Goal: Task Accomplishment & Management: Use online tool/utility

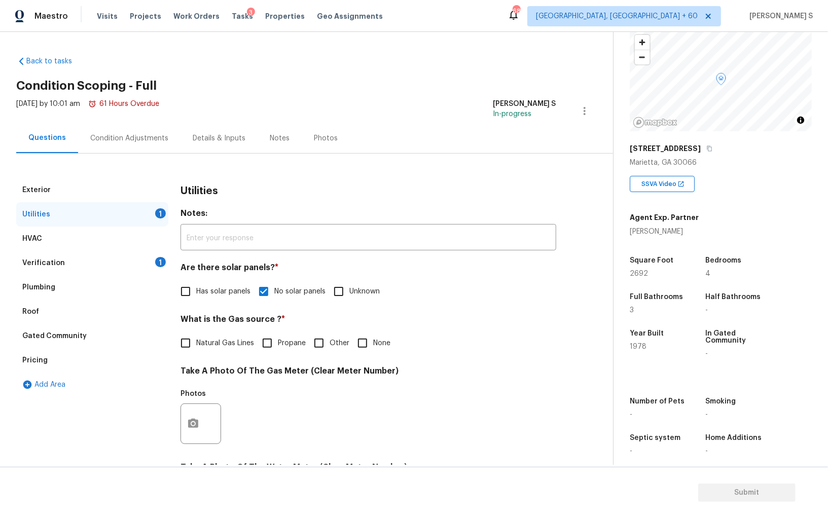
click at [132, 127] on div "Condition Adjustments" at bounding box center [129, 138] width 102 height 30
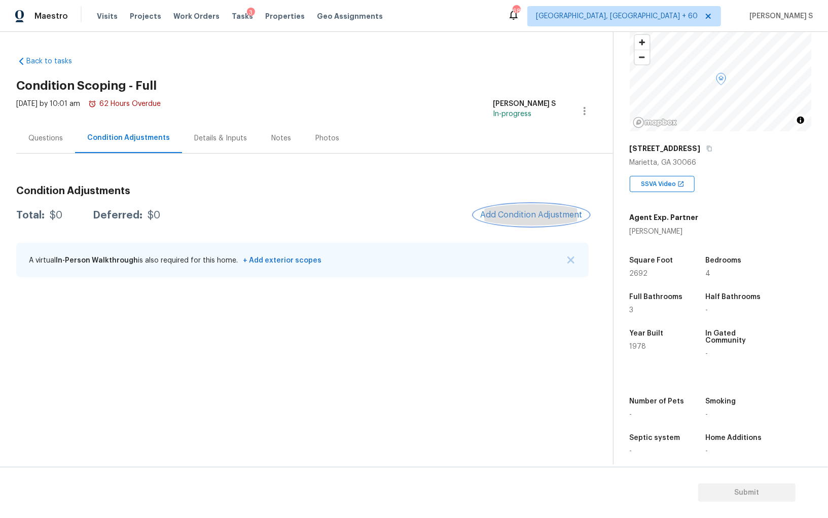
click at [533, 219] on span "Add Condition Adjustment" at bounding box center [531, 214] width 102 height 9
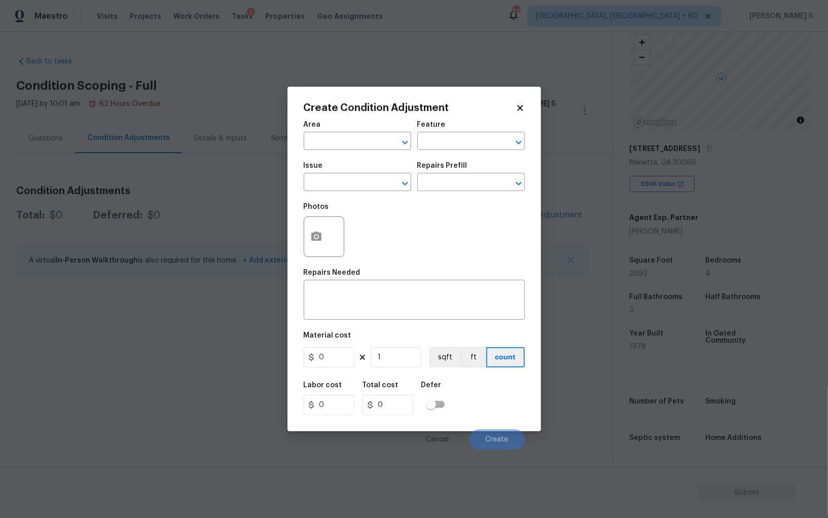
click at [336, 175] on div "Issue" at bounding box center [357, 168] width 107 height 13
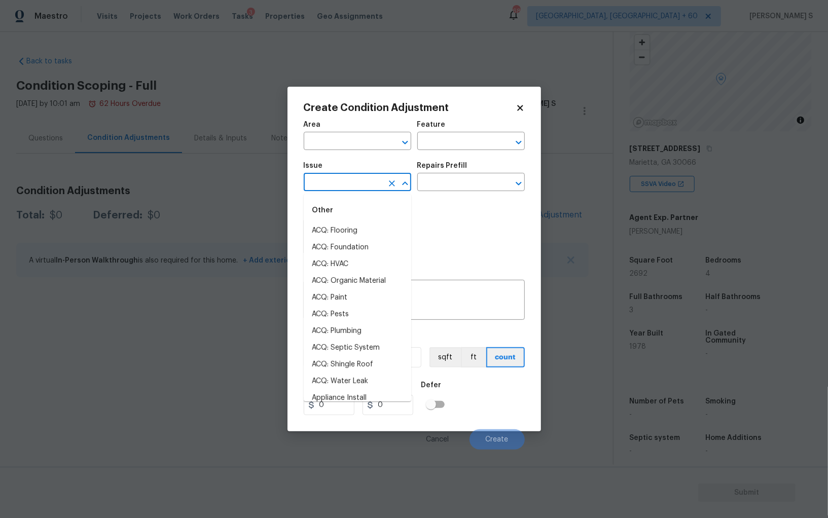
click at [340, 186] on input "text" at bounding box center [343, 183] width 79 height 16
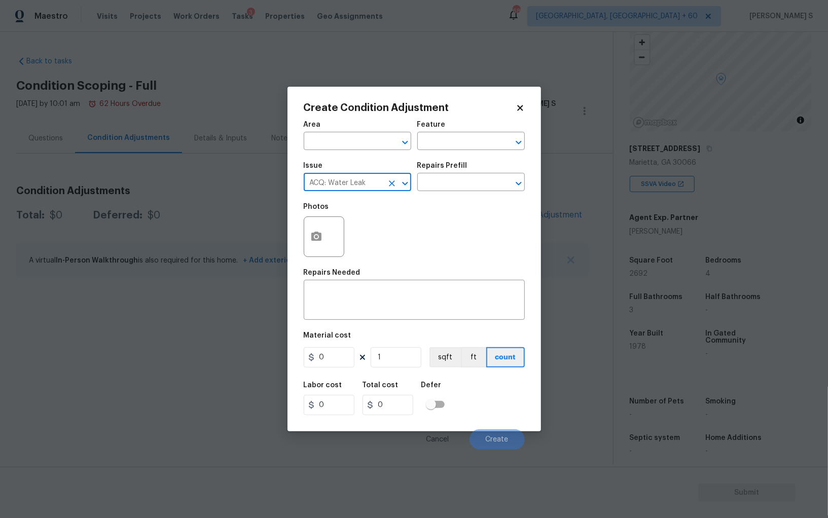
type input "ACQ: Water Leak"
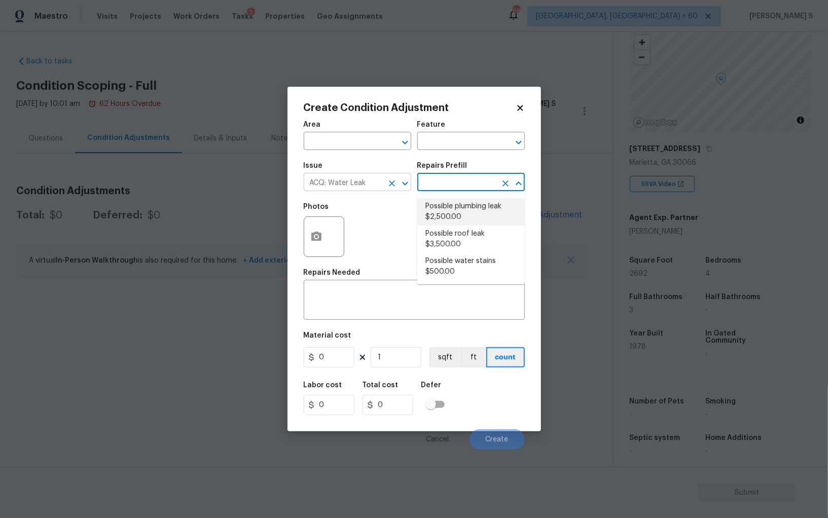
type input "Acquisition"
type textarea "Acquisition Scope: Possible plumbing leak"
type input "2500"
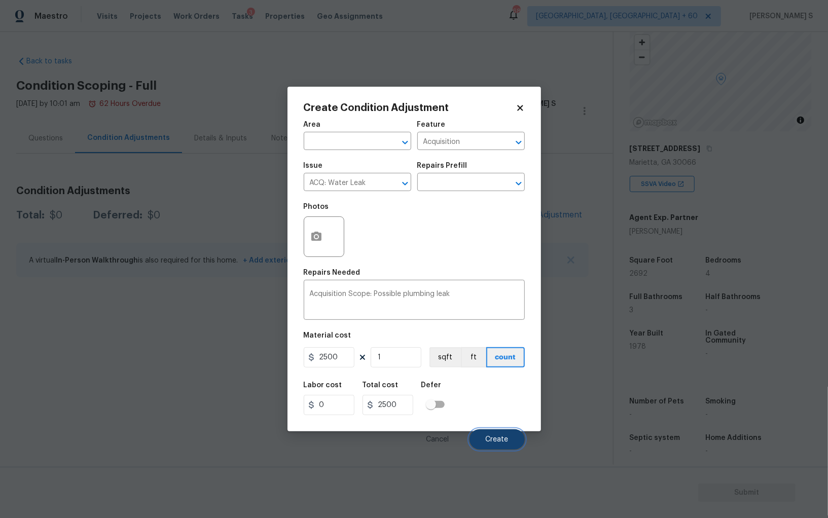
click at [499, 432] on button "Create" at bounding box center [497, 439] width 55 height 20
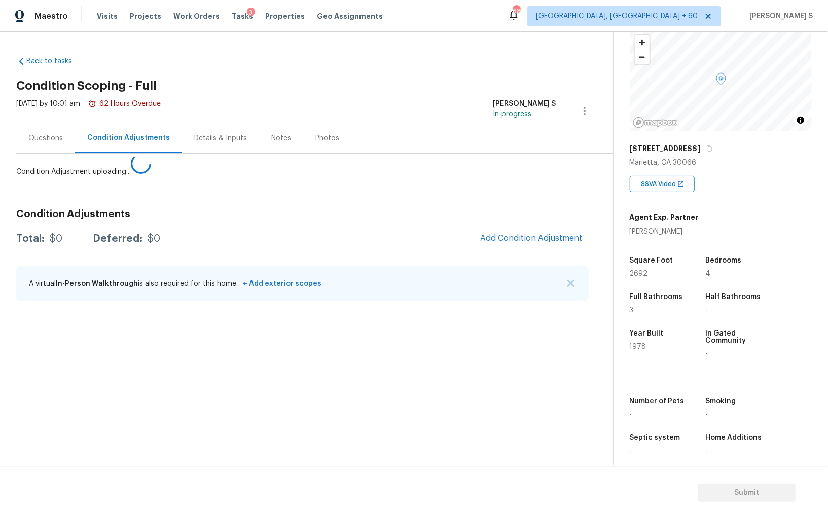
click at [195, 366] on body "Maestro Visits Projects Work Orders Tasks 3 Properties Geo Assignments 687 Albu…" at bounding box center [414, 259] width 828 height 518
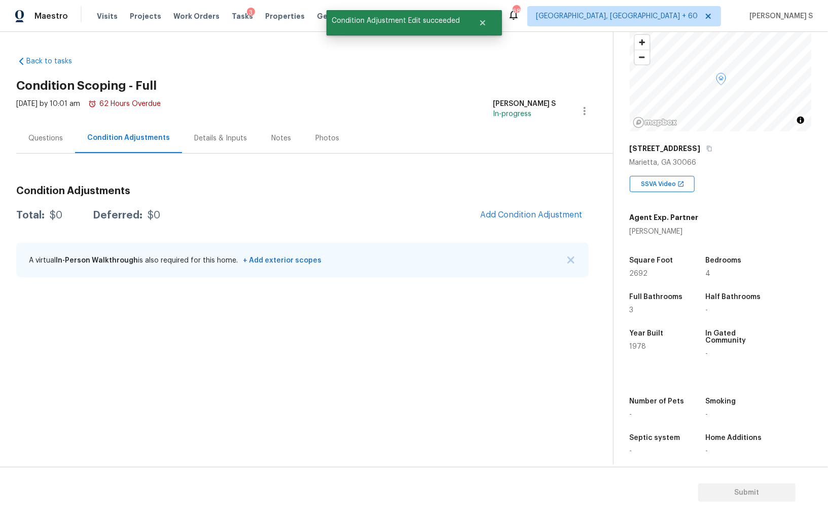
click at [529, 240] on div "Condition Adjustments Total: $0 Deferred: $0 Add Condition Adjustment A virtual…" at bounding box center [302, 232] width 572 height 109
click at [521, 213] on div at bounding box center [414, 259] width 828 height 518
click at [518, 211] on div at bounding box center [414, 259] width 828 height 518
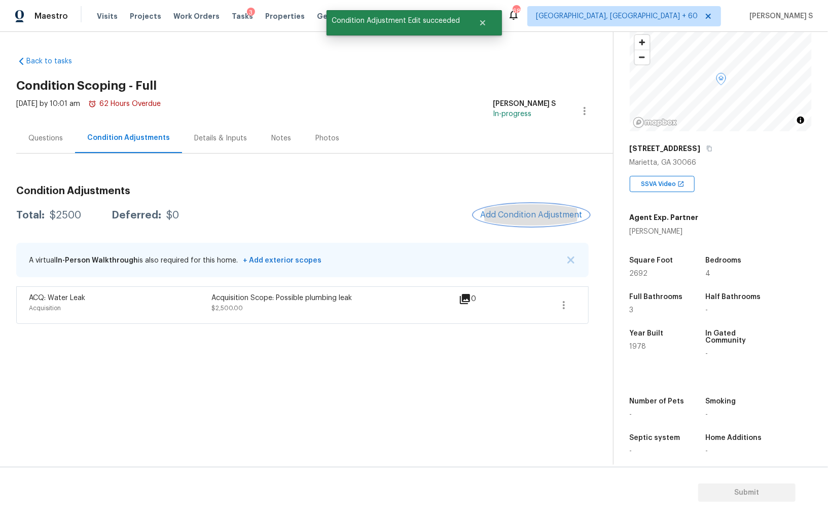
click at [551, 211] on span "Add Condition Adjustment" at bounding box center [531, 214] width 102 height 9
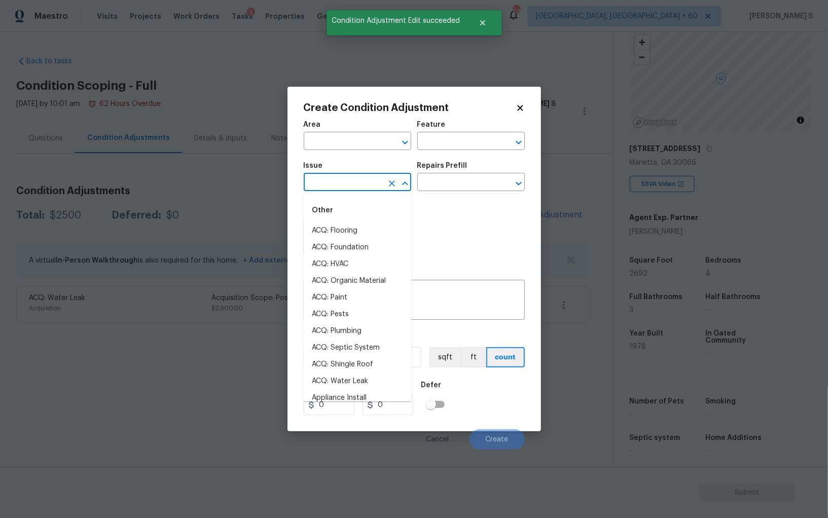
click at [347, 189] on input "text" at bounding box center [343, 183] width 79 height 16
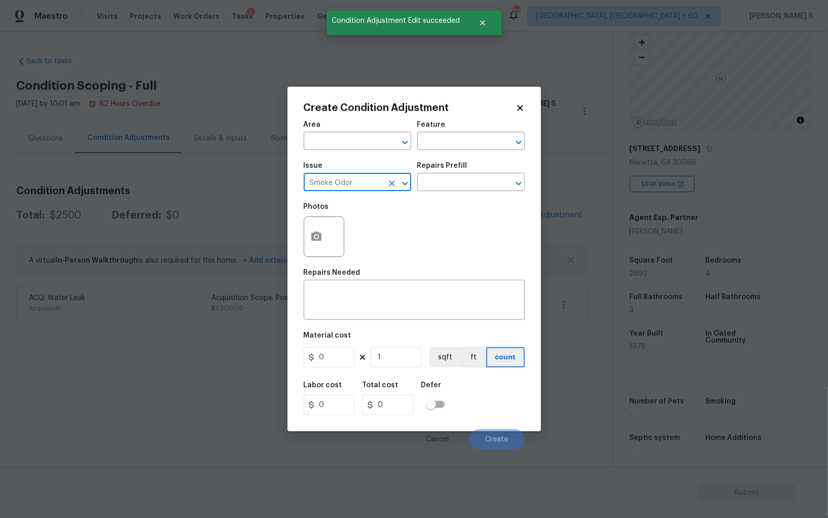
type input "Smoke Odor"
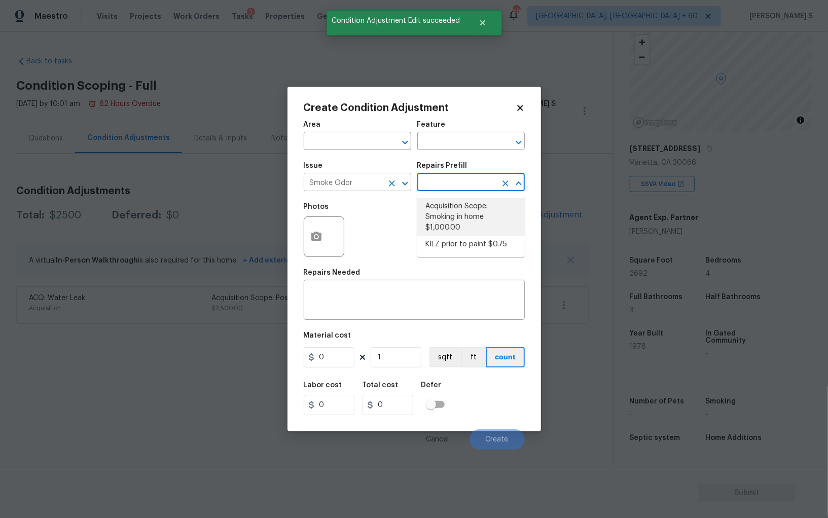
type textarea "Acquisition Scope: Smoking in home"
type input "1000"
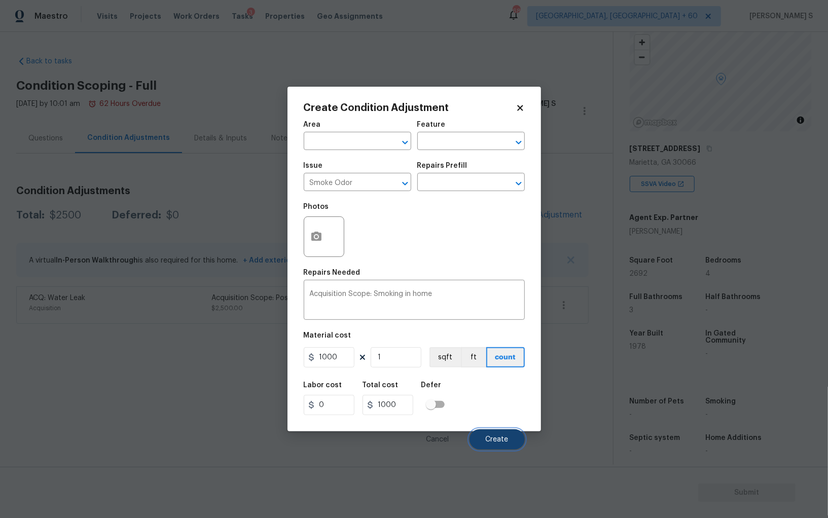
click at [513, 439] on button "Create" at bounding box center [497, 439] width 55 height 20
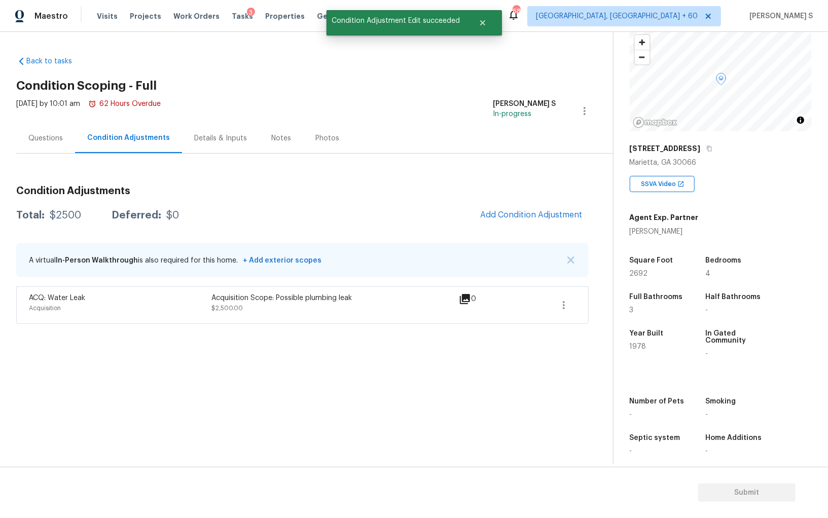
click at [111, 305] on div "Acquisition" at bounding box center [120, 308] width 183 height 10
click at [529, 200] on div "Condition Adjustments Total: $3500 Deferred: $0 Add Condition Adjustment A virt…" at bounding box center [302, 269] width 572 height 183
click at [542, 201] on div "Condition Adjustments Total: $3500 Deferred: $0 Add Condition Adjustment A virt…" at bounding box center [302, 269] width 572 height 183
click at [544, 207] on button "Add Condition Adjustment" at bounding box center [531, 214] width 115 height 21
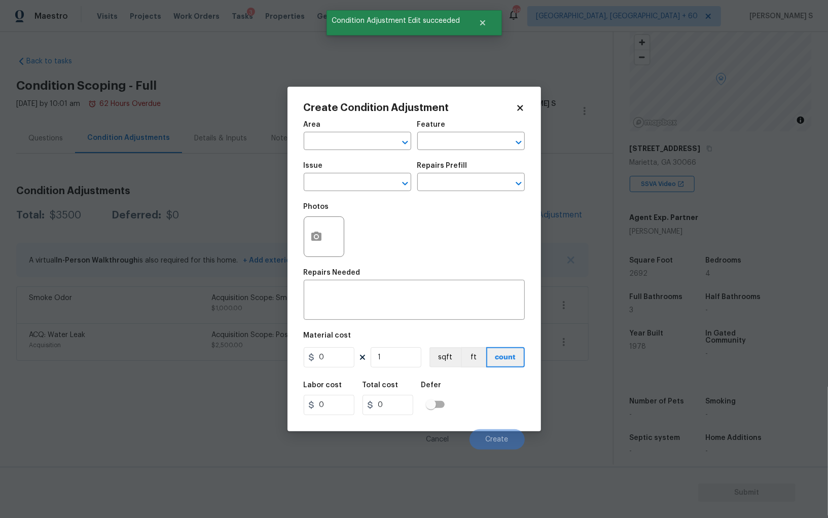
click at [343, 163] on div "Issue" at bounding box center [357, 168] width 107 height 13
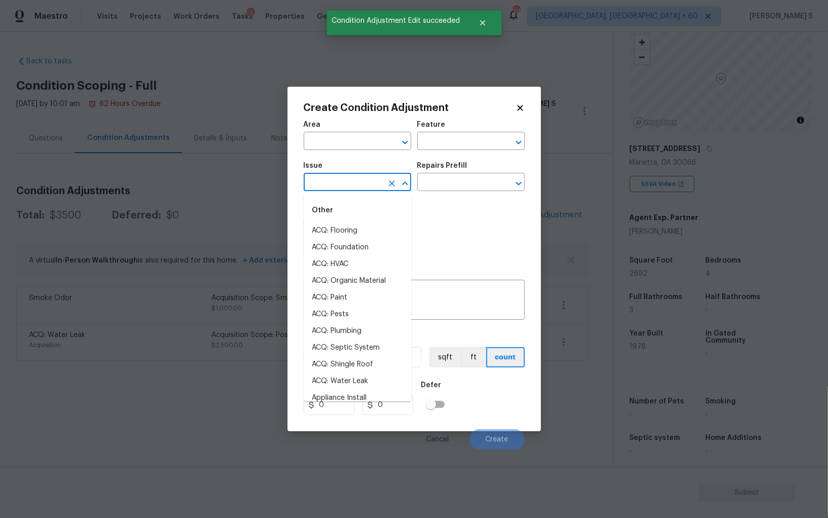
click at [344, 186] on input "text" at bounding box center [343, 183] width 79 height 16
click at [344, 186] on input "odo" at bounding box center [343, 183] width 79 height 16
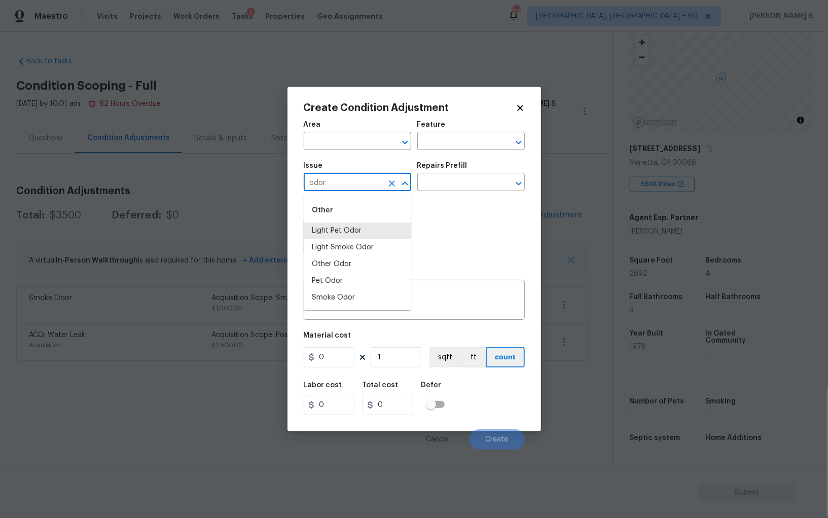
click at [344, 186] on input "odor" at bounding box center [343, 183] width 79 height 16
type input "Pet Odor"
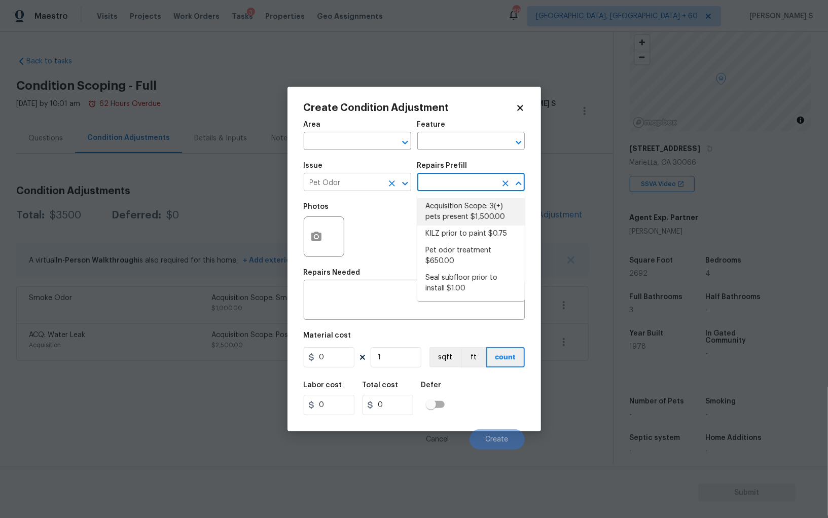
type textarea "Acquisition Scope: 3(+) pets present"
type input "1500"
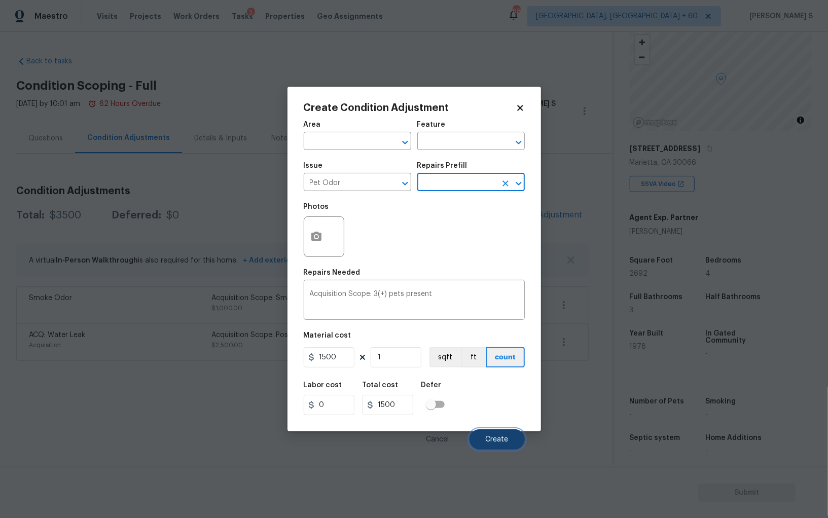
click at [510, 437] on button "Create" at bounding box center [497, 439] width 55 height 20
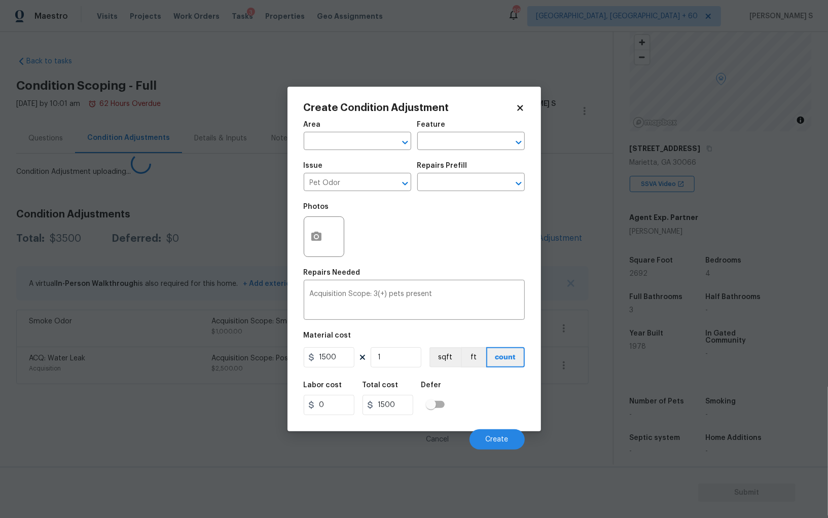
click at [51, 300] on body "Maestro Visits Projects Work Orders Tasks 3 Properties Geo Assignments 687 Albu…" at bounding box center [414, 259] width 828 height 518
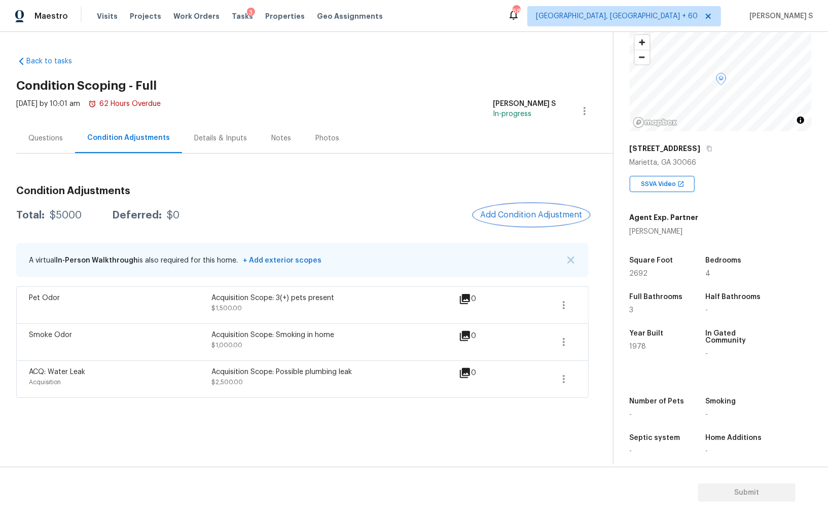
click at [497, 216] on span "Add Condition Adjustment" at bounding box center [531, 214] width 102 height 9
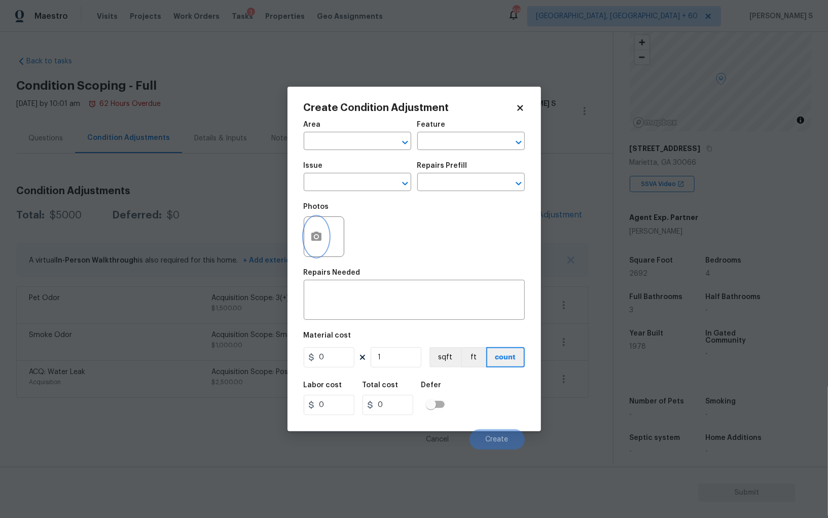
click at [321, 238] on icon "button" at bounding box center [316, 237] width 12 height 12
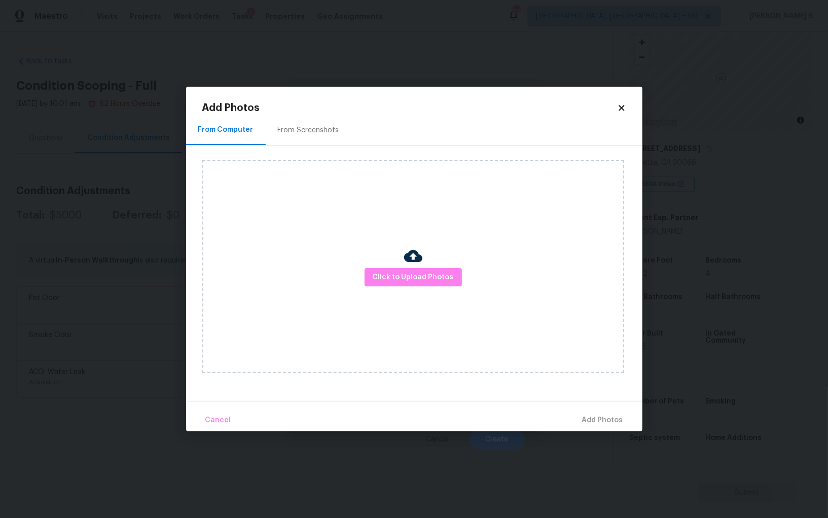
click at [315, 128] on div "From Screenshots" at bounding box center [308, 130] width 61 height 10
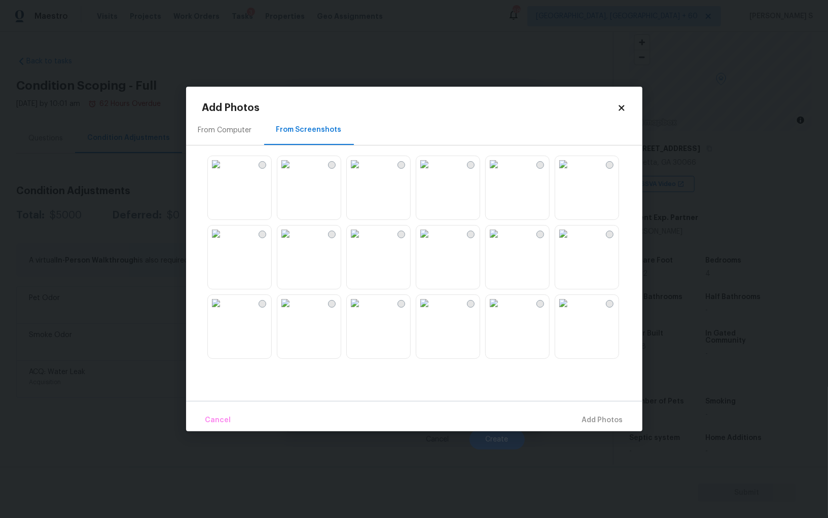
click at [502, 172] on img at bounding box center [494, 164] width 16 height 16
drag, startPoint x: 524, startPoint y: 249, endPoint x: 588, endPoint y: 252, distance: 63.4
click at [502, 242] on img at bounding box center [494, 234] width 16 height 16
click at [571, 242] on img at bounding box center [563, 234] width 16 height 16
click at [433, 242] on img at bounding box center [424, 234] width 16 height 16
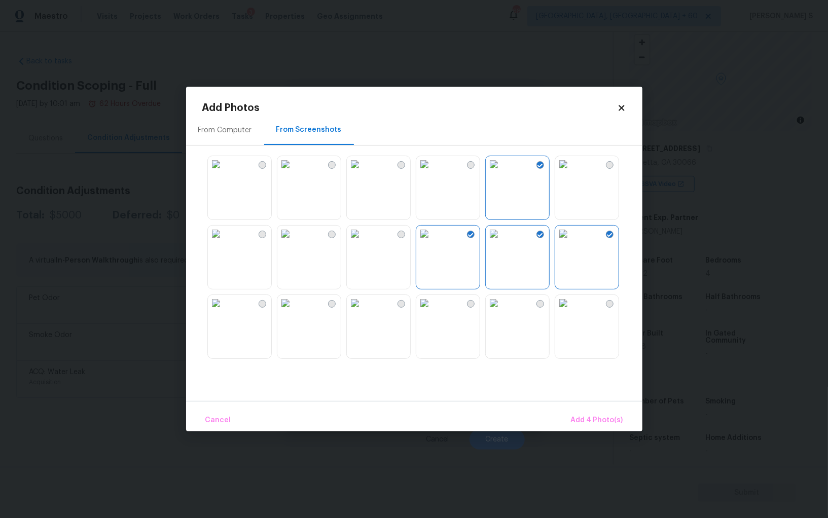
click at [502, 311] on img at bounding box center [494, 303] width 16 height 16
click at [363, 242] on img at bounding box center [355, 234] width 16 height 16
click at [294, 242] on img at bounding box center [285, 234] width 16 height 16
click at [294, 172] on img at bounding box center [285, 164] width 16 height 16
click at [224, 172] on img at bounding box center [216, 164] width 16 height 16
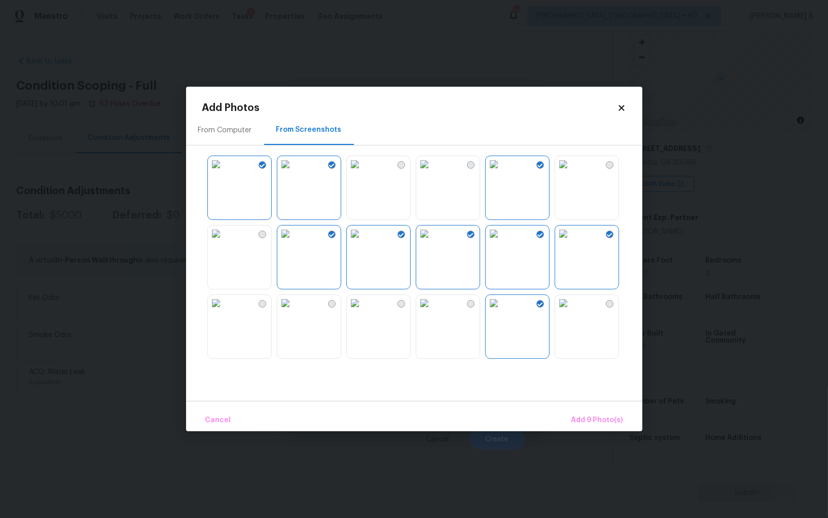
click at [294, 311] on img at bounding box center [285, 303] width 16 height 16
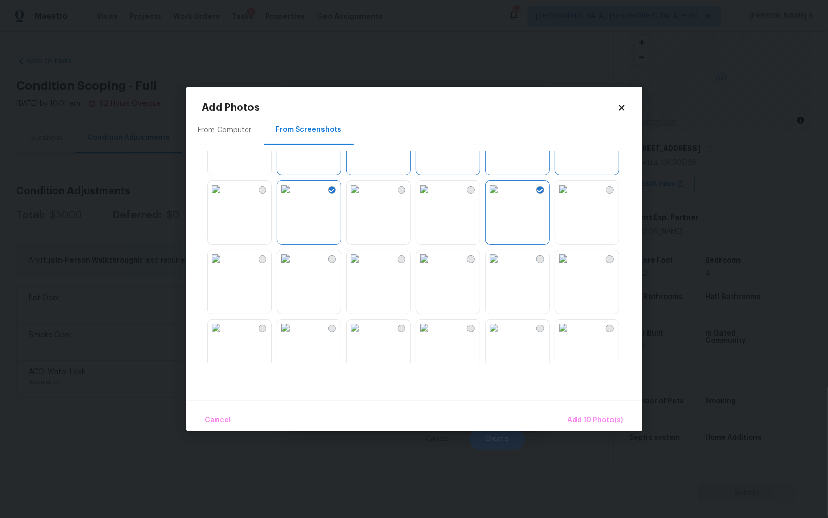
scroll to position [311, 0]
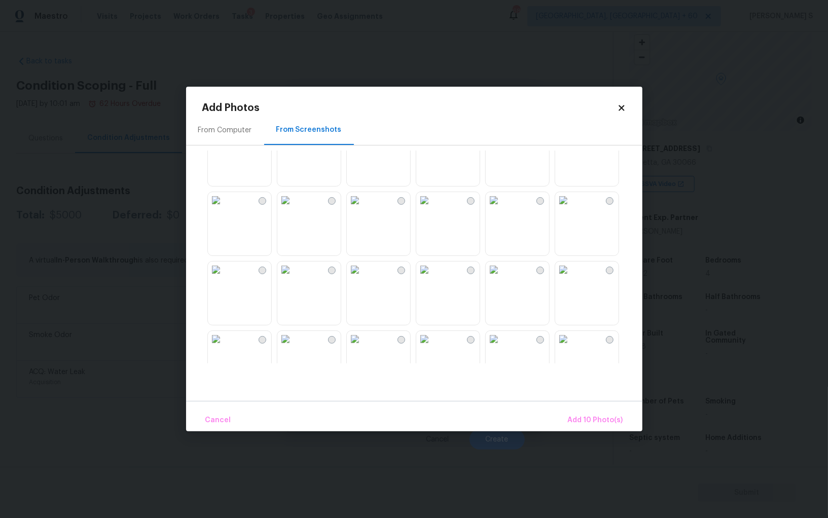
click at [224, 278] on img at bounding box center [216, 270] width 16 height 16
click at [294, 278] on img at bounding box center [285, 270] width 16 height 16
click at [363, 342] on img at bounding box center [355, 339] width 16 height 16
click at [571, 278] on img at bounding box center [563, 270] width 16 height 16
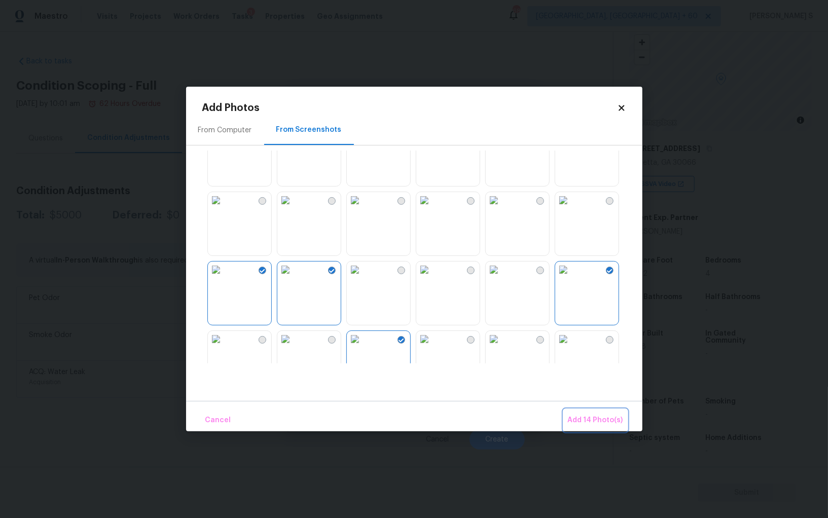
click at [604, 421] on span "Add 14 Photo(s)" at bounding box center [595, 420] width 55 height 13
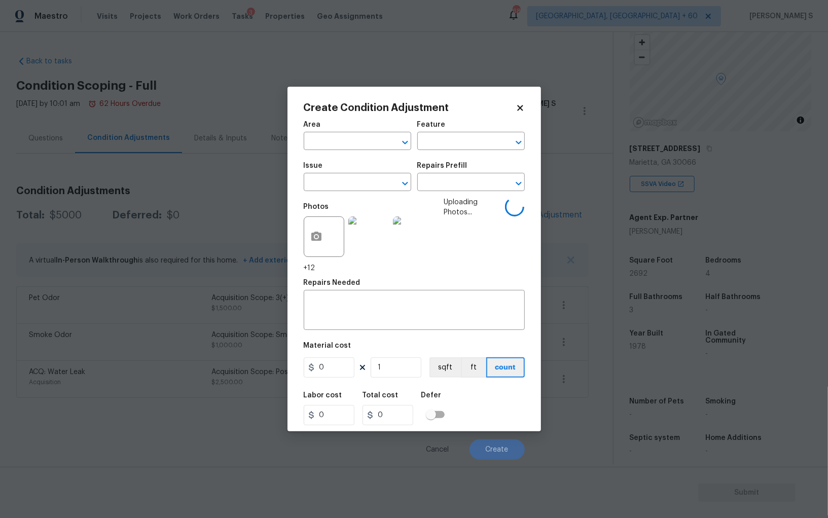
click at [362, 172] on div "Issue" at bounding box center [357, 168] width 107 height 13
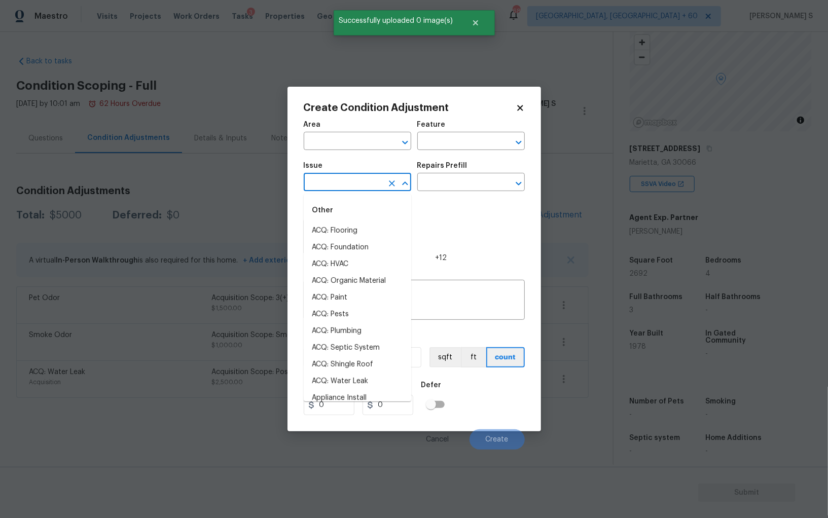
click at [362, 187] on input "text" at bounding box center [343, 183] width 79 height 16
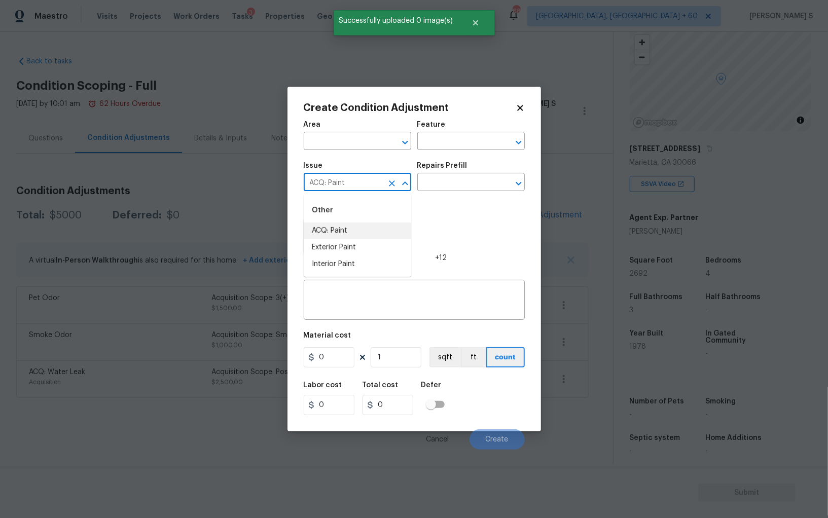
type input "ACQ: Paint"
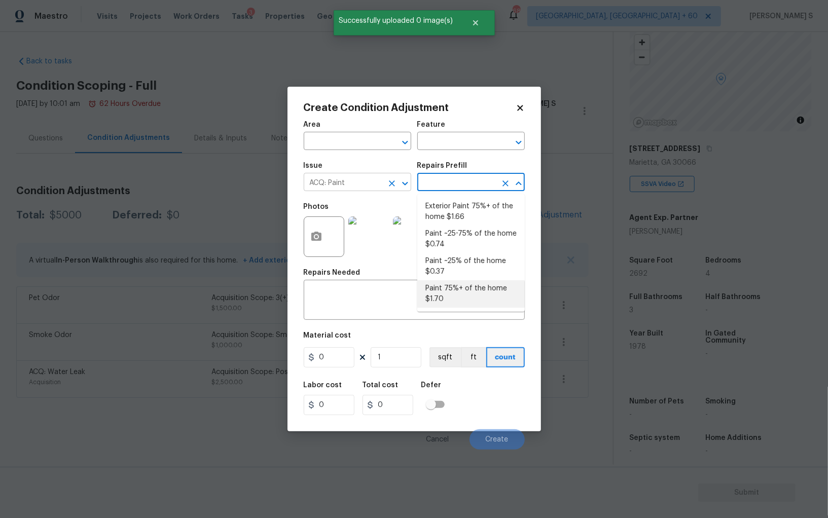
type input "Acquisition"
type textarea "Acquisition Scope: 75%+ of the home will likely require interior paint"
type input "1.7"
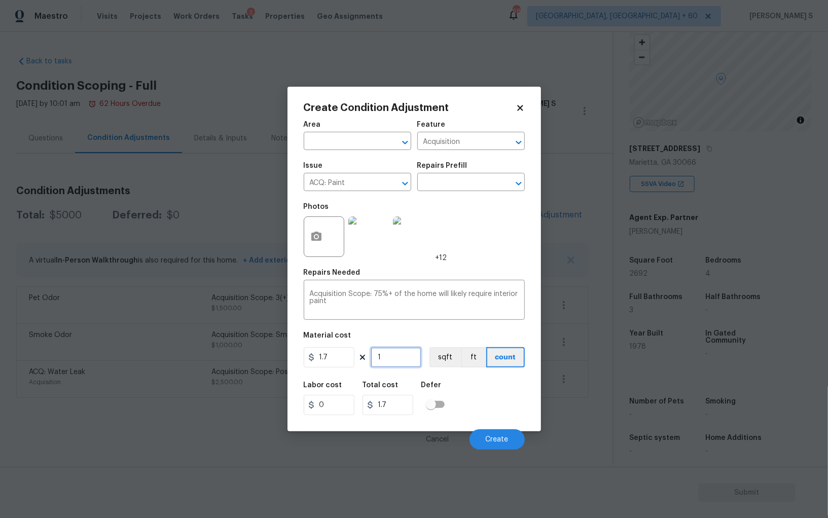
click at [411, 363] on input "1" at bounding box center [396, 357] width 51 height 20
type input "2"
type input "3.4"
type input "26"
type input "44.2"
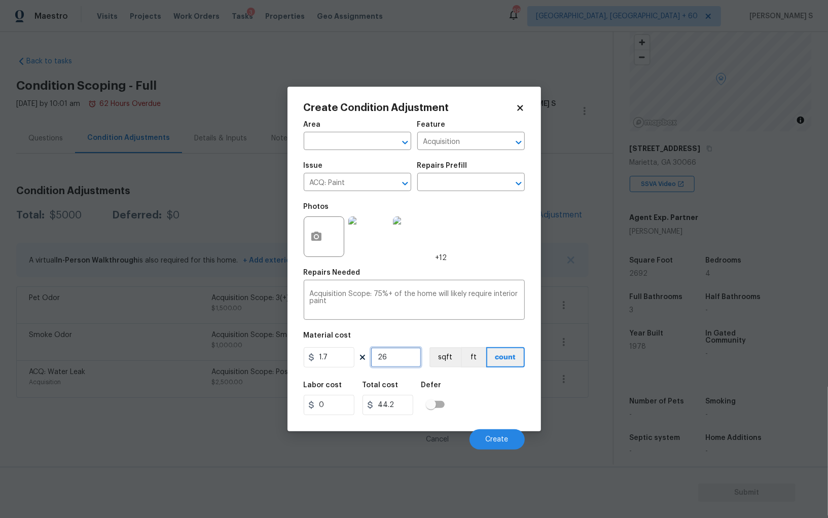
type input "269"
type input "457.3"
type input "2692"
type input "4576.4"
type input "2692"
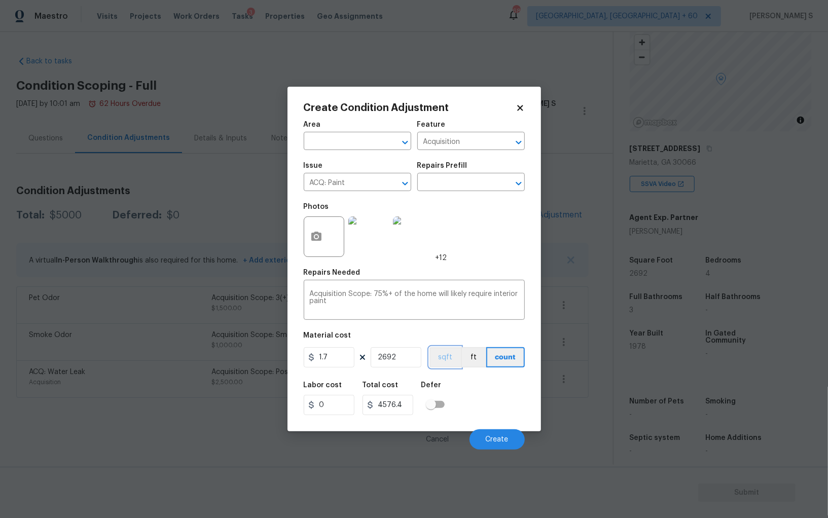
click at [442, 360] on button "sqft" at bounding box center [444, 357] width 31 height 20
click at [486, 410] on div "Labor cost 0 Total cost 4576.4 Defer" at bounding box center [414, 399] width 221 height 46
click at [505, 438] on span "Create" at bounding box center [497, 440] width 23 height 8
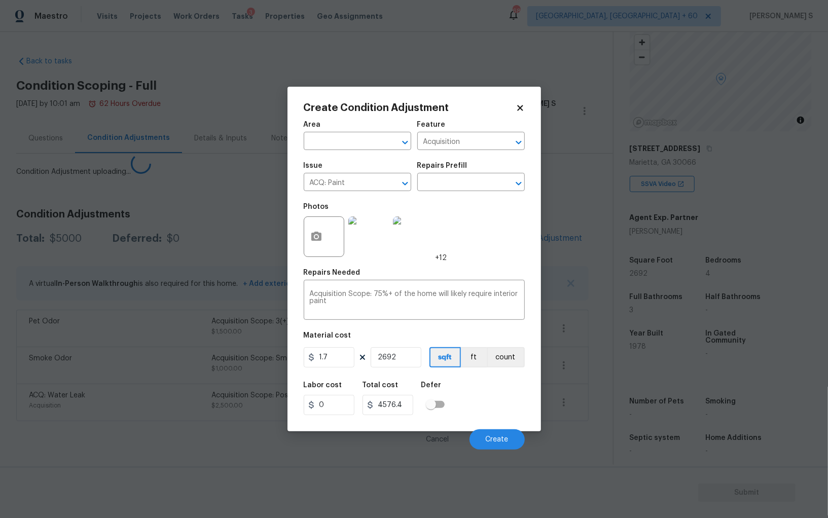
click at [254, 425] on body "Maestro Visits Projects Work Orders Tasks 3 Properties Geo Assignments 687 Albu…" at bounding box center [414, 259] width 828 height 518
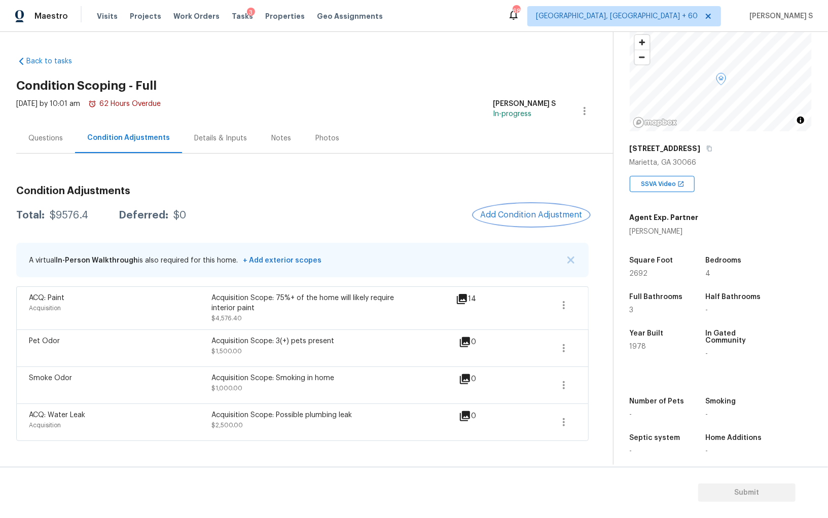
click at [528, 217] on span "Add Condition Adjustment" at bounding box center [531, 214] width 102 height 9
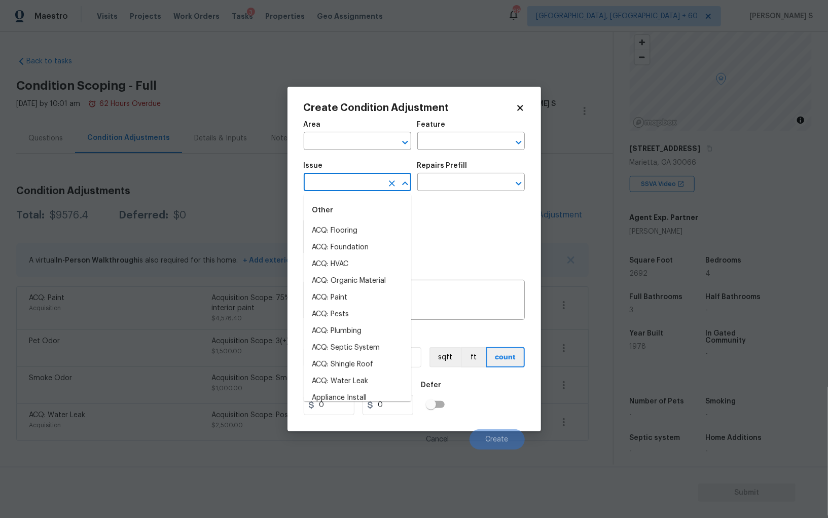
click at [335, 191] on input "text" at bounding box center [343, 183] width 79 height 16
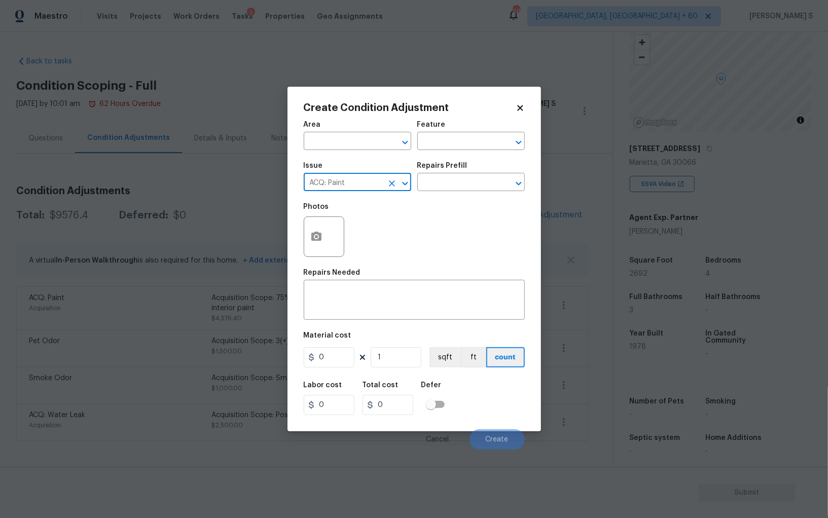
type input "ACQ: Paint"
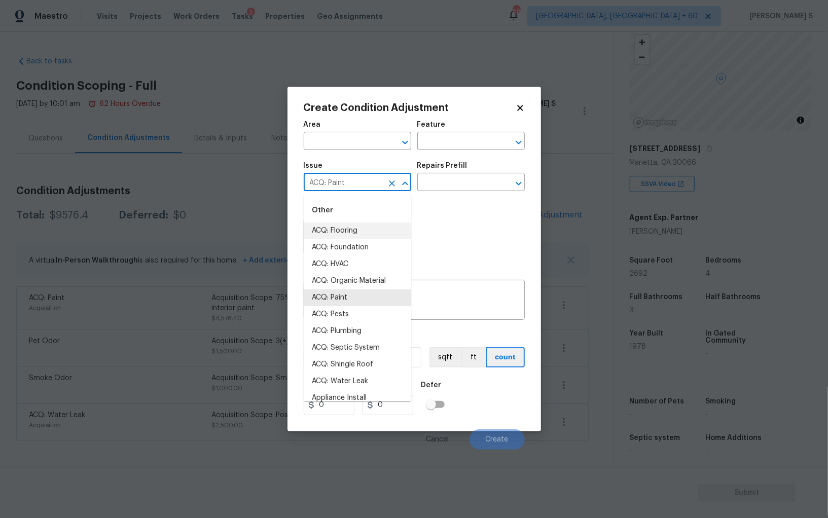
click at [188, 381] on body "Maestro Visits Projects Work Orders Tasks 3 Properties Geo Assignments 687 Albu…" at bounding box center [414, 259] width 828 height 518
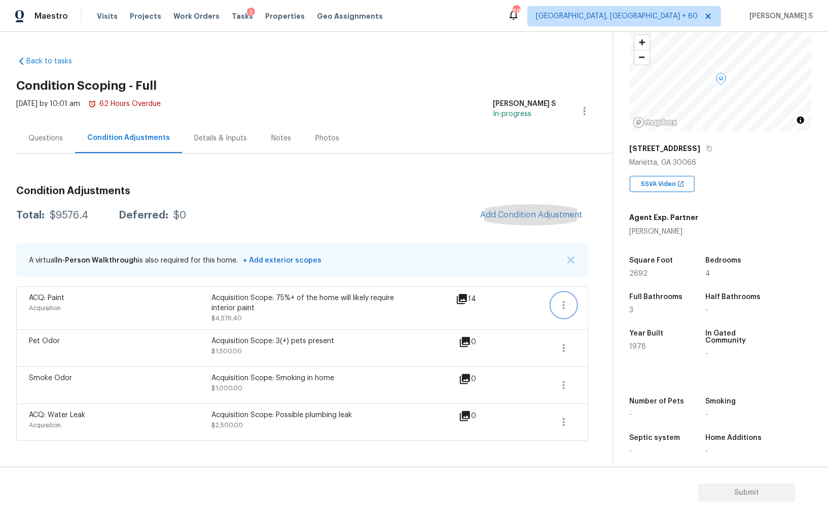
click at [567, 299] on icon "button" at bounding box center [564, 305] width 12 height 12
click at [580, 299] on link "Edit" at bounding box center [622, 302] width 86 height 15
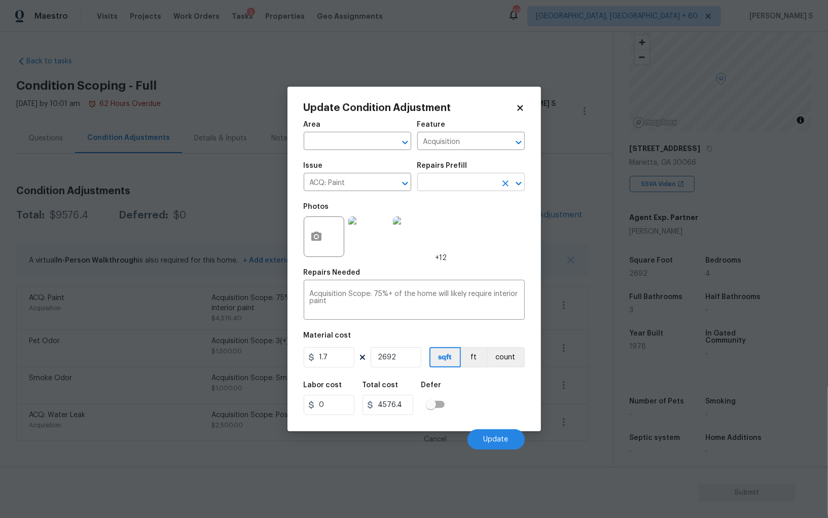
click at [453, 179] on input "text" at bounding box center [456, 183] width 79 height 16
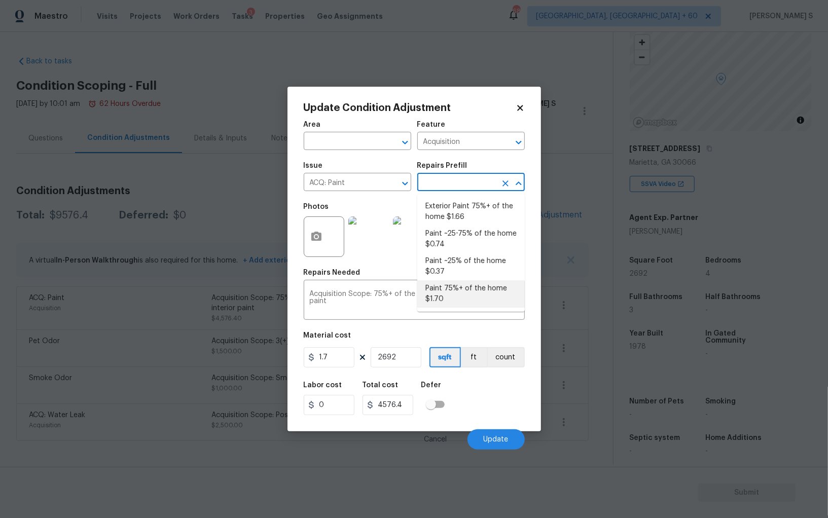
click at [470, 296] on li "Paint 75%+ of the home $1.70" at bounding box center [470, 293] width 107 height 27
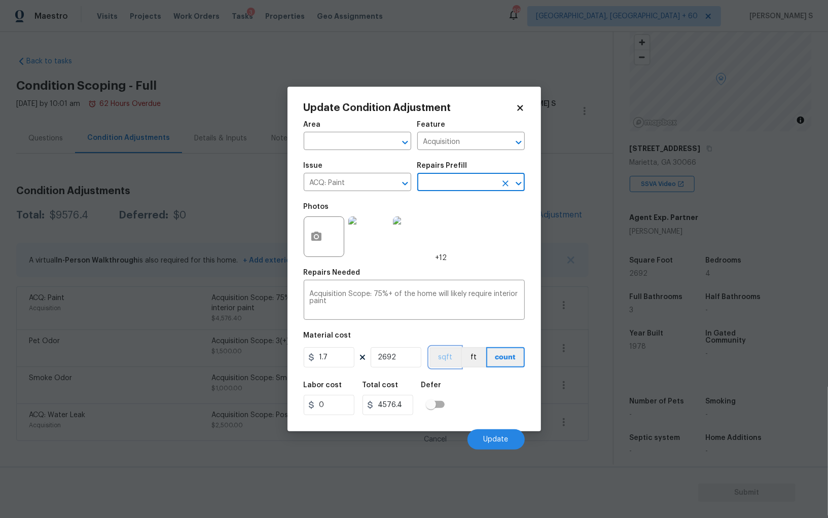
click at [450, 361] on button "sqft" at bounding box center [444, 357] width 31 height 20
click at [469, 404] on div "Labor cost 0 Total cost 4576.4 Defer" at bounding box center [414, 399] width 221 height 46
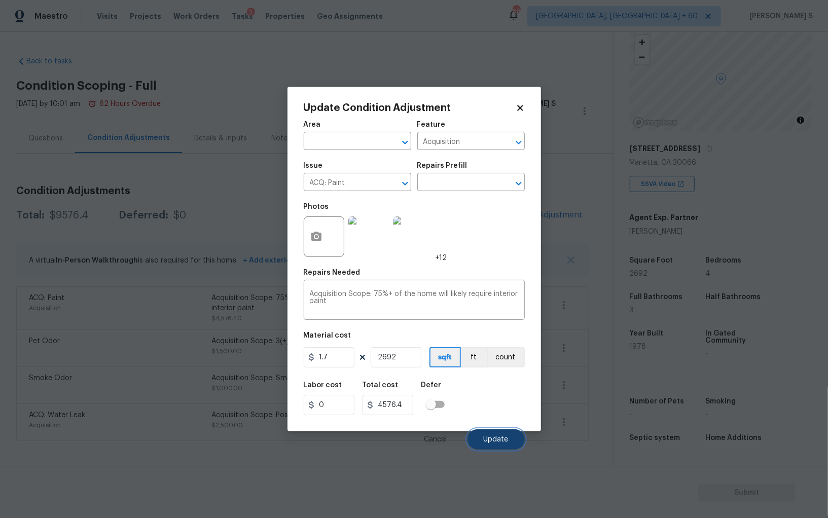
click at [492, 441] on span "Update" at bounding box center [496, 440] width 25 height 8
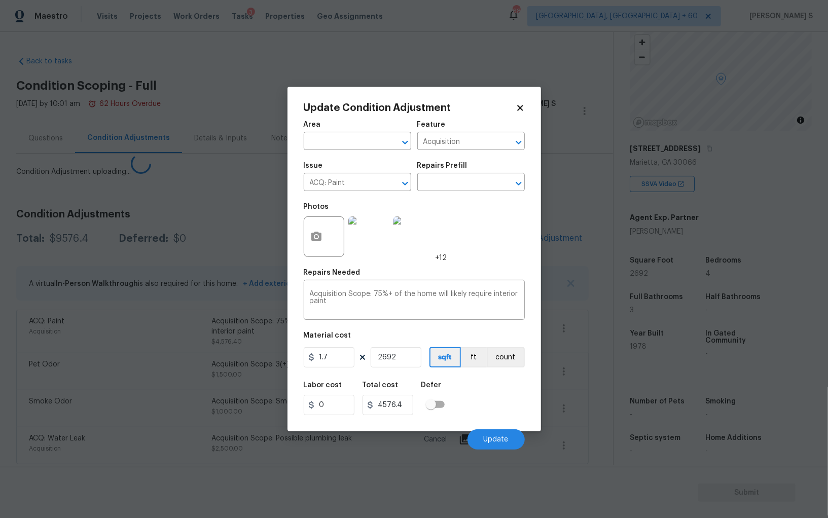
click at [144, 369] on body "Maestro Visits Projects Work Orders Tasks 3 Properties Geo Assignments 687 Albu…" at bounding box center [414, 259] width 828 height 518
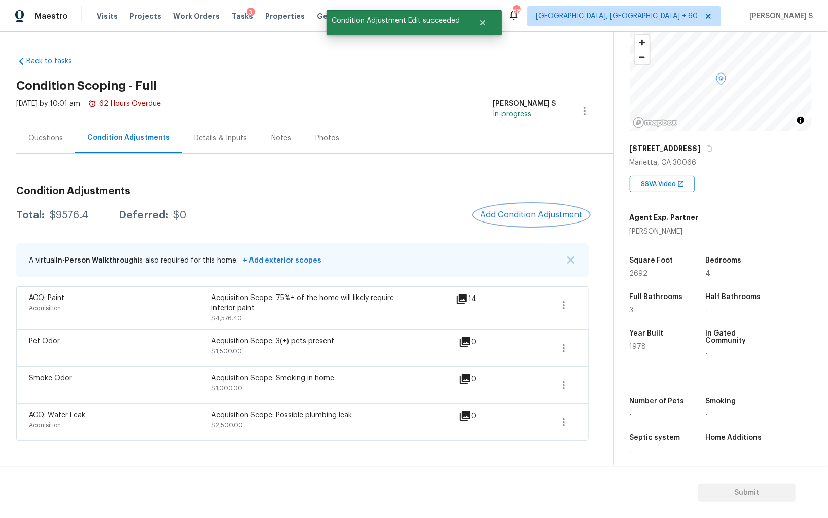
click at [547, 206] on button "Add Condition Adjustment" at bounding box center [531, 214] width 115 height 21
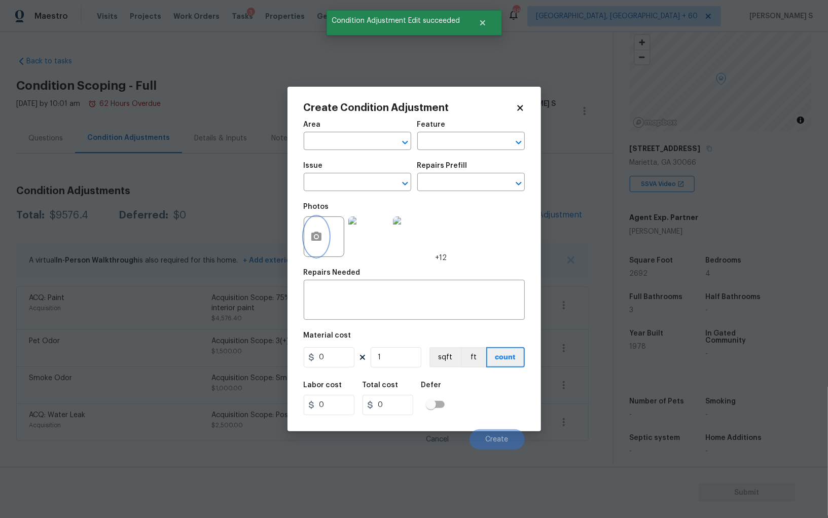
click at [325, 233] on button "button" at bounding box center [316, 237] width 24 height 40
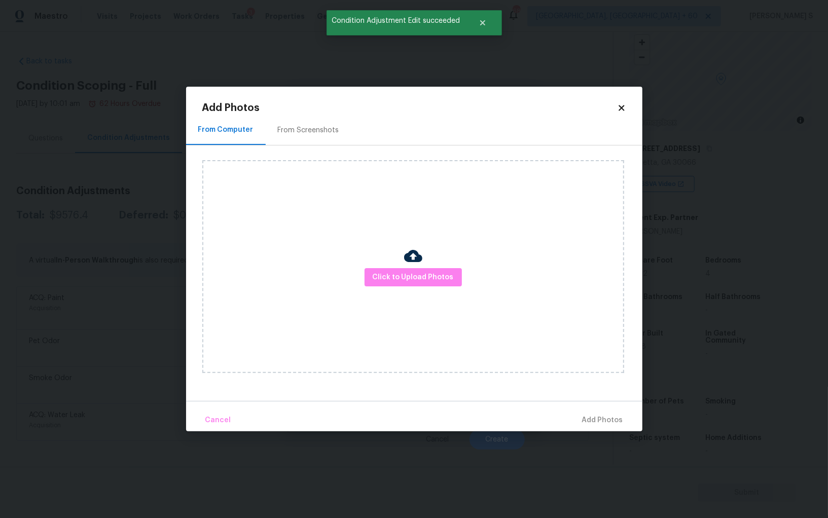
click at [325, 126] on div "From Screenshots" at bounding box center [308, 130] width 61 height 10
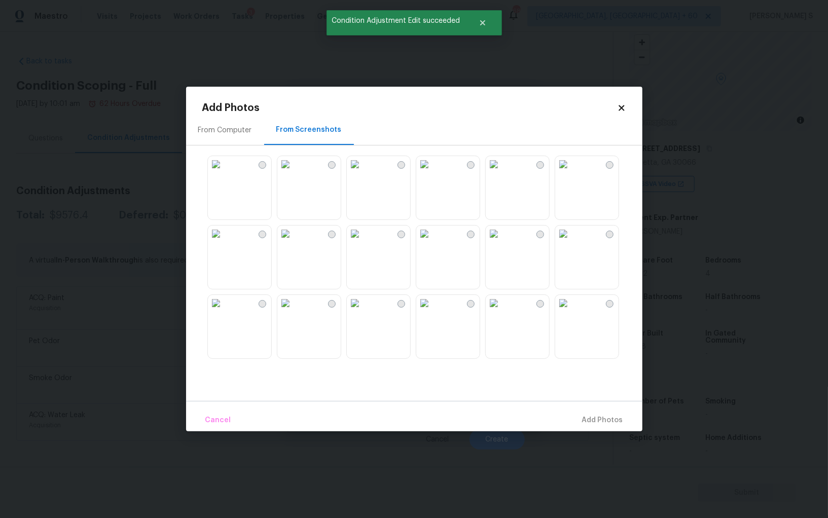
click at [363, 172] on img at bounding box center [355, 164] width 16 height 16
click at [294, 172] on img at bounding box center [285, 164] width 16 height 16
click at [224, 172] on img at bounding box center [216, 164] width 16 height 16
click at [294, 242] on img at bounding box center [285, 234] width 16 height 16
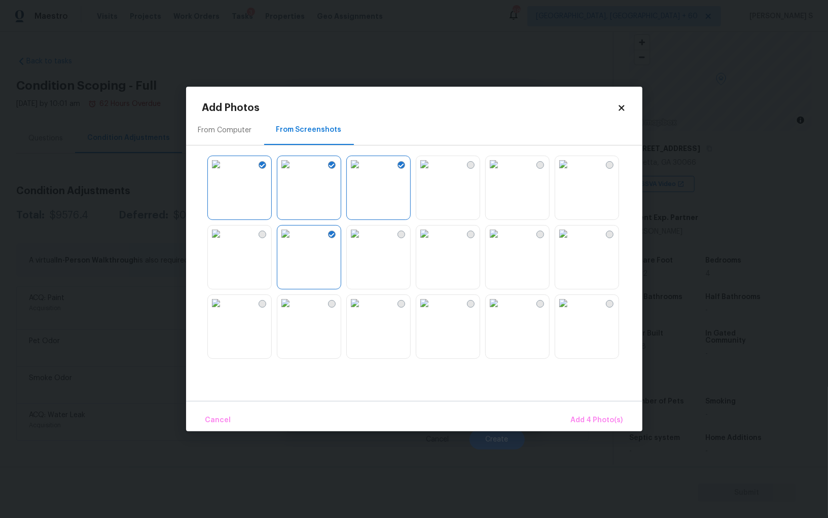
click at [354, 242] on img at bounding box center [355, 234] width 16 height 16
click at [294, 242] on img at bounding box center [285, 234] width 16 height 16
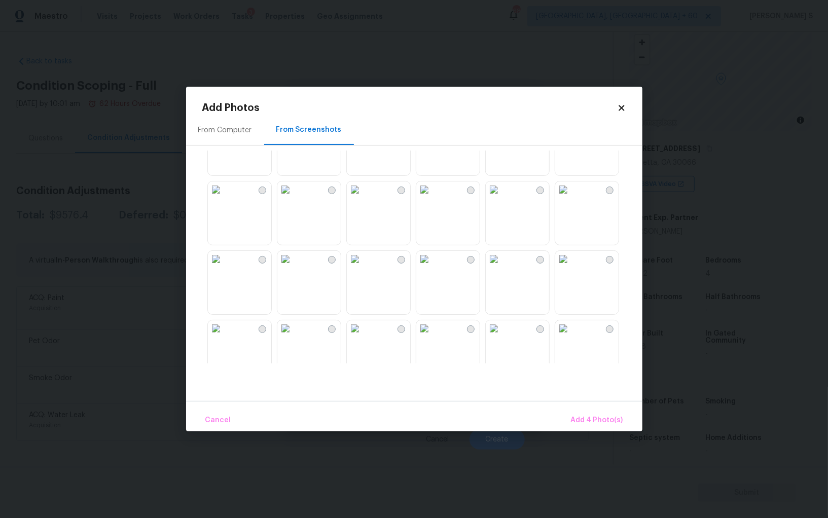
scroll to position [353, 0]
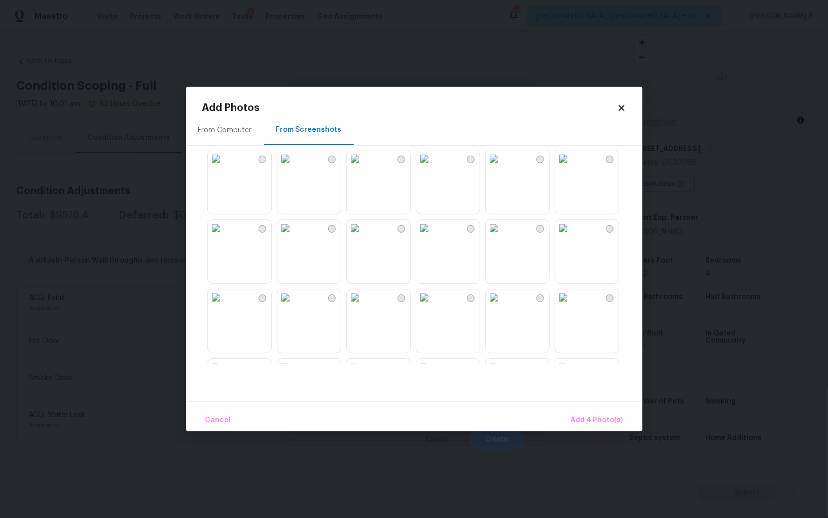
click at [363, 306] on img at bounding box center [355, 298] width 16 height 16
click at [571, 236] on img at bounding box center [563, 228] width 16 height 16
click at [591, 418] on span "Add 6 Photo(s)" at bounding box center [597, 420] width 52 height 13
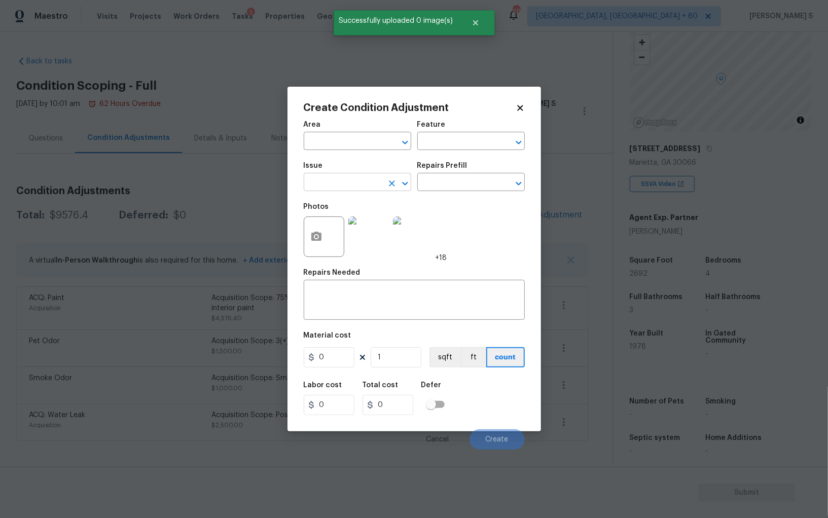
click at [345, 175] on figure "Issue ​" at bounding box center [357, 176] width 107 height 29
click at [349, 186] on input "text" at bounding box center [343, 183] width 79 height 16
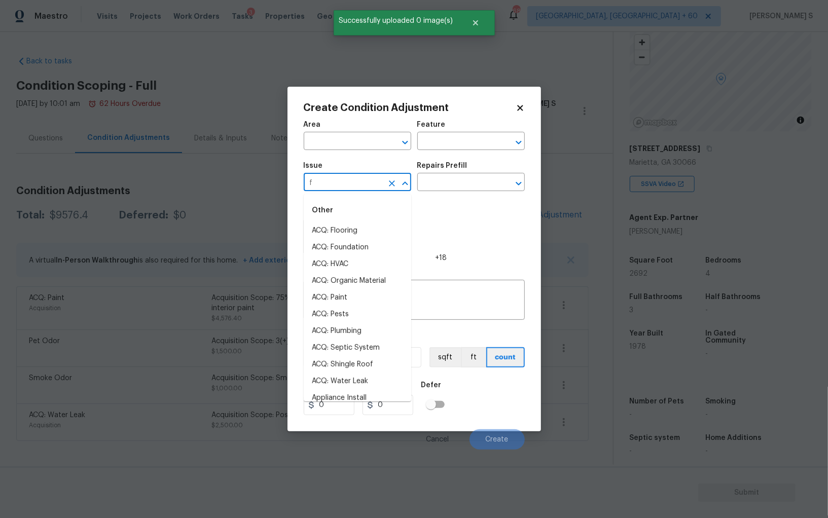
click at [349, 186] on input "f" at bounding box center [343, 183] width 79 height 16
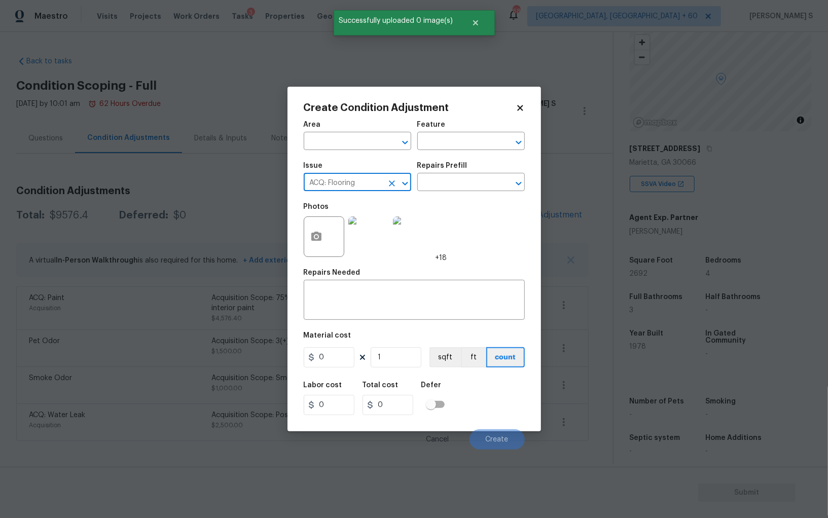
type input "ACQ: Flooring"
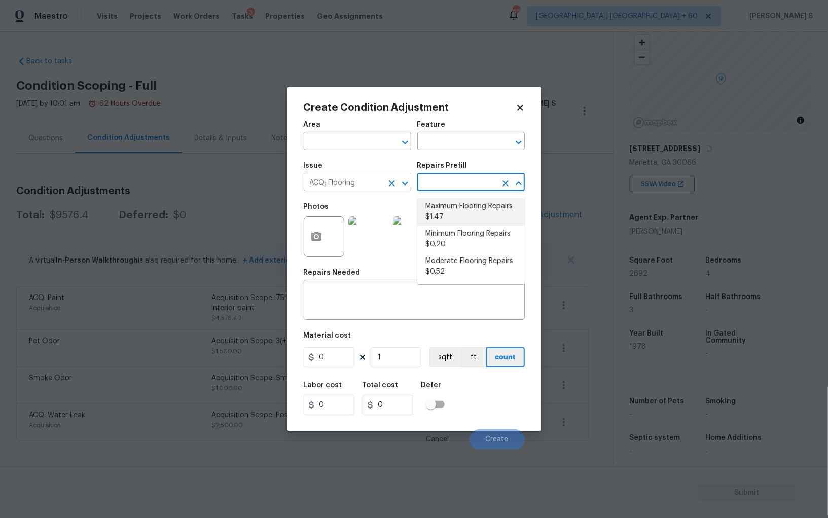
type input "Acquisition"
type textarea "Acquisition Scope: Maximum flooring repairs"
type input "1.47"
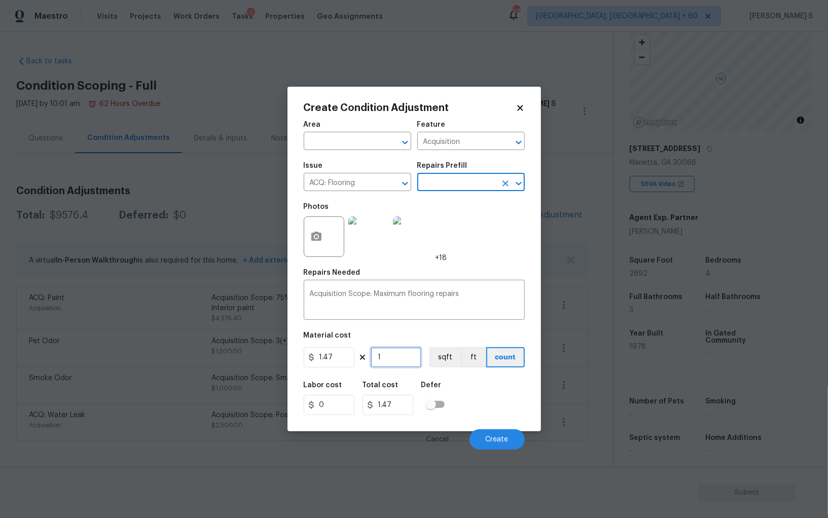
click at [396, 360] on input "1" at bounding box center [396, 357] width 51 height 20
paste input "2692"
type input "2692"
type input "3957.24"
type input "2692"
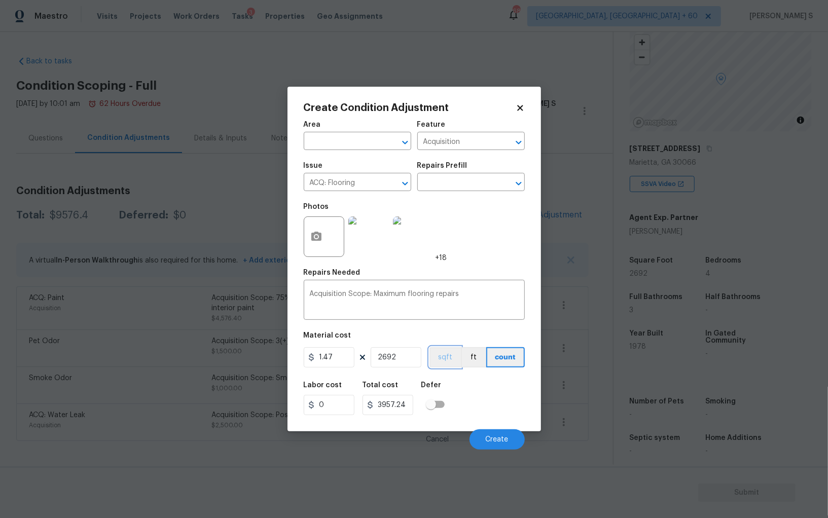
click at [448, 366] on button "sqft" at bounding box center [444, 357] width 31 height 20
click at [454, 405] on div "Labor cost 0 Total cost 3957.24 Defer" at bounding box center [414, 399] width 221 height 46
click at [491, 438] on span "Create" at bounding box center [497, 440] width 23 height 8
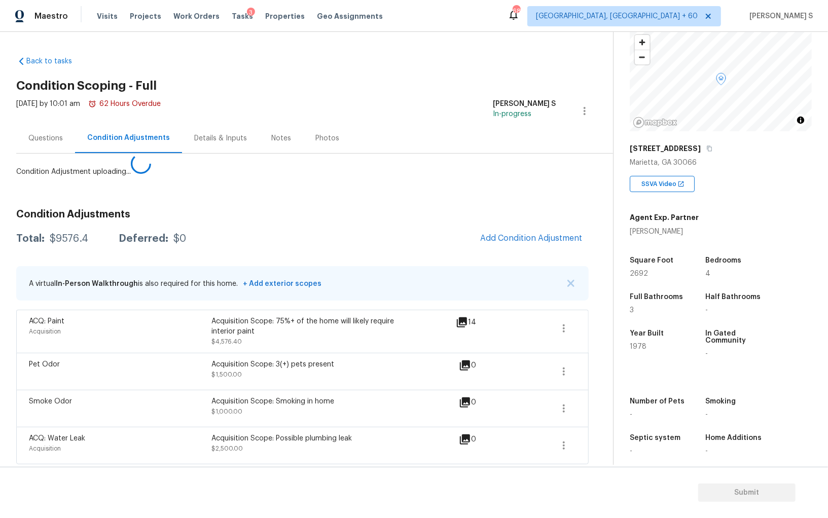
click at [71, 317] on body "Maestro Visits Projects Work Orders Tasks 3 Properties Geo Assignments 687 Albu…" at bounding box center [414, 259] width 828 height 518
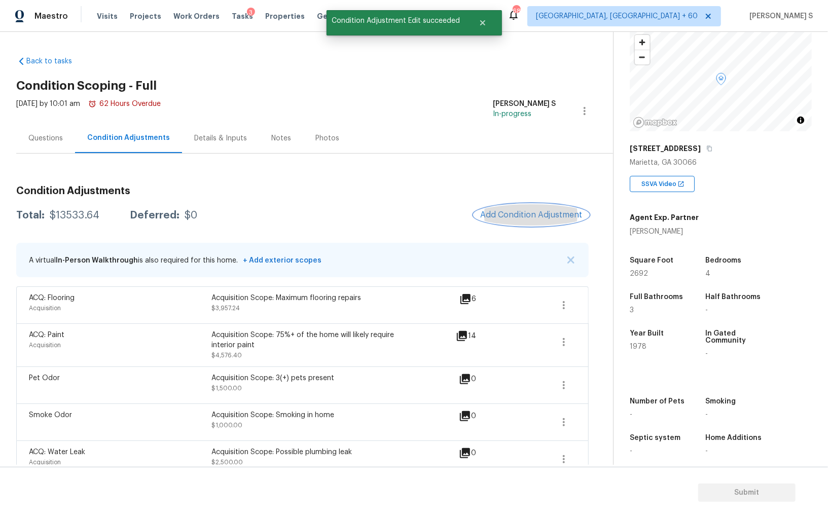
click at [514, 214] on span "Add Condition Adjustment" at bounding box center [531, 214] width 102 height 9
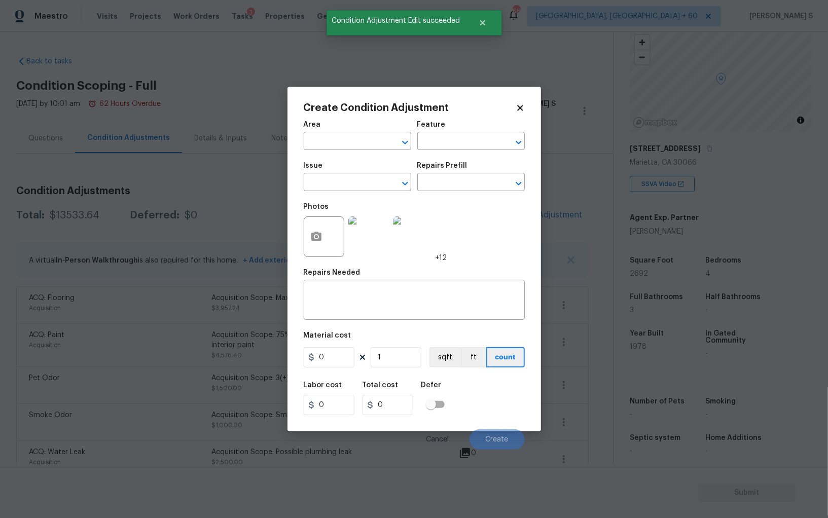
click at [303, 229] on div "Create Condition Adjustment Area ​ Feature ​ Issue ​ Repairs Prefill ​ Photos +…" at bounding box center [415, 259] width 254 height 345
click at [309, 230] on button "button" at bounding box center [316, 237] width 24 height 40
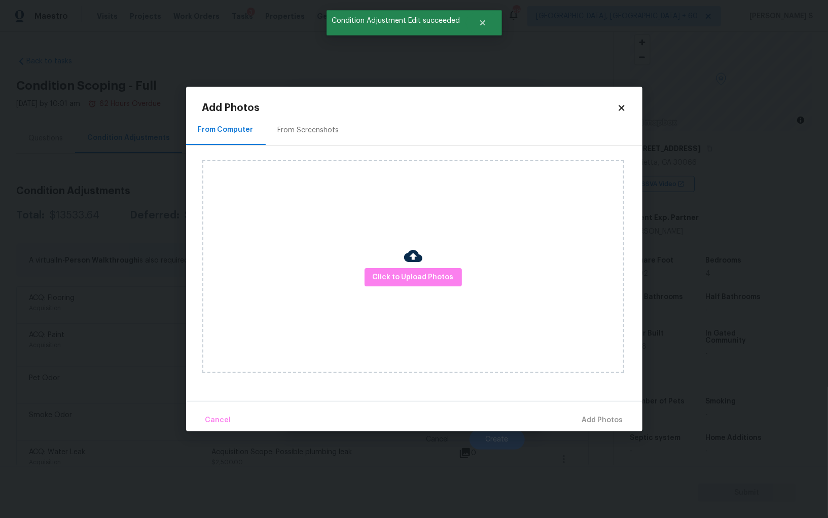
click at [320, 138] on div "From Screenshots" at bounding box center [309, 130] width 86 height 30
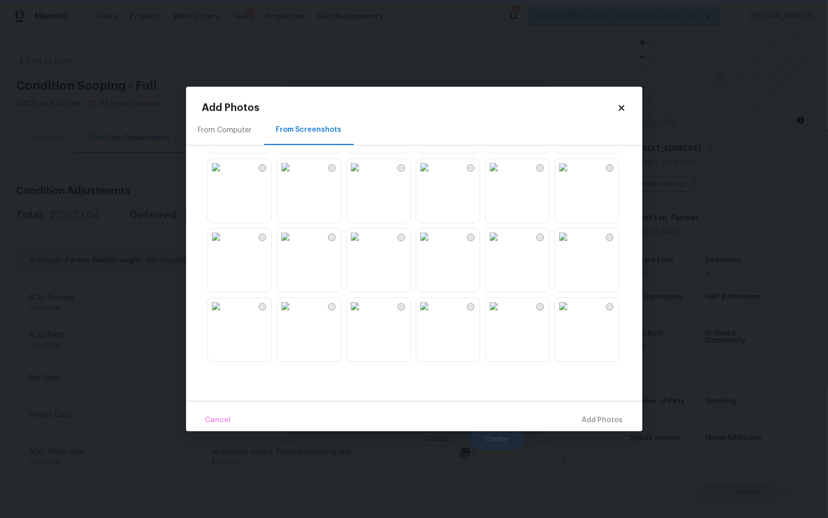
scroll to position [8, 0]
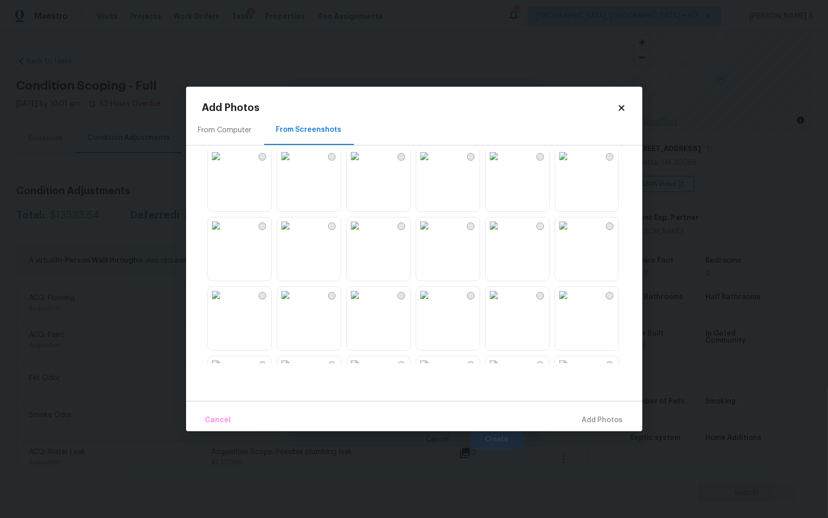
click at [294, 234] on img at bounding box center [285, 226] width 16 height 16
click at [606, 422] on span "Add 1 Photo(s)" at bounding box center [598, 420] width 50 height 13
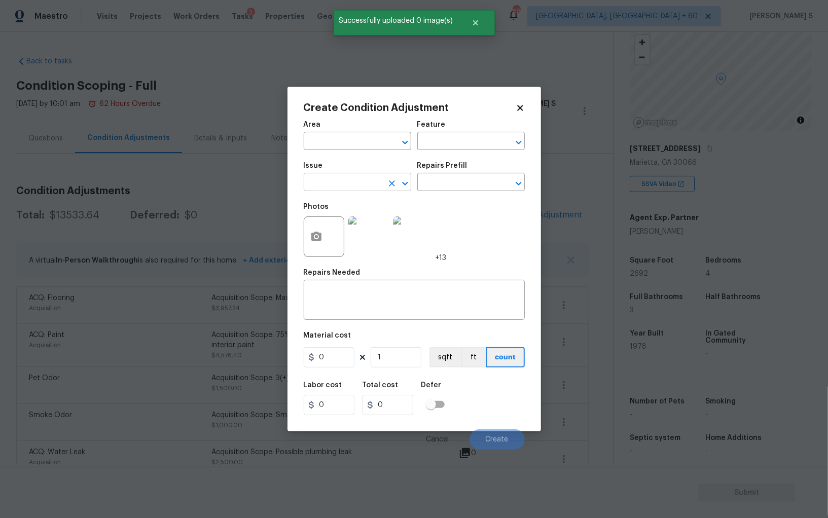
click at [360, 186] on input "text" at bounding box center [343, 183] width 79 height 16
type input "Interior Door"
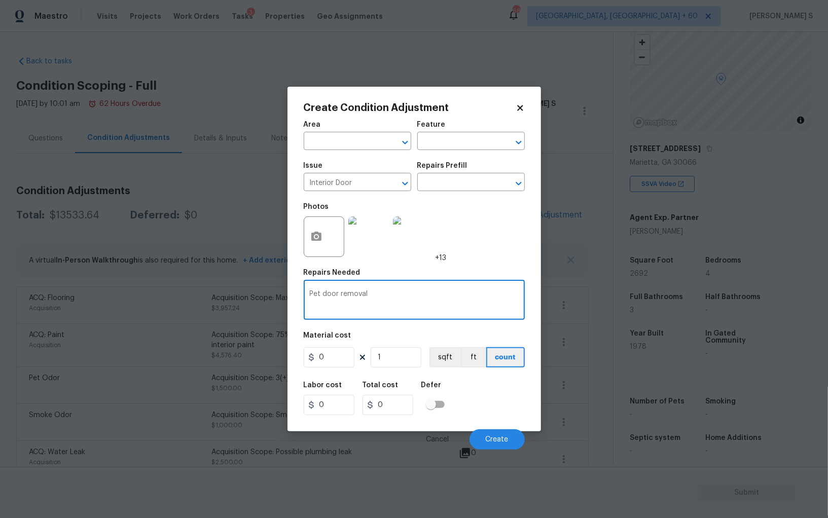
type textarea "Pet door removal"
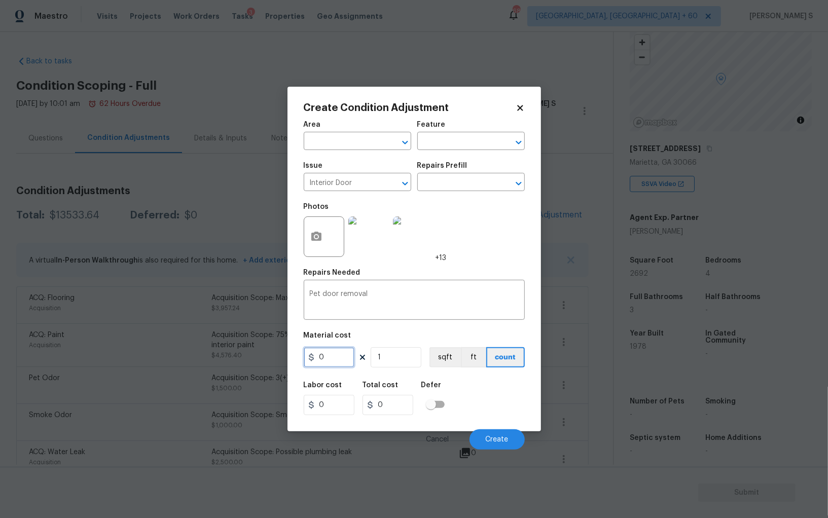
click at [336, 353] on input "0" at bounding box center [329, 357] width 51 height 20
type input "300"
click at [509, 433] on button "Create" at bounding box center [497, 439] width 55 height 20
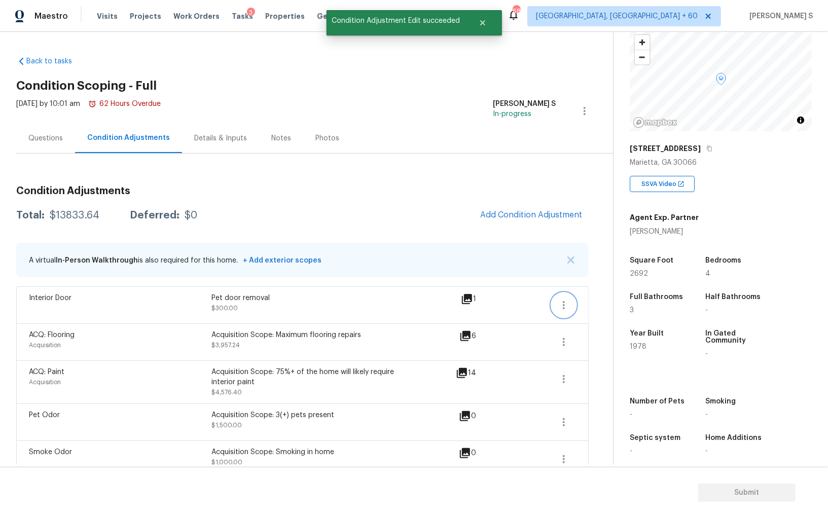
click at [564, 298] on button "button" at bounding box center [564, 305] width 24 height 24
click at [597, 299] on div "Edit" at bounding box center [621, 303] width 79 height 10
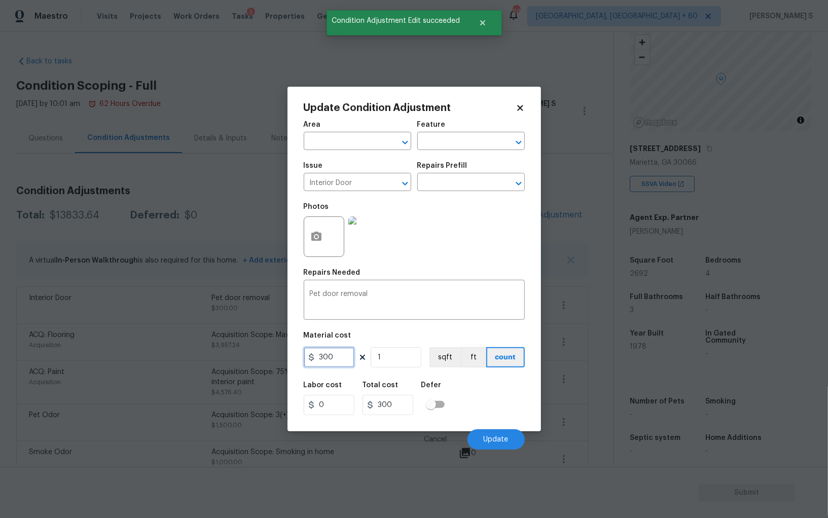
click at [348, 361] on input "300" at bounding box center [329, 357] width 51 height 20
type input "400"
click at [515, 443] on button "Update" at bounding box center [496, 439] width 57 height 20
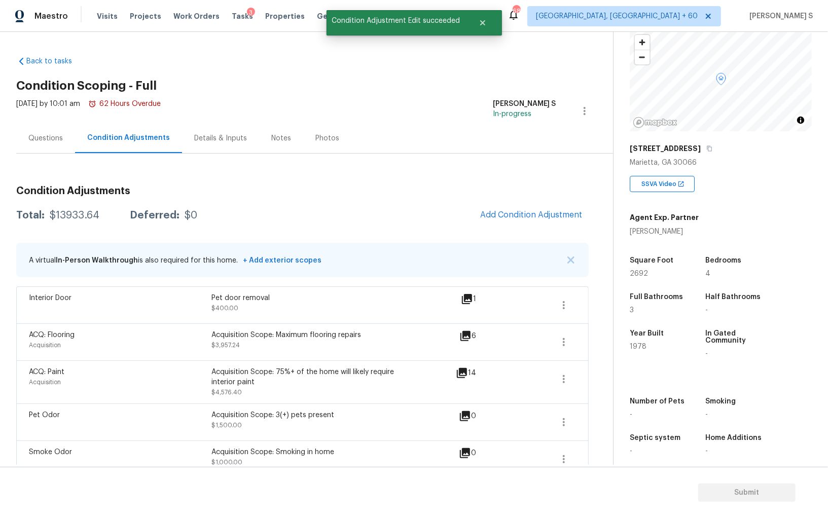
click at [59, 334] on span "ACQ: Flooring" at bounding box center [52, 335] width 46 height 7
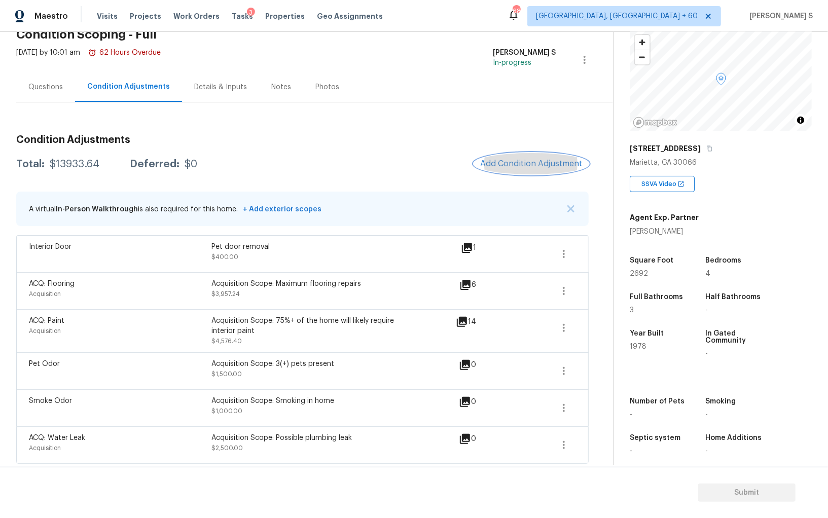
click at [519, 156] on button "Add Condition Adjustment" at bounding box center [531, 163] width 115 height 21
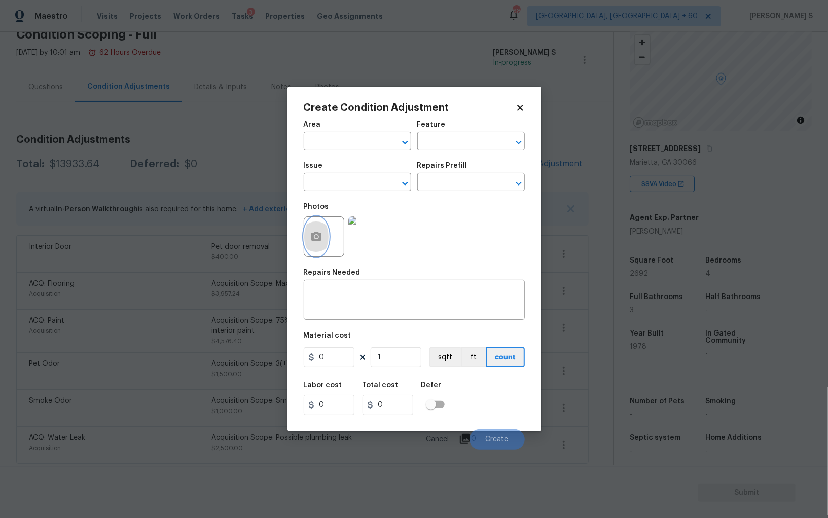
click at [321, 233] on icon "button" at bounding box center [316, 237] width 12 height 12
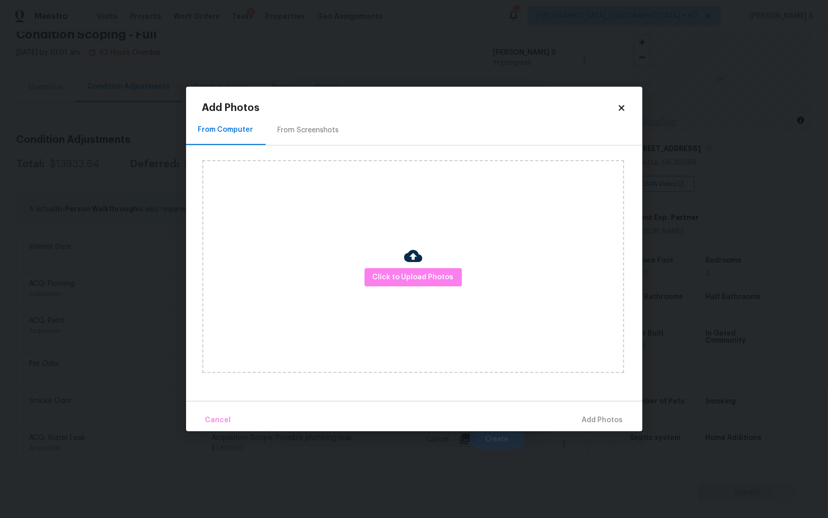
click at [300, 125] on div "From Screenshots" at bounding box center [308, 130] width 61 height 10
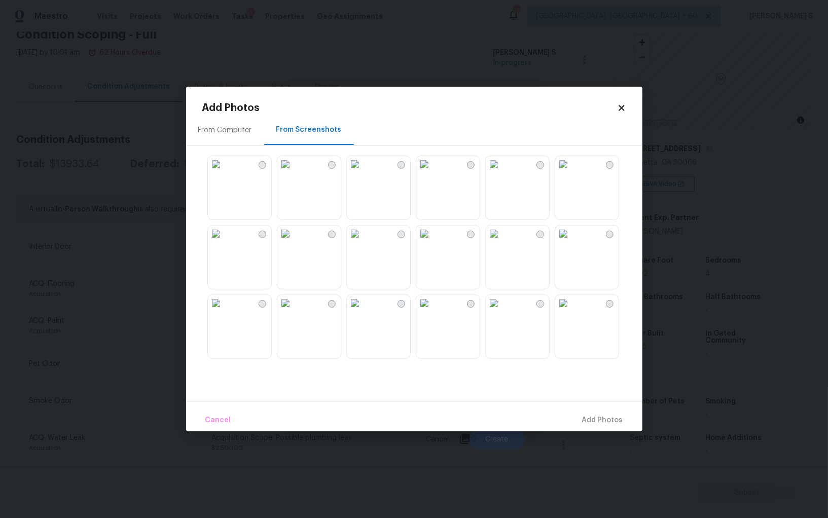
click at [238, 126] on div "From Computer" at bounding box center [225, 130] width 54 height 10
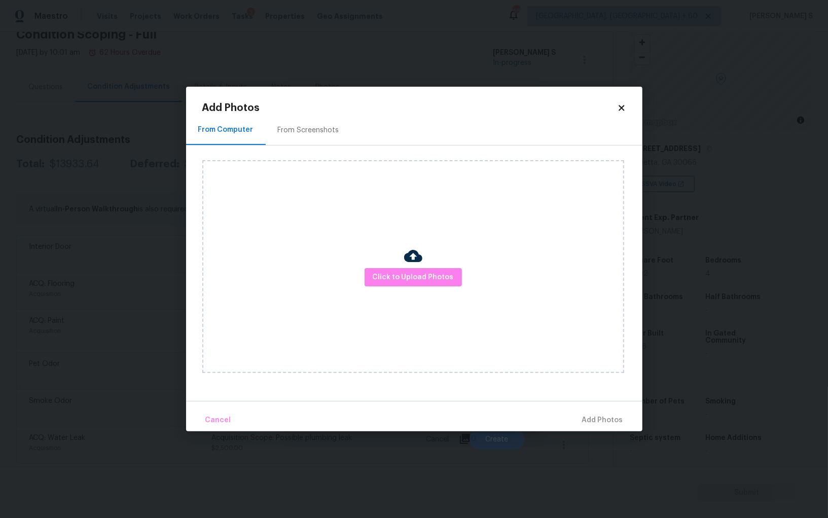
click at [625, 107] on icon at bounding box center [621, 107] width 9 height 9
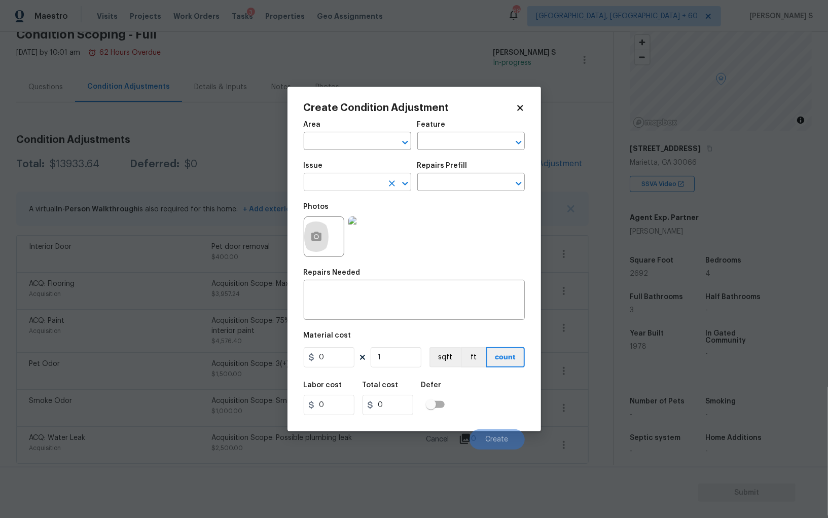
drag, startPoint x: 356, startPoint y: 188, endPoint x: 356, endPoint y: 176, distance: 11.7
click at [356, 188] on input "text" at bounding box center [343, 183] width 79 height 16
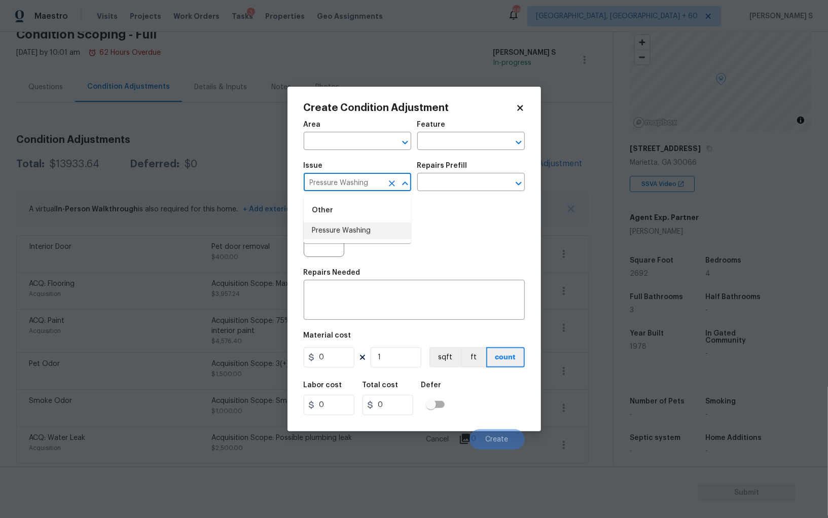
type input "Pressure Washing"
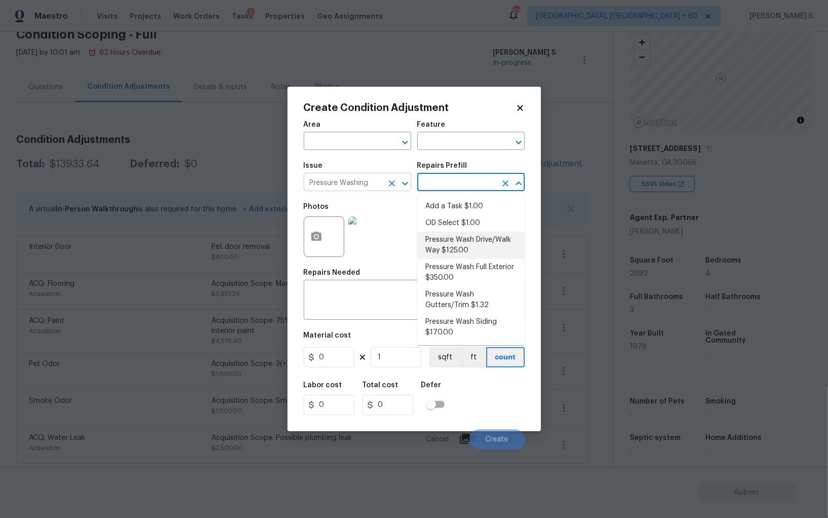
type input "Siding"
type textarea "Pressure wash the driveways/walkways as directed by the PM. Ensure that all deb…"
type input "125"
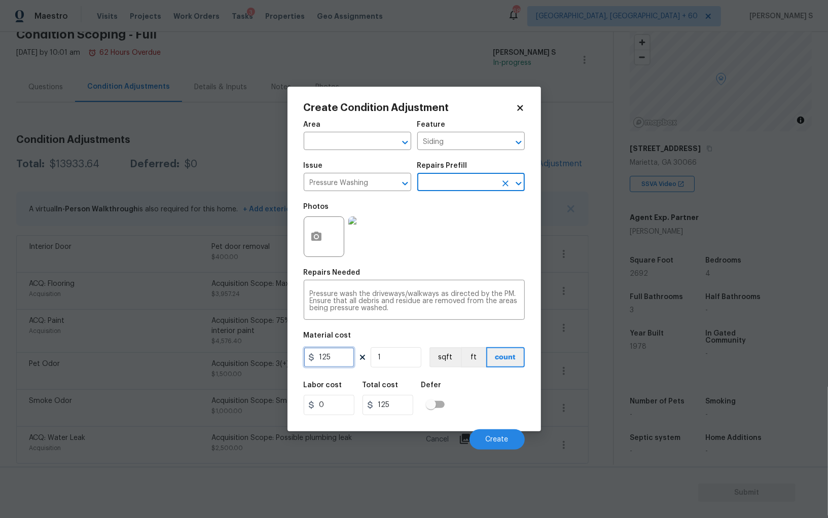
click at [343, 358] on input "125" at bounding box center [329, 357] width 51 height 20
type input "200"
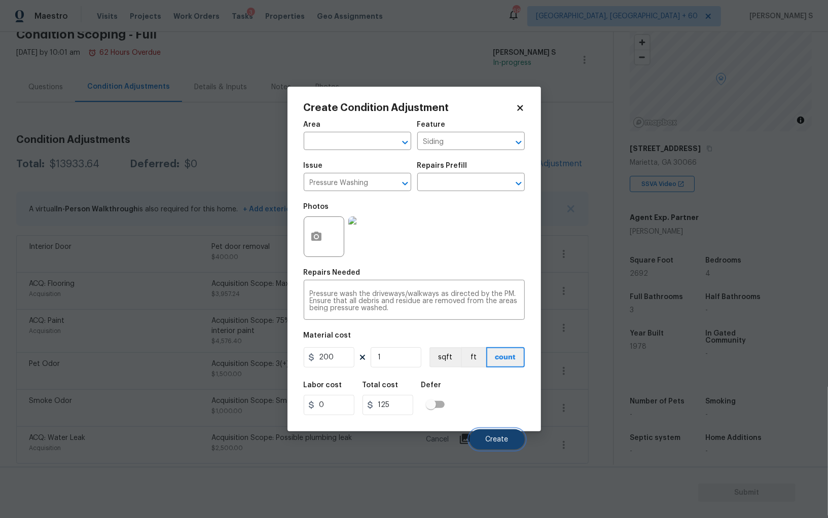
type input "200"
click at [488, 437] on span "Create" at bounding box center [497, 440] width 23 height 8
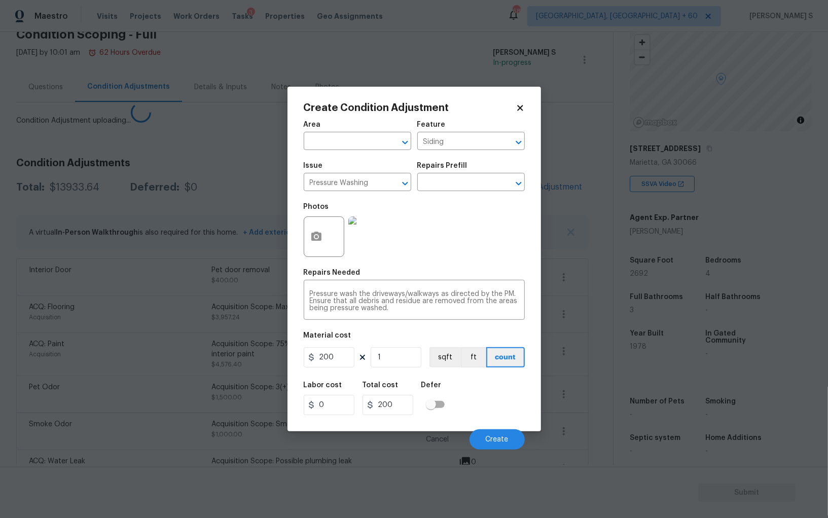
click at [0, 284] on body "Maestro Visits Projects Work Orders Tasks 3 Properties Geo Assignments 687 Albu…" at bounding box center [414, 259] width 828 height 518
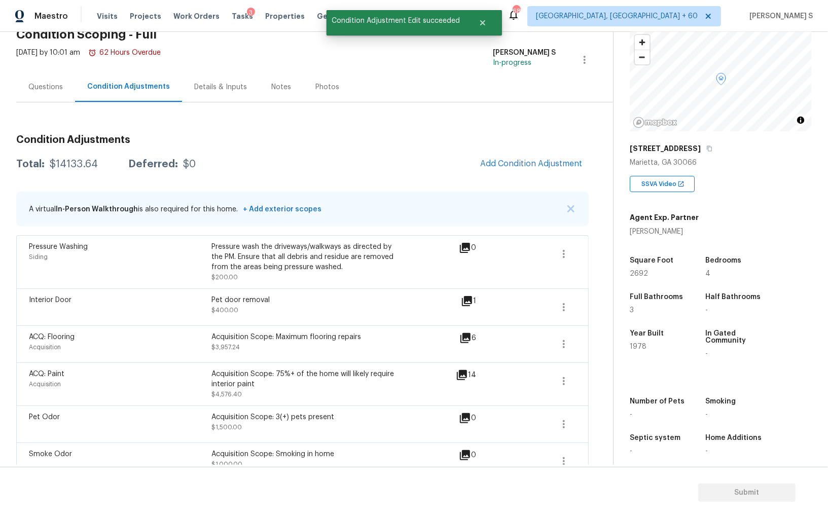
click at [480, 168] on span "Add Condition Adjustment" at bounding box center [531, 164] width 115 height 22
click at [497, 160] on span "Add Condition Adjustment" at bounding box center [531, 163] width 102 height 9
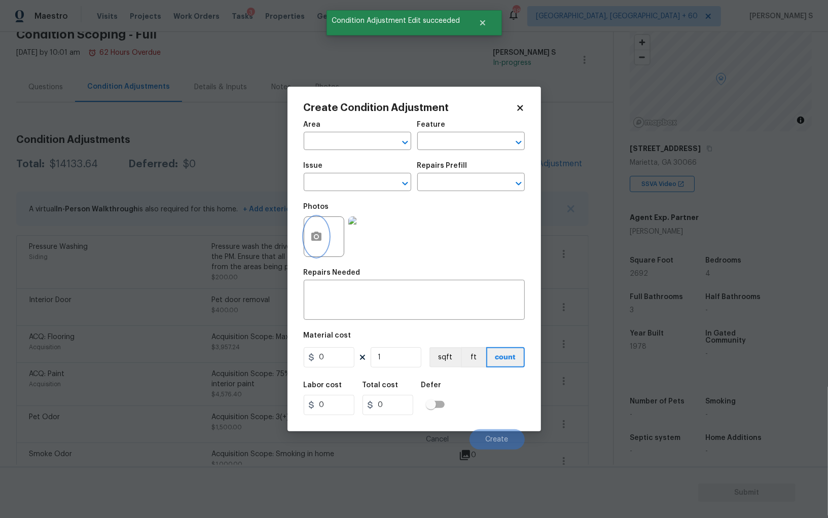
click at [313, 225] on button "button" at bounding box center [316, 237] width 24 height 40
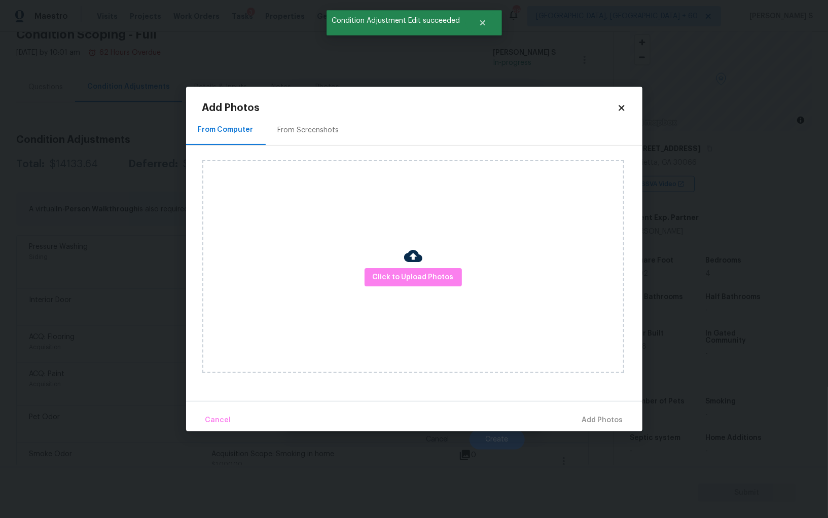
click at [308, 126] on div "From Screenshots" at bounding box center [308, 130] width 61 height 10
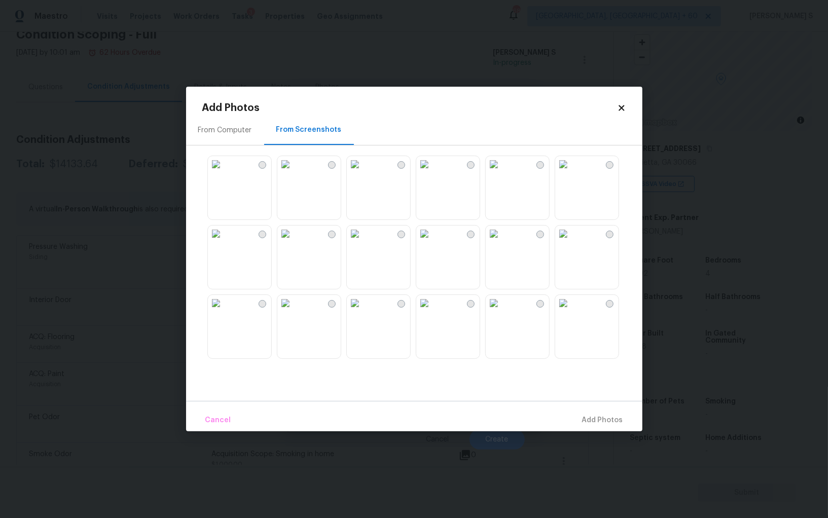
click at [413, 175] on div at bounding box center [422, 257] width 440 height 213
click at [433, 172] on img at bounding box center [424, 164] width 16 height 16
click at [224, 241] on img at bounding box center [216, 234] width 16 height 16
click at [224, 311] on img at bounding box center [216, 303] width 16 height 16
click at [363, 311] on img at bounding box center [355, 303] width 16 height 16
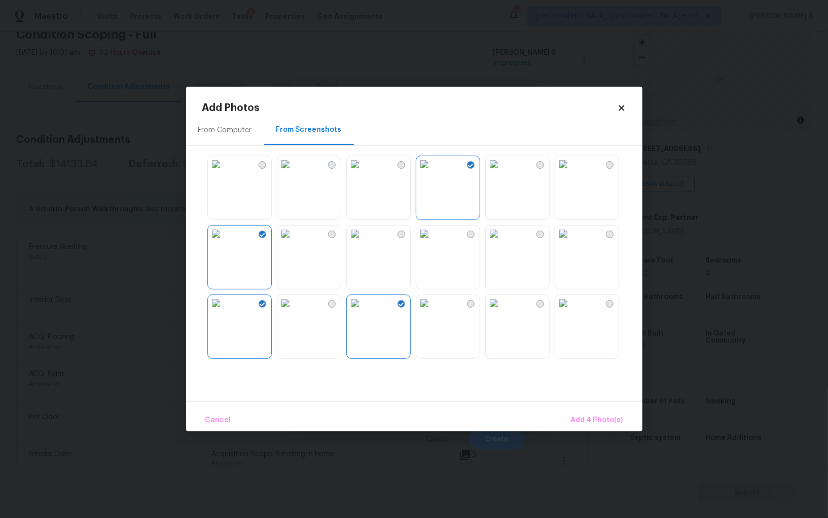
click at [427, 311] on img at bounding box center [424, 303] width 16 height 16
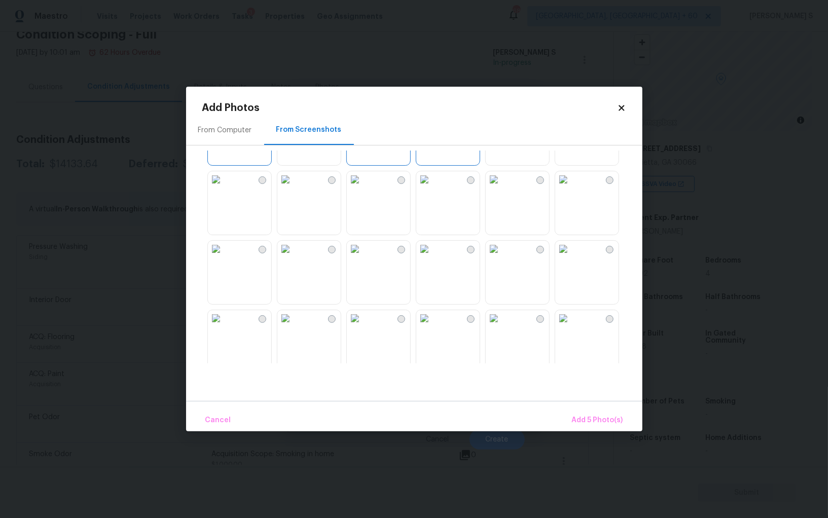
scroll to position [383, 0]
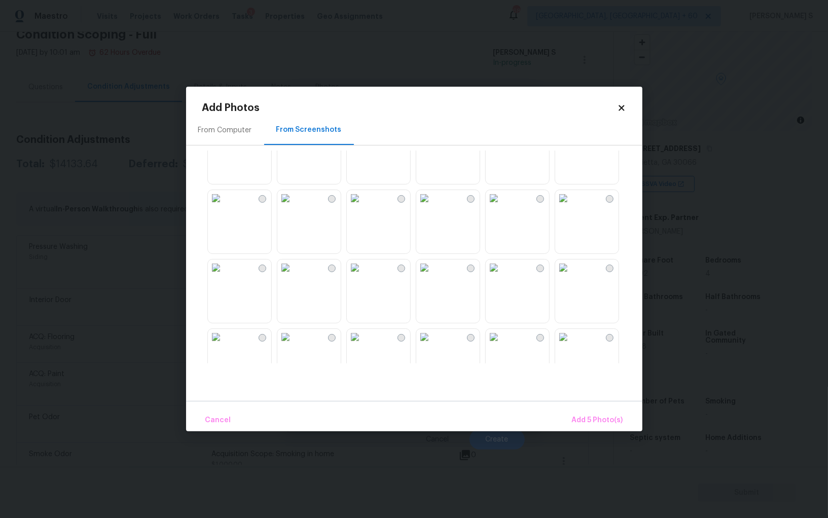
click at [433, 276] on img at bounding box center [424, 268] width 16 height 16
click at [363, 276] on img at bounding box center [355, 268] width 16 height 16
click at [363, 334] on img at bounding box center [355, 337] width 16 height 16
click at [432, 334] on img at bounding box center [424, 337] width 16 height 16
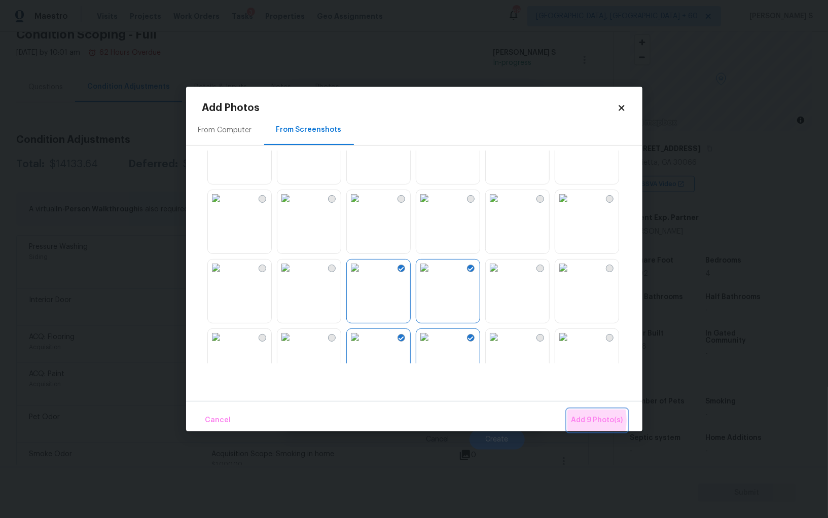
click at [581, 420] on span "Add 9 Photo(s)" at bounding box center [597, 420] width 52 height 13
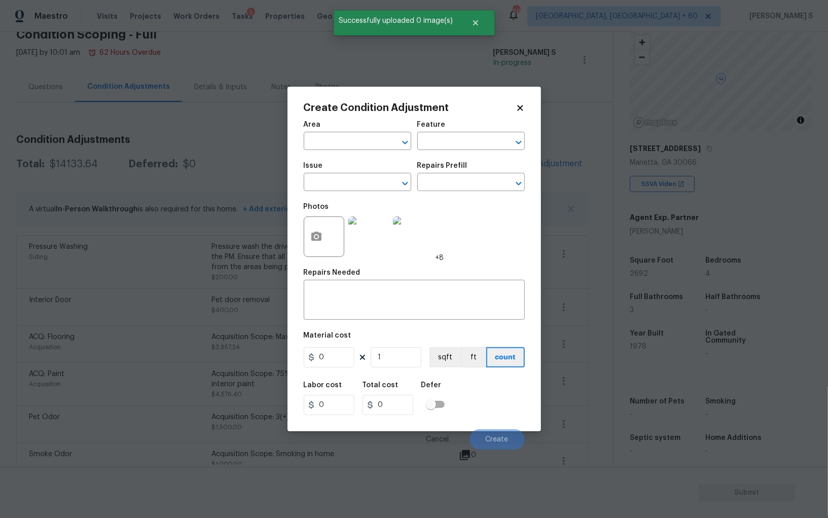
click at [352, 175] on div "Issue" at bounding box center [357, 168] width 107 height 13
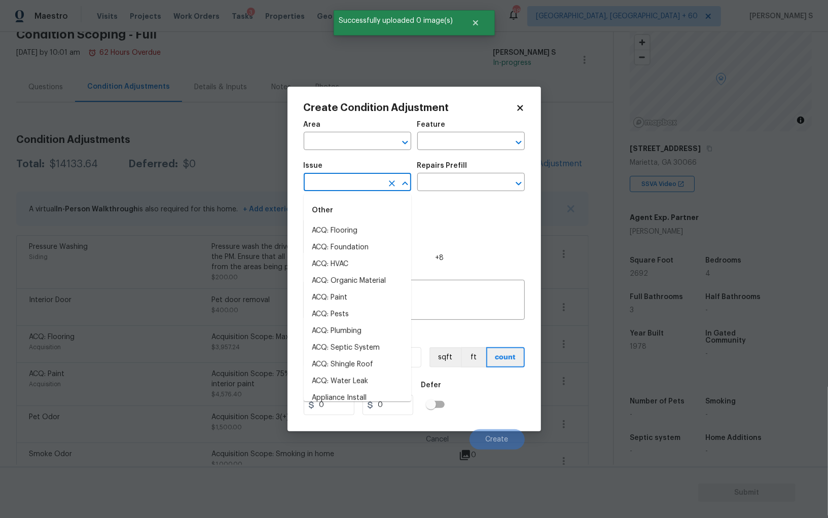
click at [355, 185] on input "text" at bounding box center [343, 183] width 79 height 16
click at [355, 185] on input "la" at bounding box center [343, 183] width 79 height 16
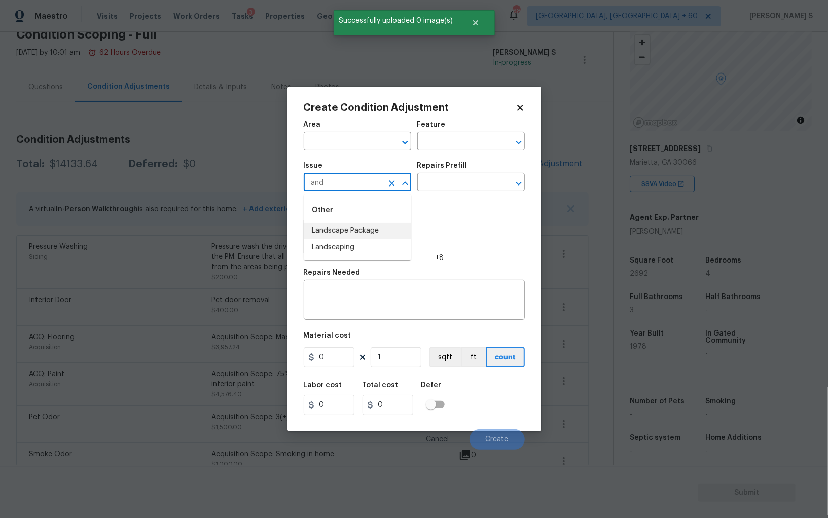
type input "Landscape Package"
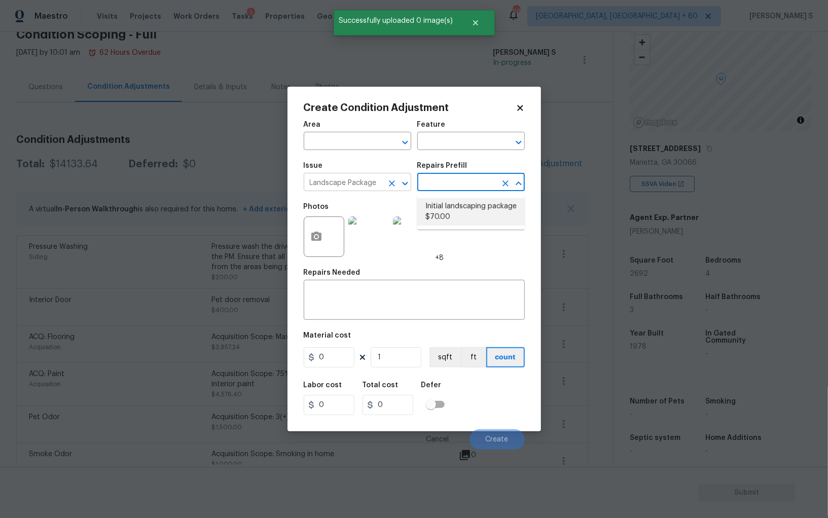
type input "Home Readiness Packages"
type textarea "Mowing of grass up to 6" in height. Mow, edge along driveways & sidewalks, trim…"
type input "70"
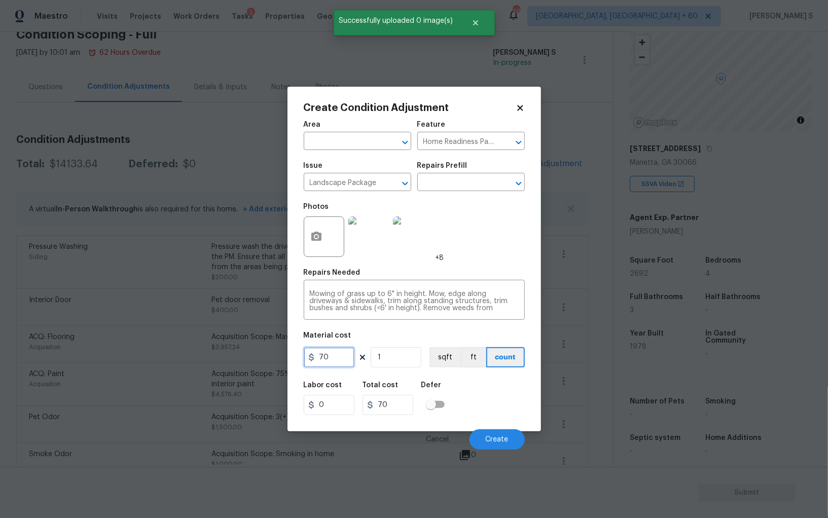
click at [340, 367] on input "70" at bounding box center [329, 357] width 51 height 20
type input "2000"
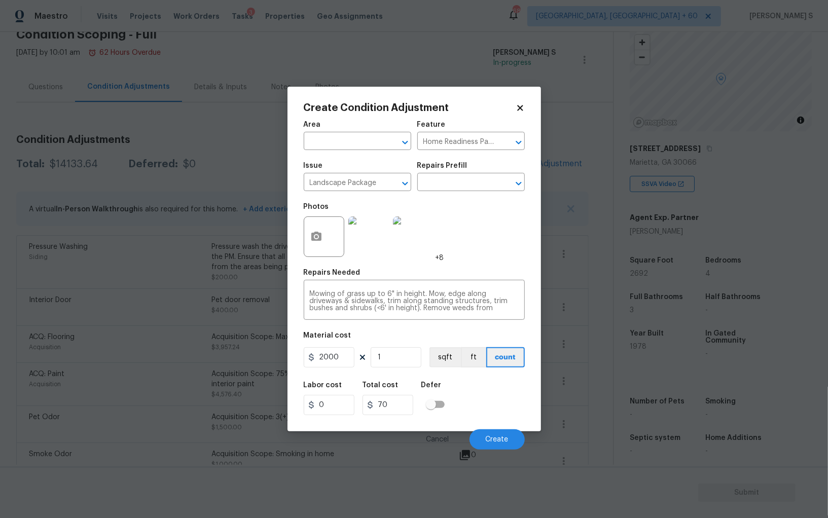
type input "2000"
click at [513, 418] on div "Labor cost 0 Total cost 2000 Defer" at bounding box center [414, 399] width 221 height 46
click at [504, 438] on span "Create" at bounding box center [497, 440] width 23 height 8
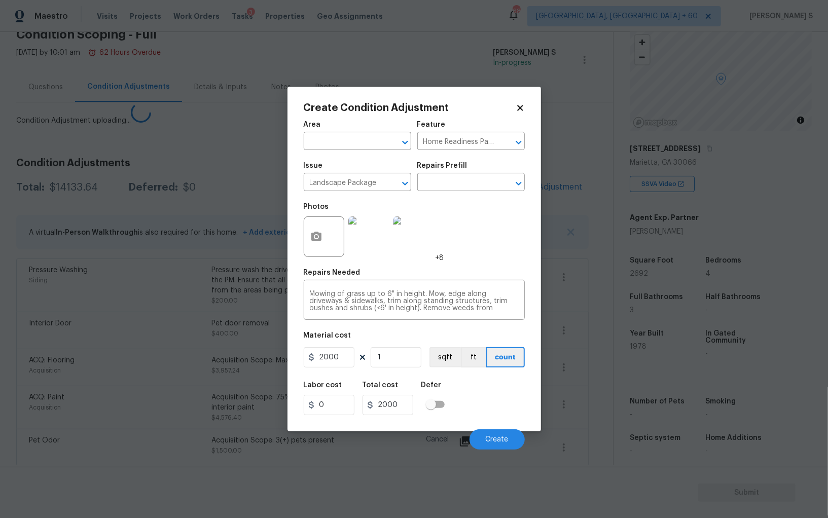
click at [0, 310] on body "Maestro Visits Projects Work Orders Tasks 3 Properties Geo Assignments 687 Albu…" at bounding box center [414, 259] width 828 height 518
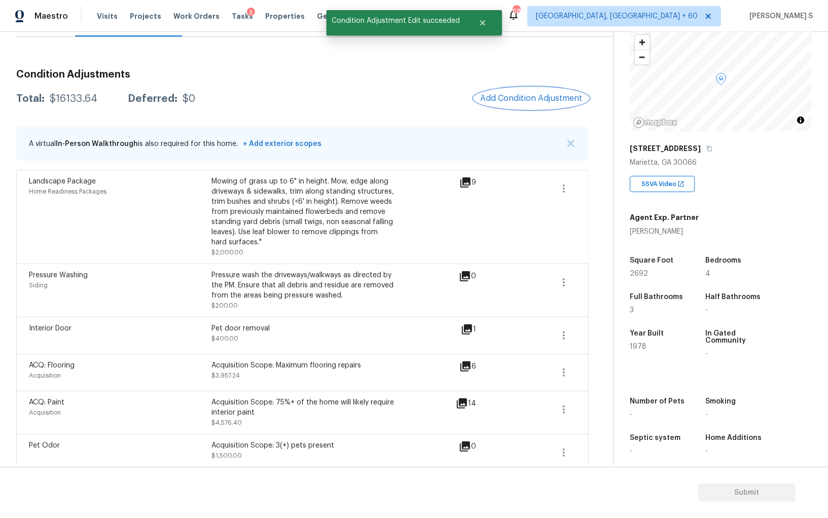
scroll to position [20, 0]
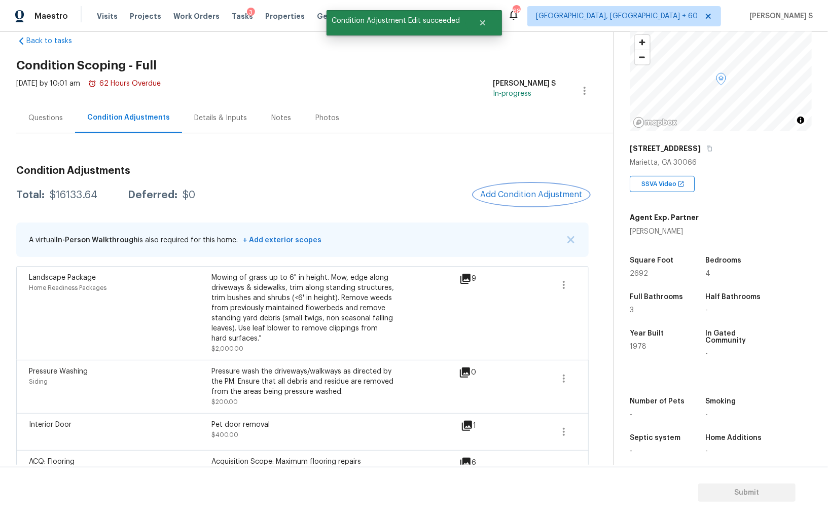
click at [503, 194] on span "Add Condition Adjustment" at bounding box center [531, 194] width 102 height 9
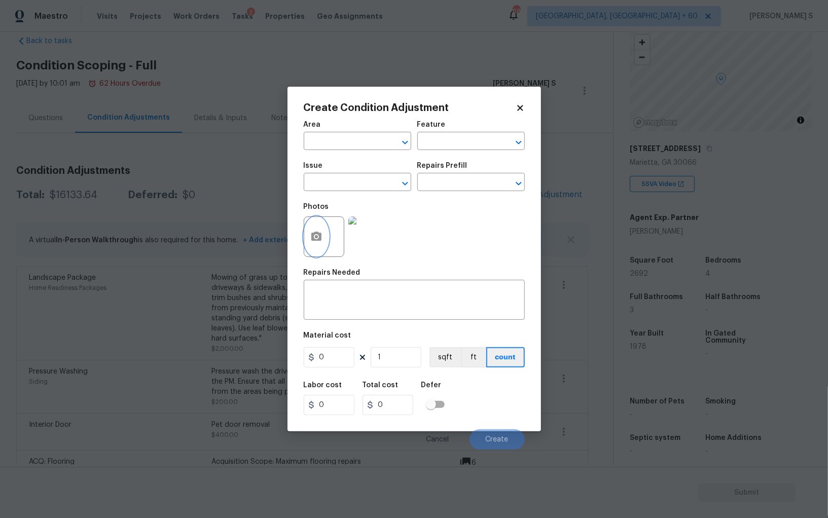
click at [319, 236] on icon "button" at bounding box center [316, 236] width 10 height 9
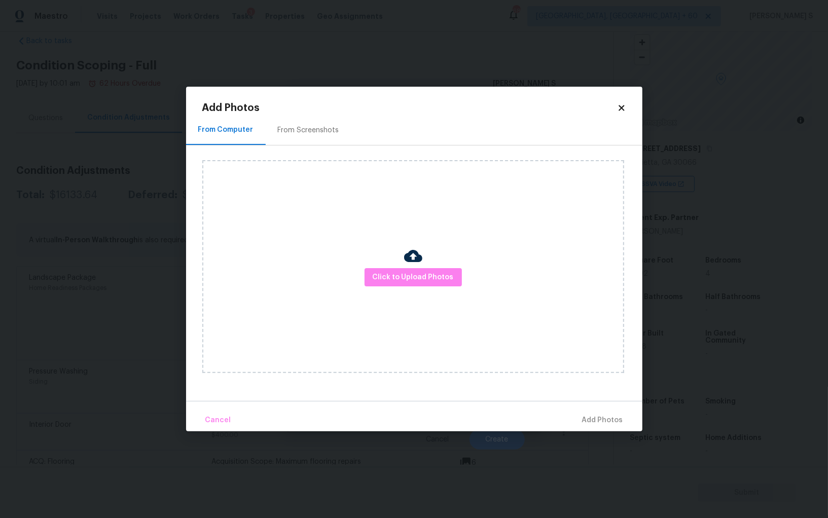
click at [304, 125] on div "From Screenshots" at bounding box center [308, 130] width 61 height 10
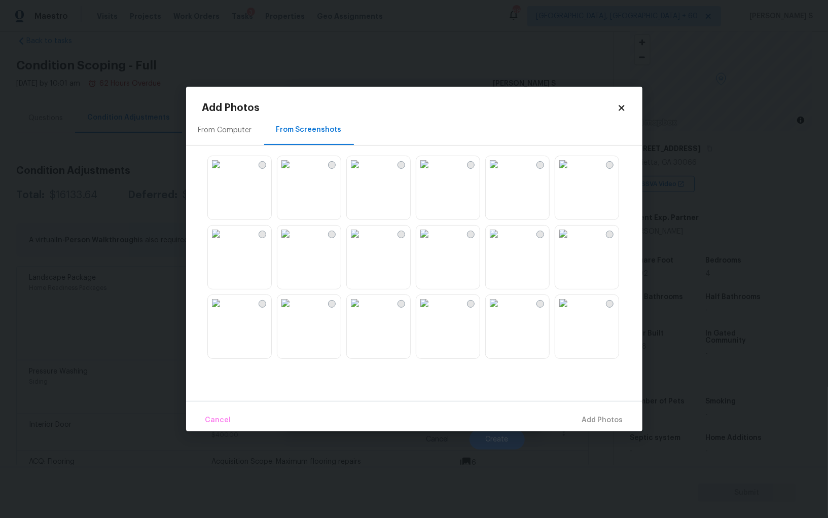
click at [294, 242] on img at bounding box center [285, 234] width 16 height 16
click at [224, 242] on img at bounding box center [216, 234] width 16 height 16
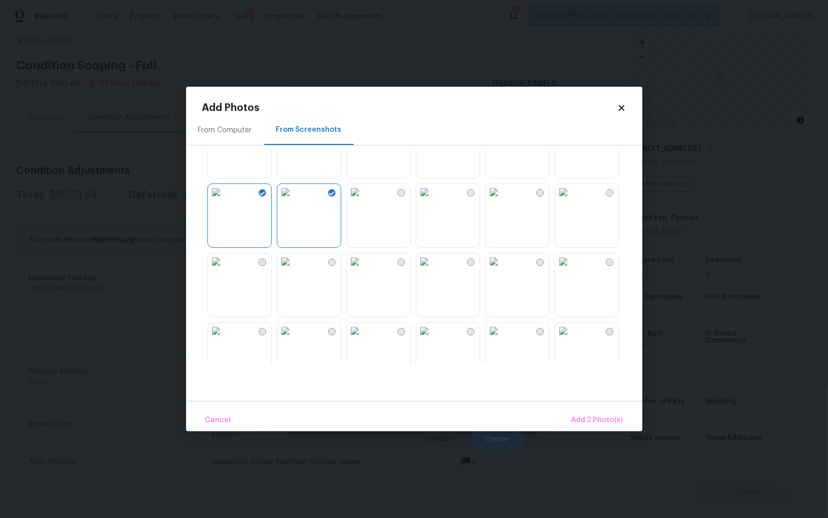
scroll to position [71, 0]
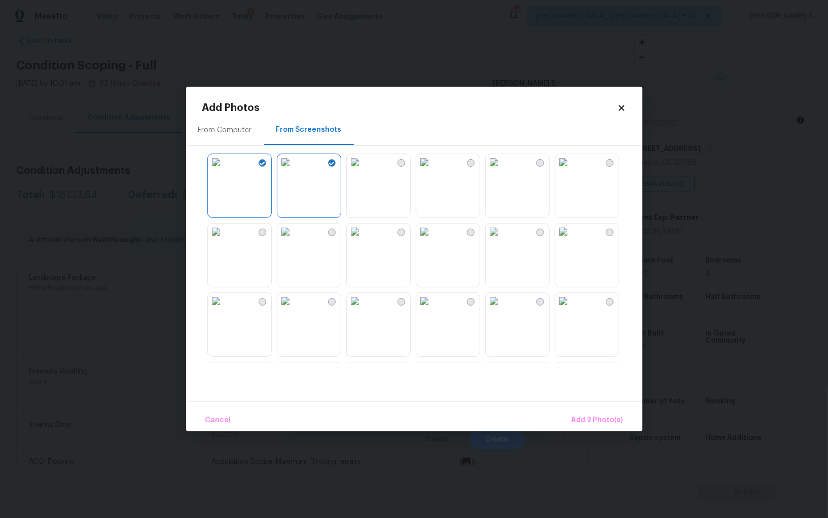
click at [363, 234] on img at bounding box center [355, 232] width 16 height 16
click at [433, 309] on img at bounding box center [424, 301] width 16 height 16
click at [224, 240] on img at bounding box center [216, 232] width 16 height 16
click at [594, 427] on button "Add 5 Photo(s)" at bounding box center [597, 421] width 59 height 22
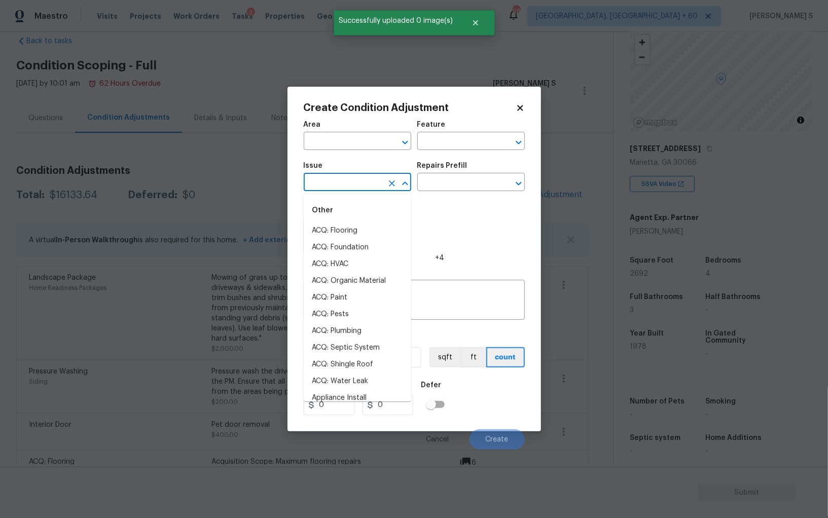
click at [329, 191] on input "text" at bounding box center [343, 183] width 79 height 16
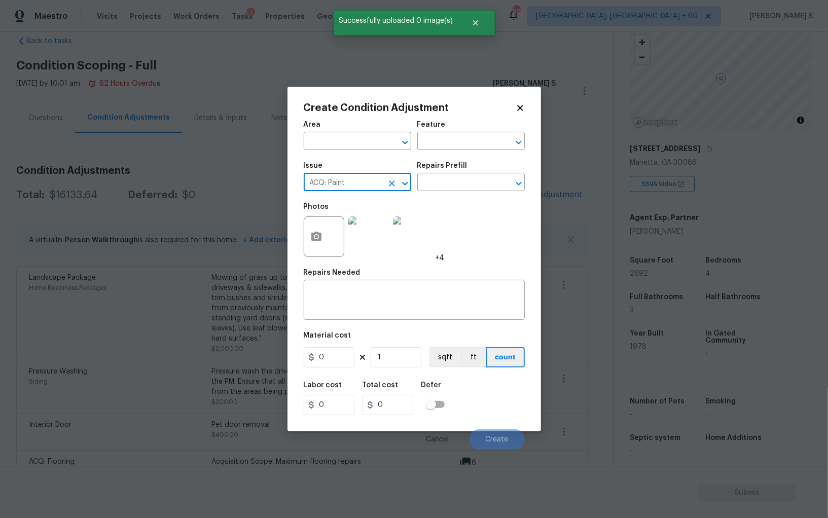
type input "ACQ: Paint"
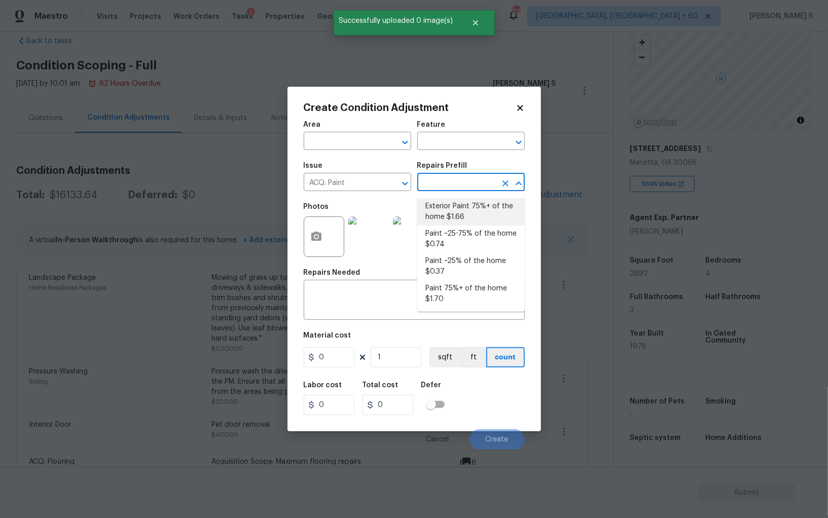
type input "Acquisition"
type textarea "Acquisition Scope: 75%+ of the home exterior will likely require paint"
type input "1.66"
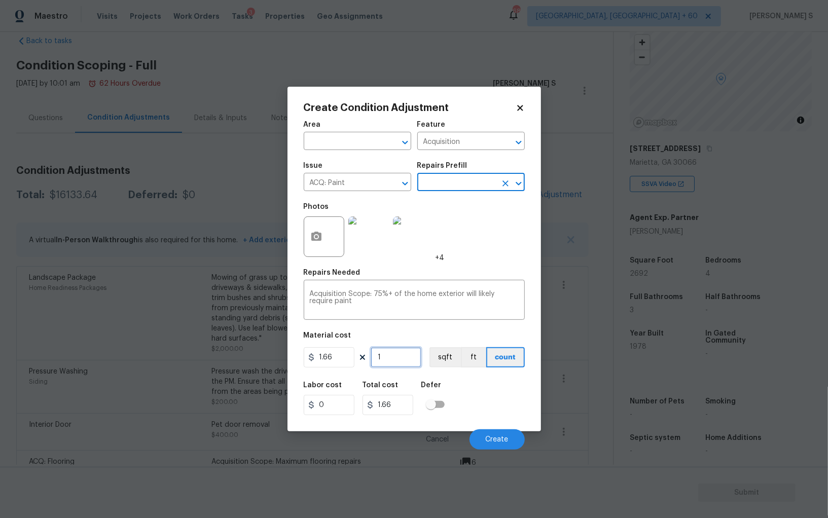
click at [409, 357] on input "1" at bounding box center [396, 357] width 51 height 20
paste input "2692"
type input "2692"
type input "4468.72"
type input "2692"
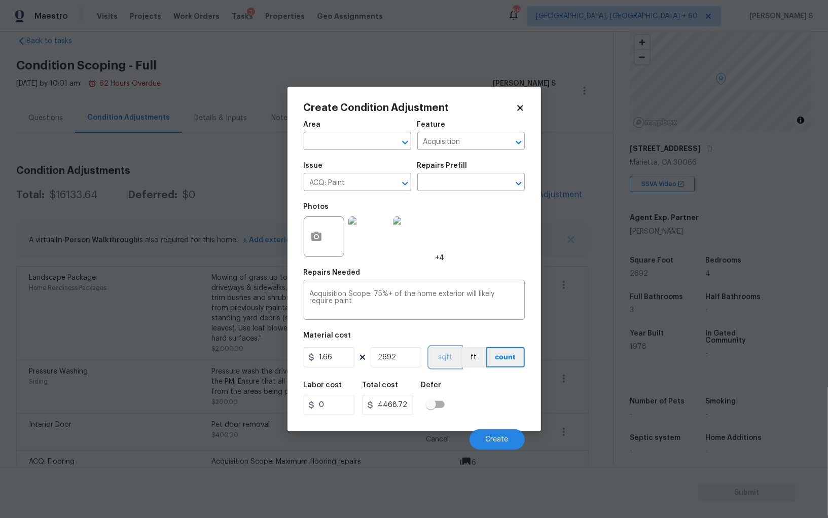
click at [444, 357] on button "sqft" at bounding box center [444, 357] width 31 height 20
click at [459, 368] on button "sqft" at bounding box center [444, 357] width 31 height 20
click at [493, 449] on button "Create" at bounding box center [497, 439] width 55 height 20
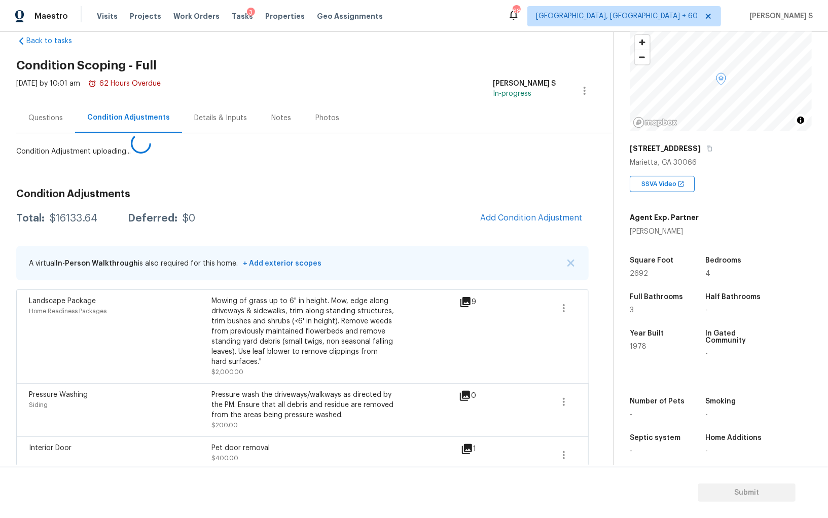
click at [87, 295] on body "Maestro Visits Projects Work Orders Tasks 3 Properties Geo Assignments 687 Albu…" at bounding box center [414, 259] width 828 height 518
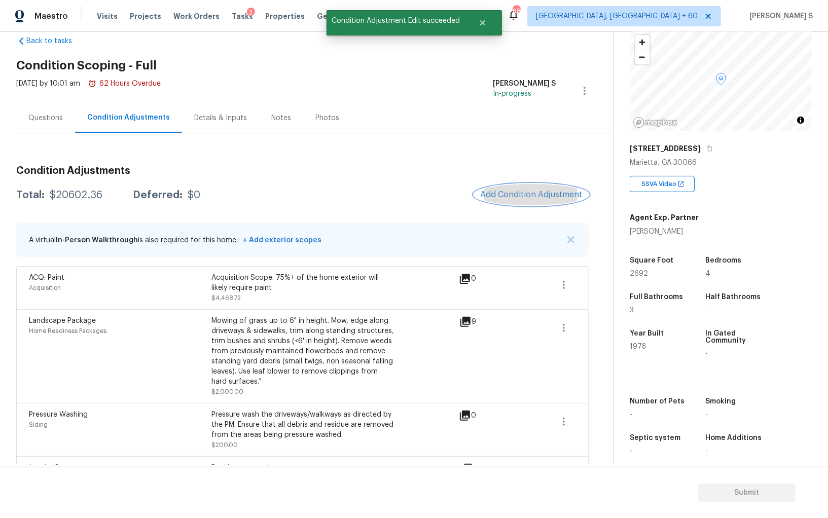
click at [533, 185] on button "Add Condition Adjustment" at bounding box center [531, 194] width 115 height 21
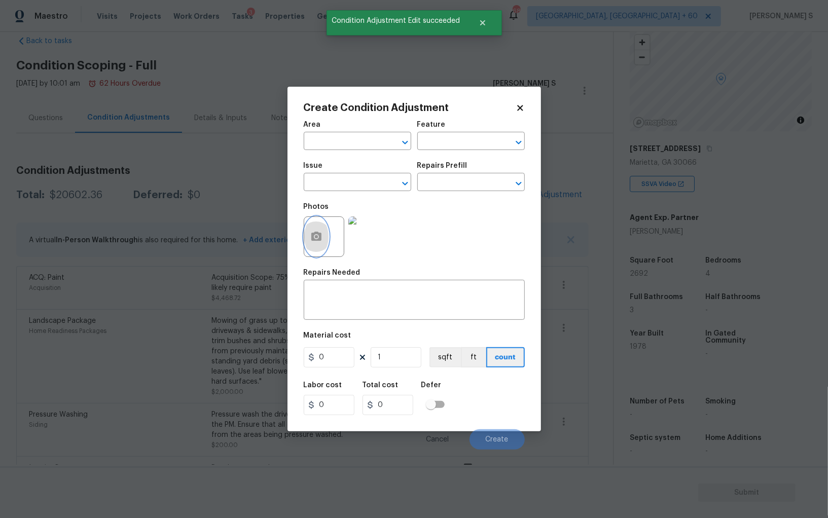
drag, startPoint x: 310, startPoint y: 241, endPoint x: 318, endPoint y: 240, distance: 8.1
click at [318, 240] on icon "button" at bounding box center [316, 237] width 12 height 12
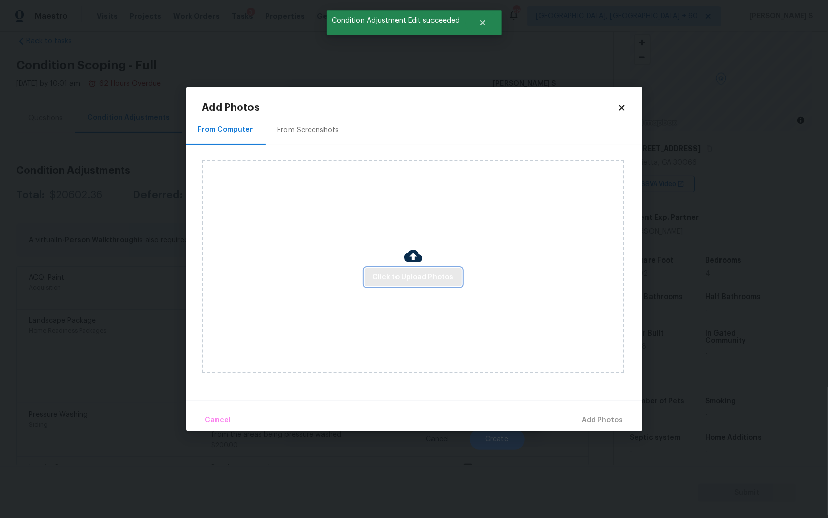
click at [398, 276] on span "Click to Upload Photos" at bounding box center [413, 277] width 81 height 13
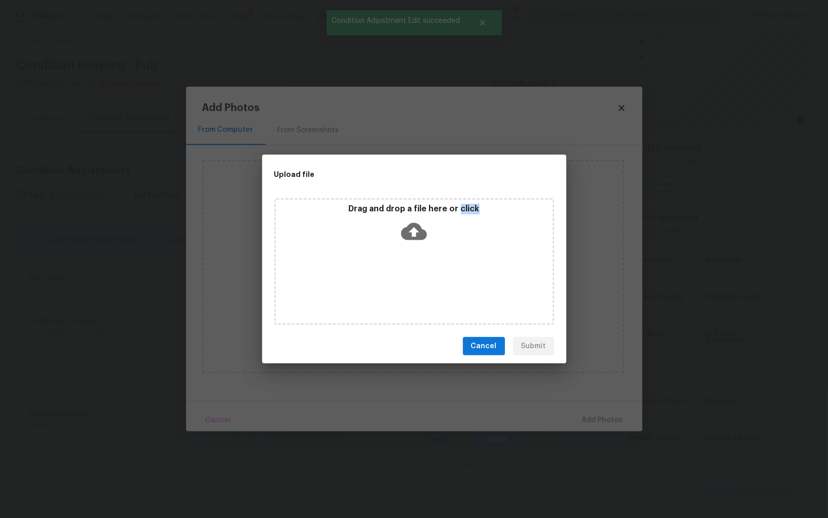
click at [398, 276] on div "Drag and drop a file here or click" at bounding box center [414, 261] width 280 height 127
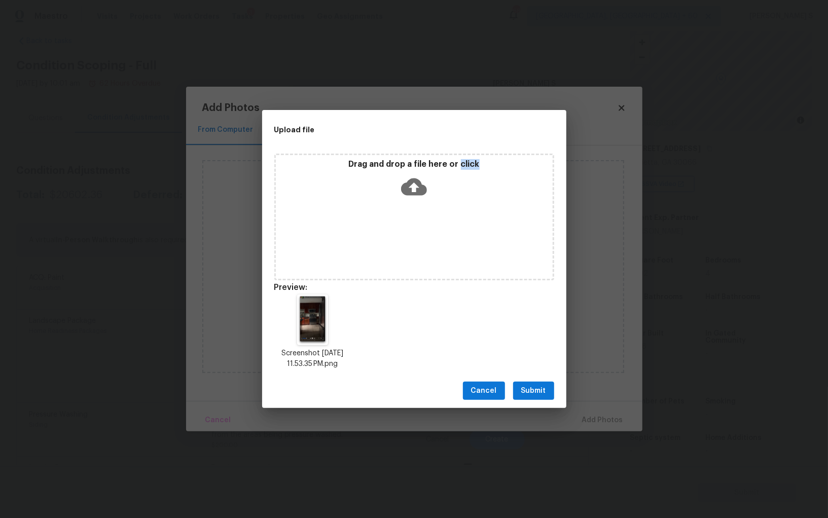
click at [528, 391] on span "Submit" at bounding box center [533, 391] width 25 height 13
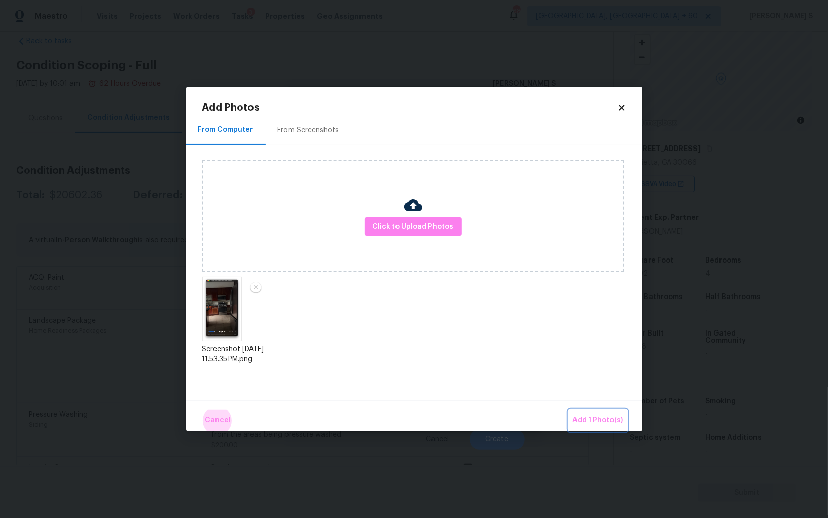
click at [569, 410] on button "Add 1 Photo(s)" at bounding box center [598, 421] width 58 height 22
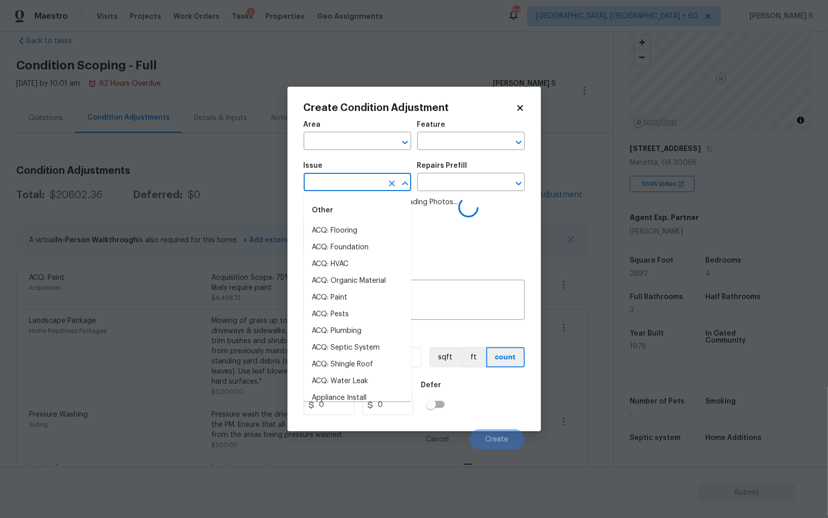
click at [368, 191] on input "text" at bounding box center [343, 183] width 79 height 16
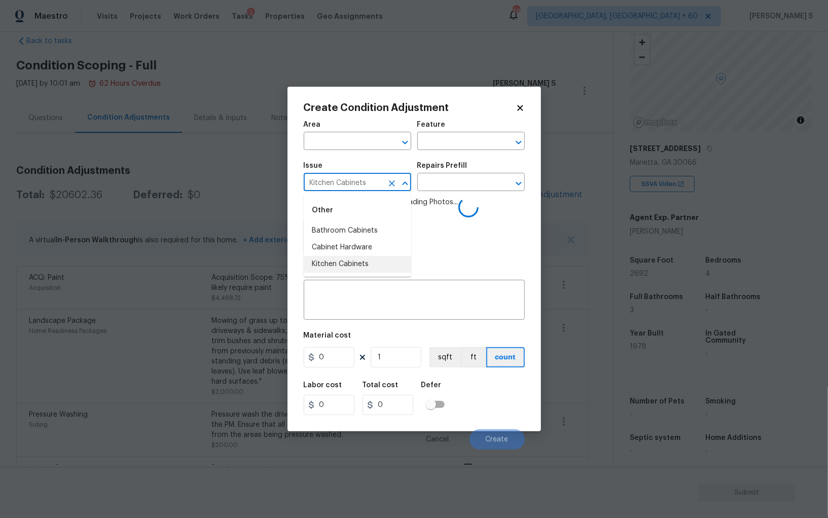
type input "Kitchen Cabinets"
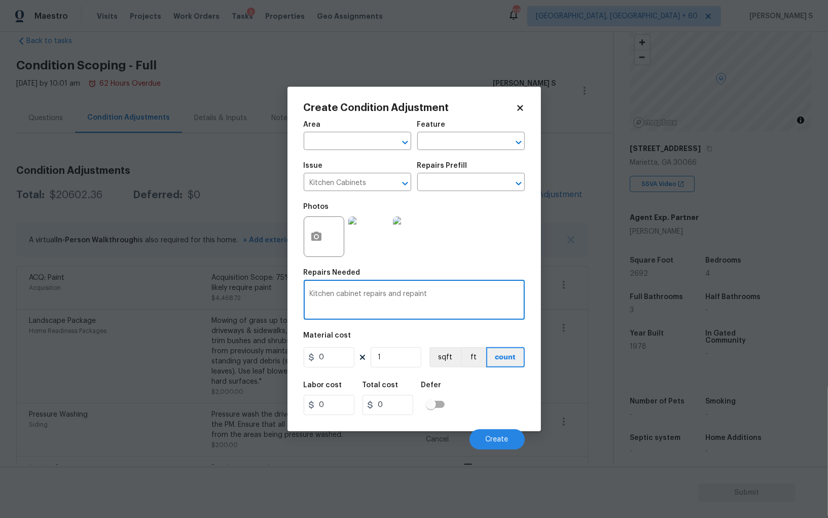
type textarea "Kitchen cabinet repairs and repaint"
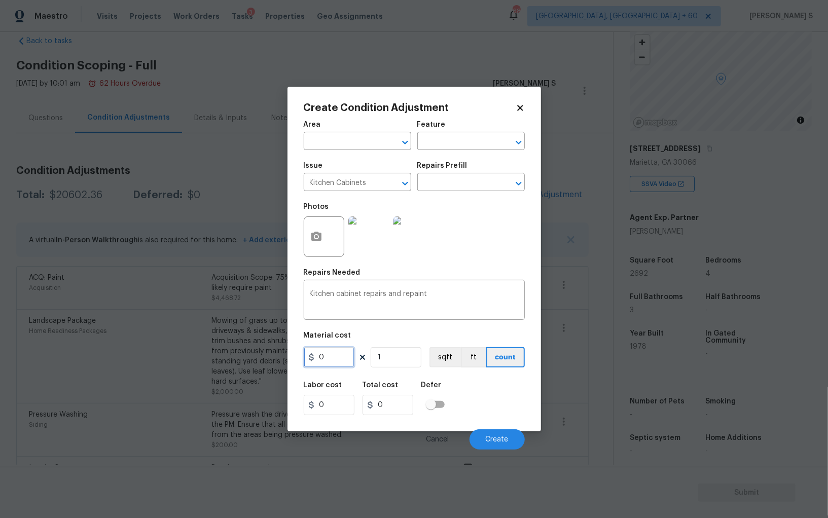
click at [333, 358] on input "0" at bounding box center [329, 357] width 51 height 20
type input "1700"
click at [494, 413] on div "Labor cost 0 Total cost 1700 Defer" at bounding box center [414, 399] width 221 height 46
click at [496, 445] on button "Create" at bounding box center [497, 439] width 55 height 20
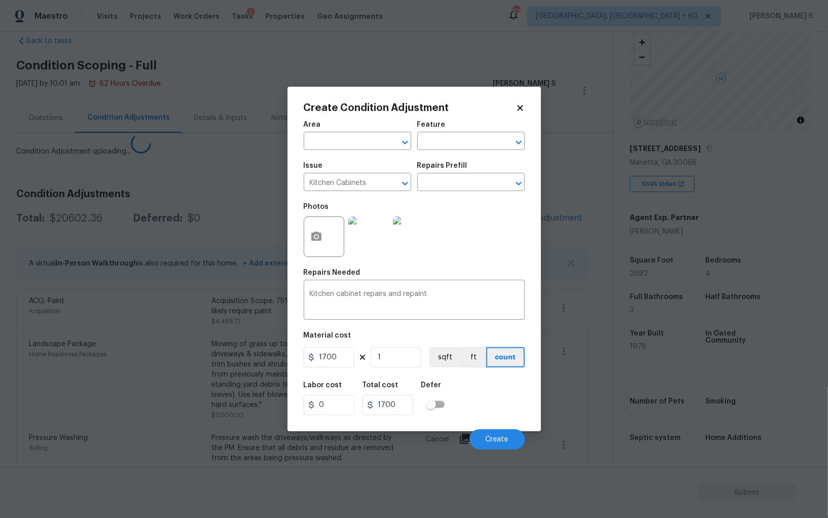
click at [79, 304] on body "Maestro Visits Projects Work Orders Tasks 3 Properties Geo Assignments 687 Albu…" at bounding box center [414, 259] width 828 height 518
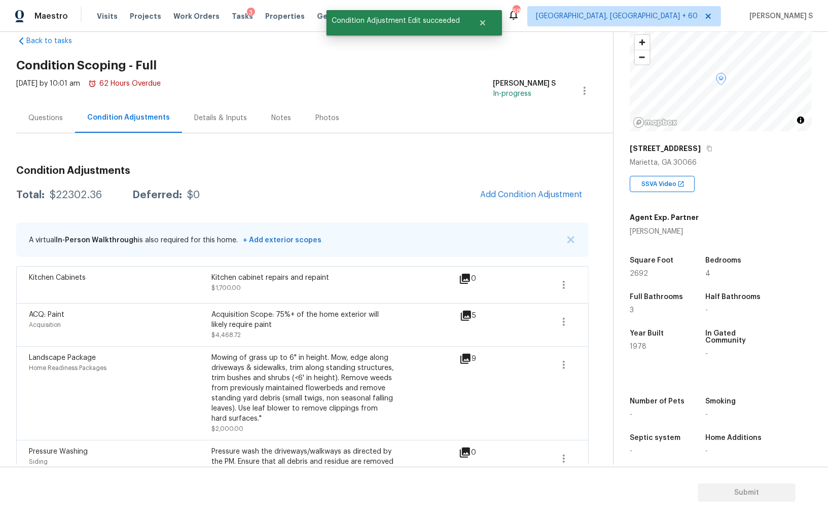
click at [497, 184] on span "Add Condition Adjustment" at bounding box center [531, 195] width 115 height 22
click at [498, 193] on span "Add Condition Adjustment" at bounding box center [531, 194] width 102 height 9
click at [222, 300] on body "Maestro Visits Projects Work Orders Tasks 3 Properties Geo Assignments 687 Albu…" at bounding box center [414, 259] width 828 height 518
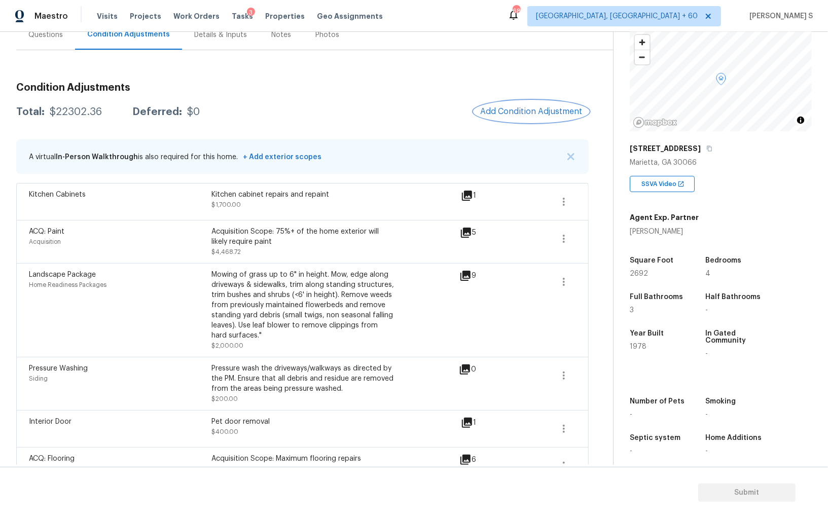
scroll to position [118, 0]
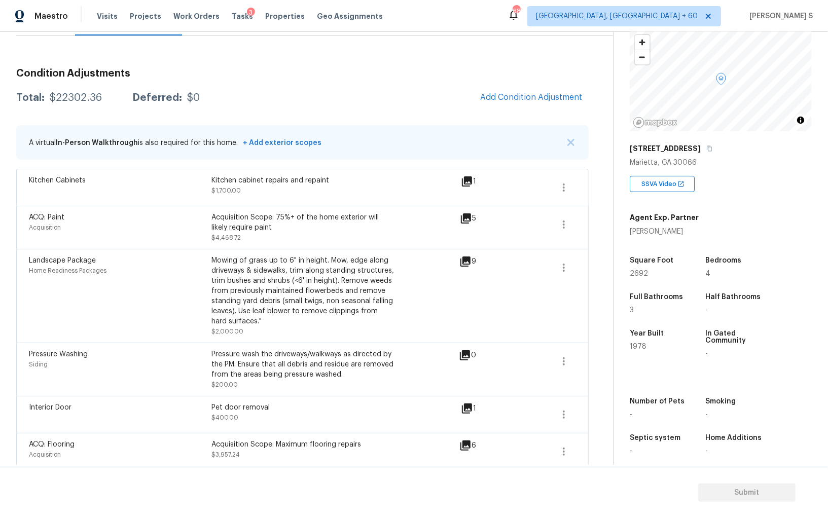
click at [204, 409] on div "Interior Door" at bounding box center [120, 408] width 183 height 10
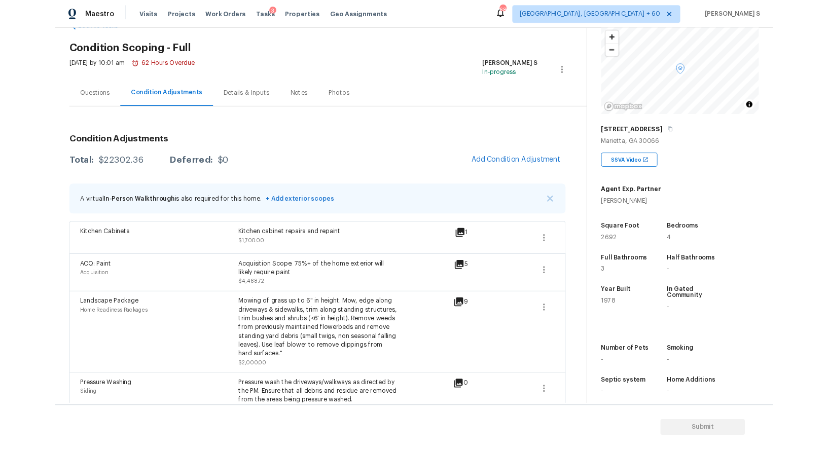
scroll to position [0, 0]
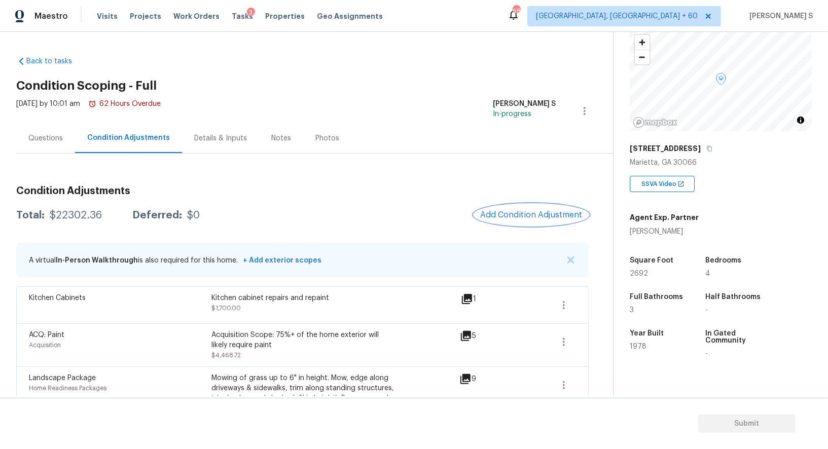
click at [509, 213] on span "Add Condition Adjustment" at bounding box center [531, 214] width 102 height 9
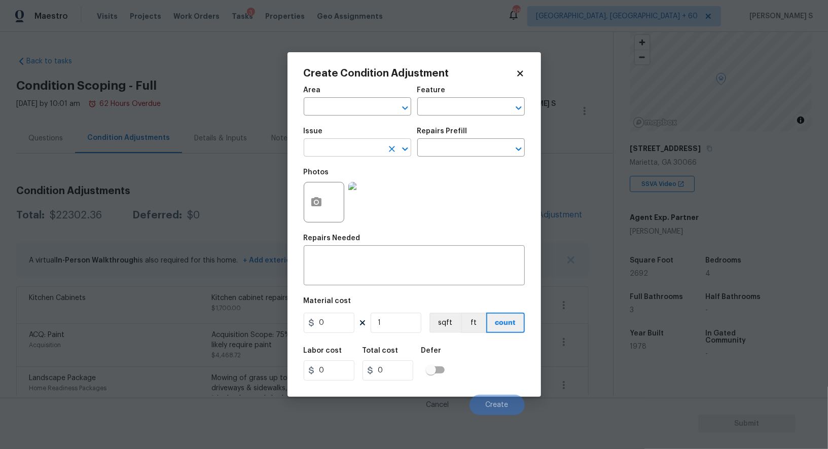
click at [351, 149] on input "text" at bounding box center [343, 149] width 79 height 16
type input "ACQ: HVAC"
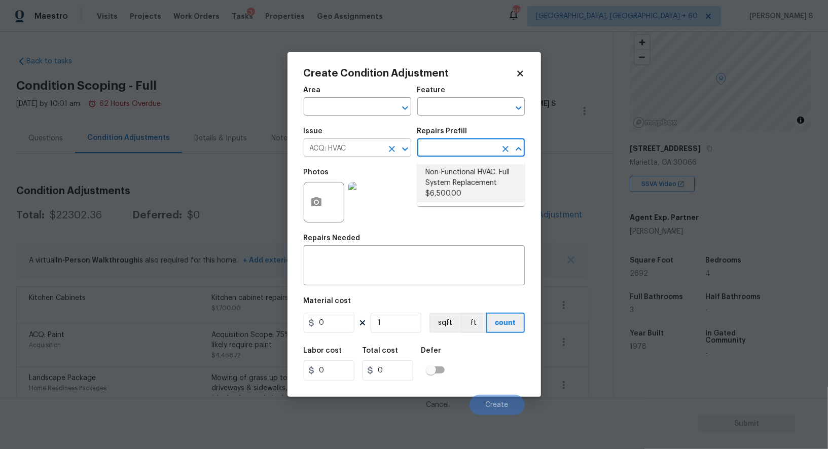
type input "Acquisition"
type textarea "Acquisition Scope: Full System Replacement"
type input "6500"
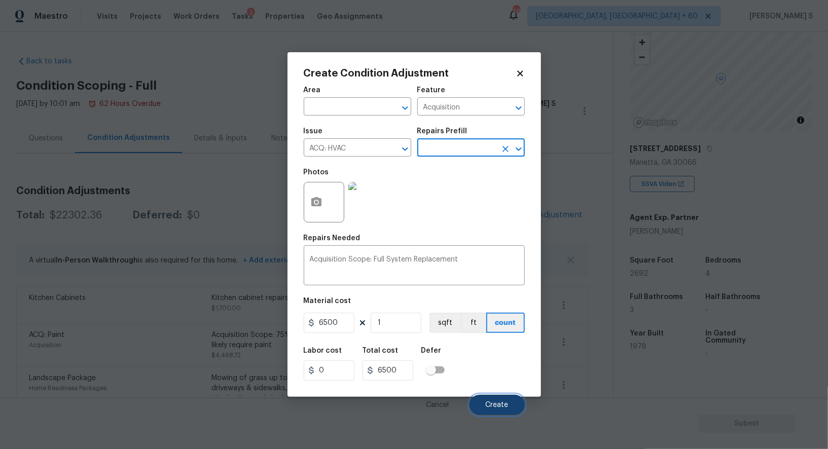
click at [504, 403] on span "Create" at bounding box center [497, 406] width 23 height 8
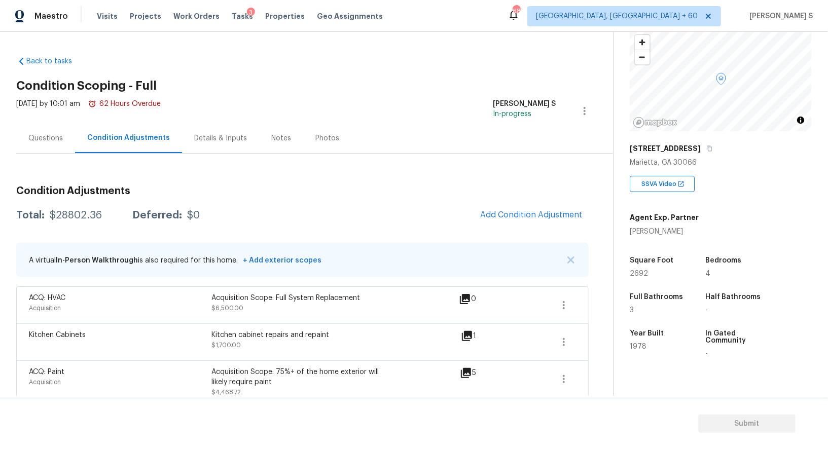
click at [486, 218] on span "Add Condition Adjustment" at bounding box center [531, 214] width 102 height 9
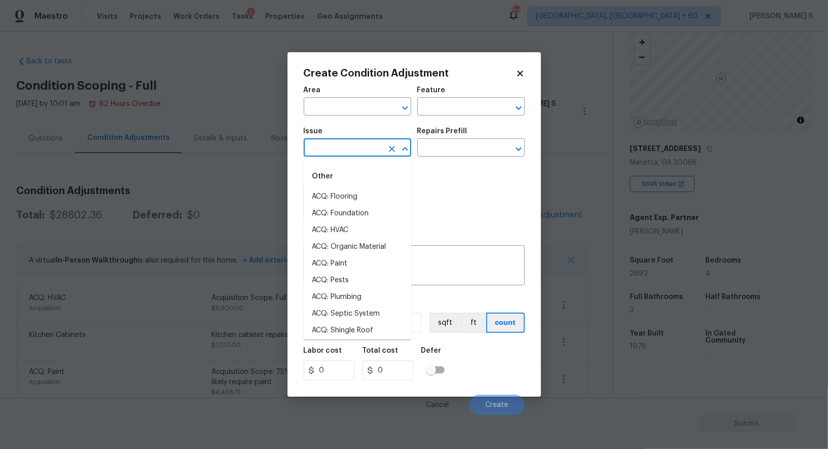
click at [355, 147] on input "text" at bounding box center [343, 149] width 79 height 16
type input "ACQ: Shingle Roof"
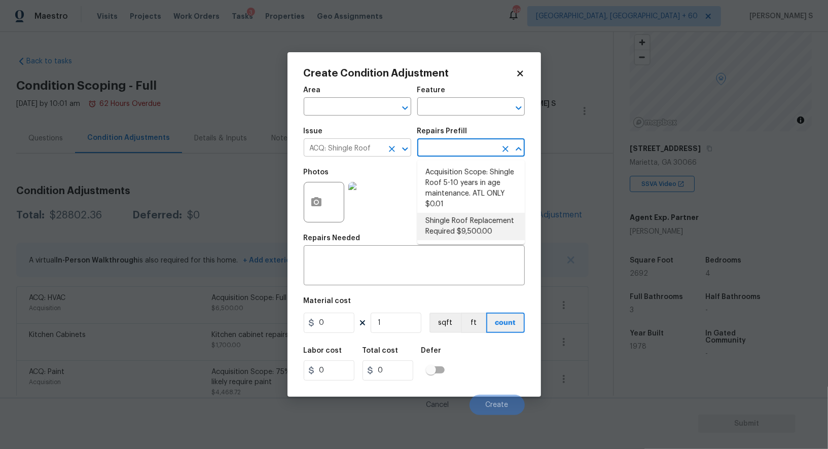
type input "Acquisition"
type textarea "Acquisition Scope: Shingle Roof Replacement required."
type input "9500"
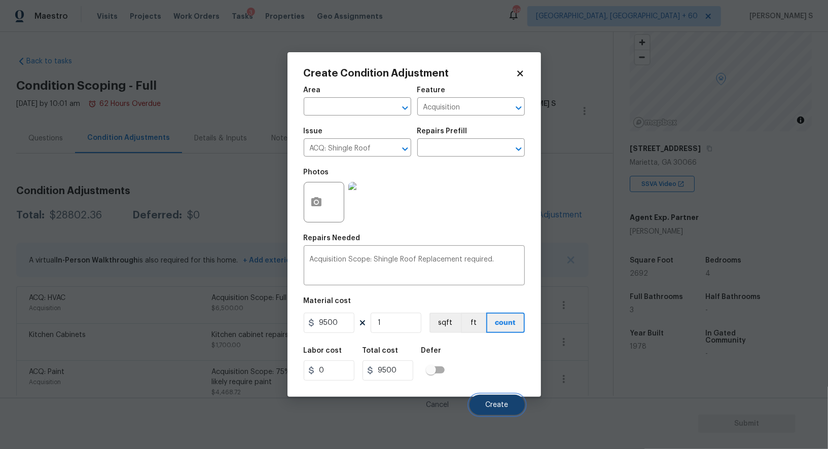
click at [486, 405] on span "Create" at bounding box center [497, 406] width 23 height 8
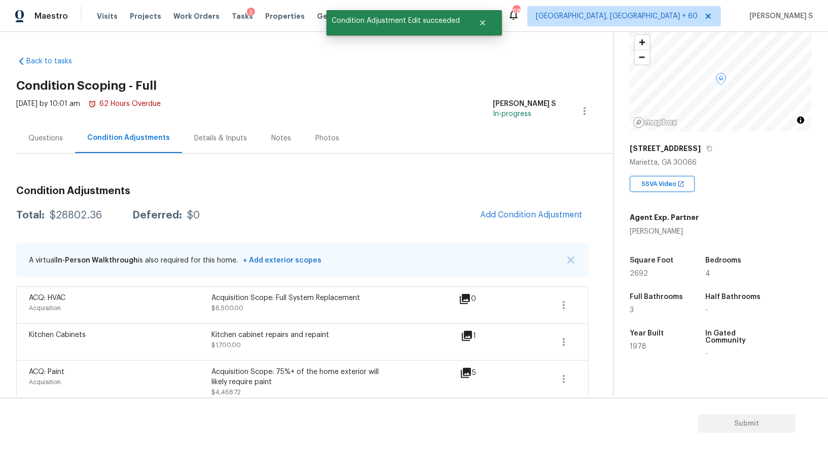
click at [125, 308] on body "Maestro Visits Projects Work Orders Tasks 3 Properties Geo Assignments 687 Albu…" at bounding box center [414, 224] width 828 height 449
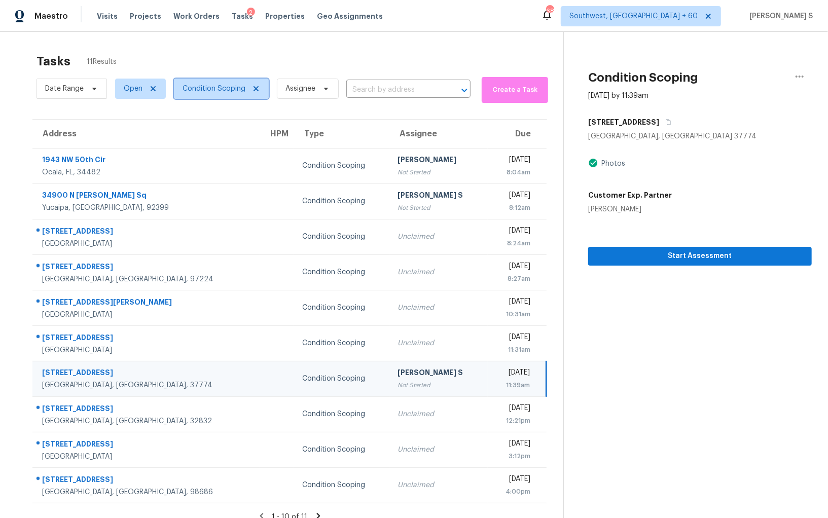
click at [224, 88] on span "Condition Scoping" at bounding box center [214, 89] width 63 height 10
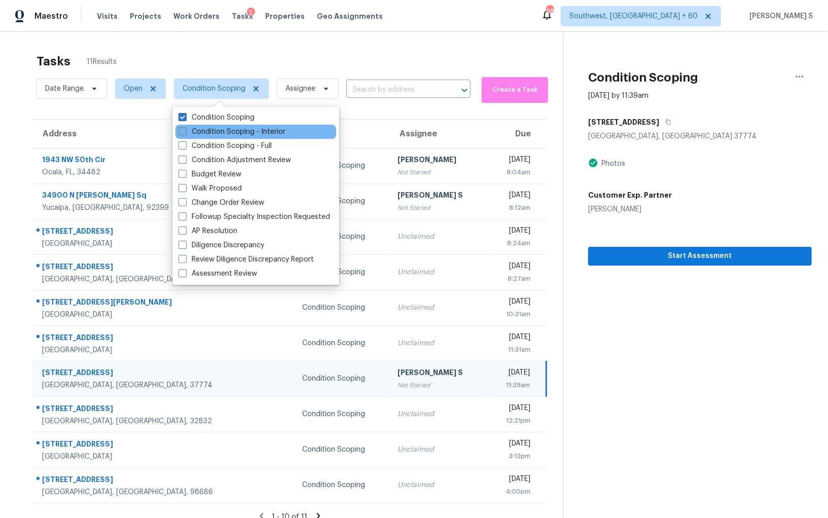
click at [251, 136] on label "Condition Scoping - Interior" at bounding box center [231, 132] width 107 height 10
click at [185, 133] on input "Condition Scoping - Interior" at bounding box center [181, 130] width 7 height 7
checkbox input "true"
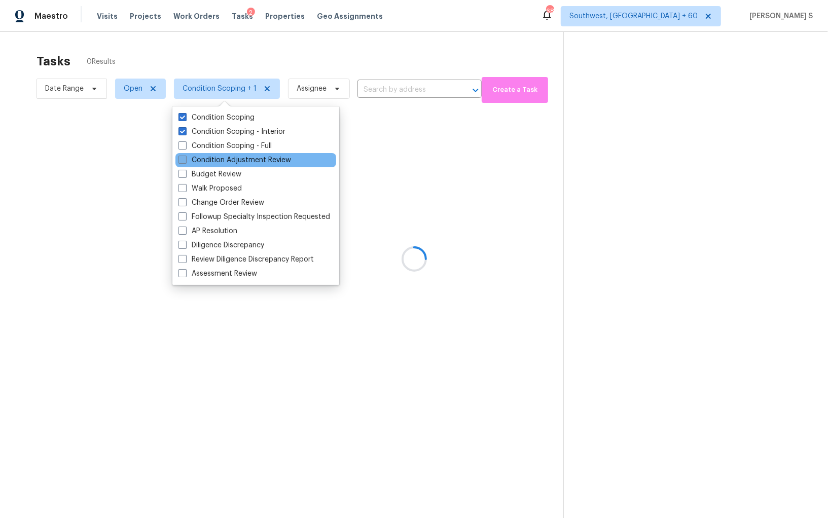
click at [251, 155] on label "Condition Adjustment Review" at bounding box center [234, 160] width 113 height 10
click at [185, 155] on input "Condition Adjustment Review" at bounding box center [181, 158] width 7 height 7
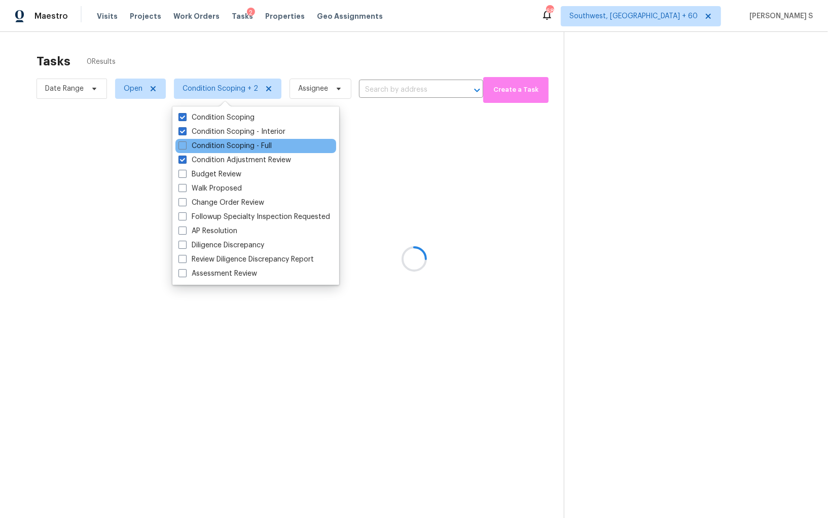
click at [251, 152] on div "Condition Scoping - Full" at bounding box center [255, 146] width 161 height 14
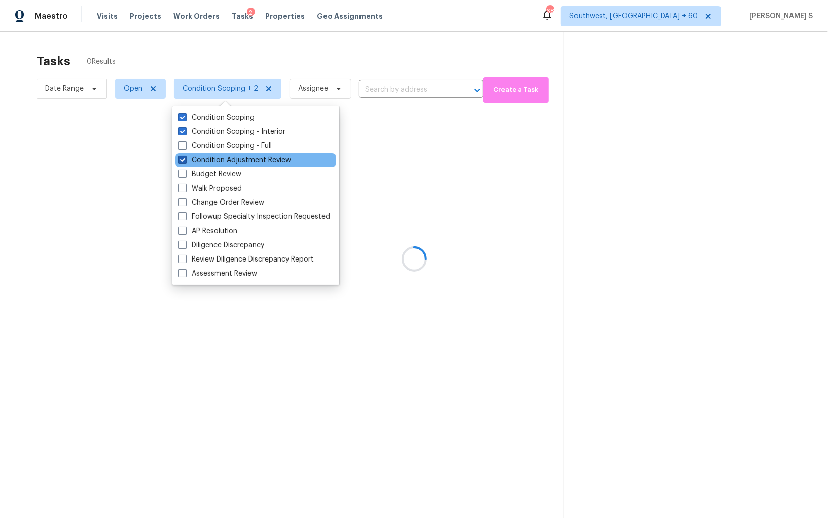
click at [251, 158] on label "Condition Adjustment Review" at bounding box center [234, 160] width 113 height 10
click at [185, 158] on input "Condition Adjustment Review" at bounding box center [181, 158] width 7 height 7
checkbox input "false"
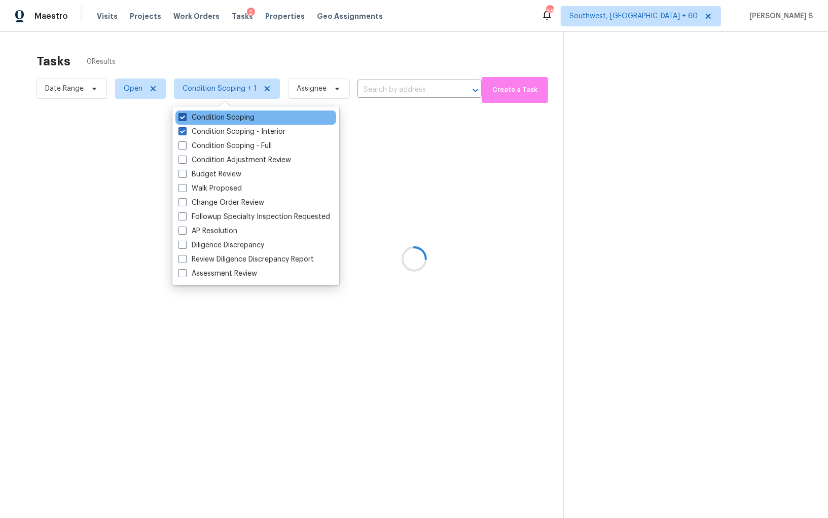
click at [229, 121] on label "Condition Scoping" at bounding box center [216, 118] width 76 height 10
click at [185, 119] on input "Condition Scoping" at bounding box center [181, 116] width 7 height 7
checkbox input "false"
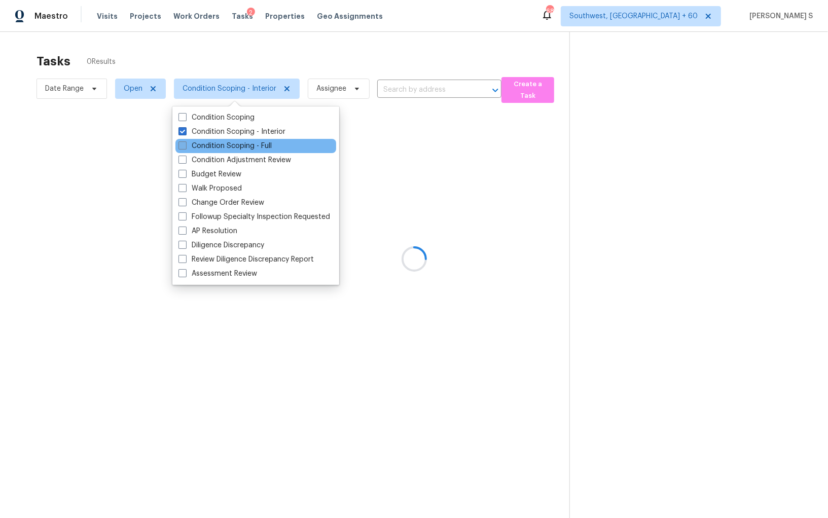
click at [218, 145] on label "Condition Scoping - Full" at bounding box center [224, 146] width 93 height 10
click at [185, 145] on input "Condition Scoping - Full" at bounding box center [181, 144] width 7 height 7
checkbox input "true"
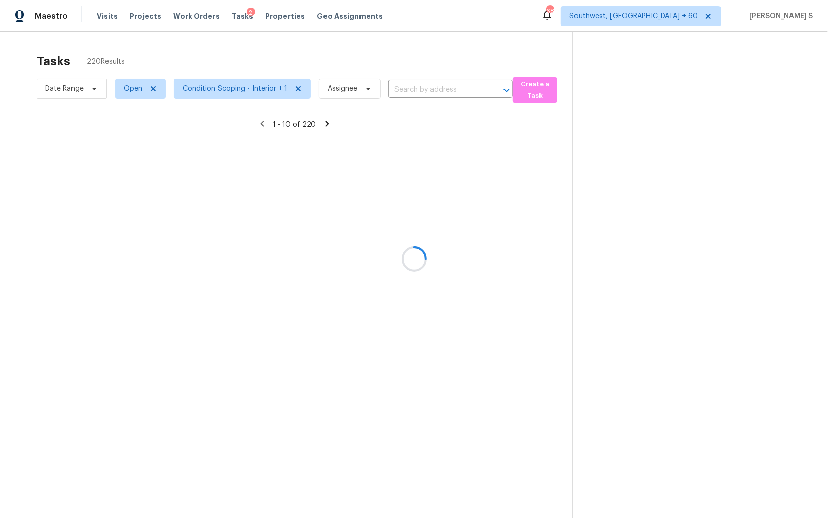
click at [128, 94] on div at bounding box center [414, 259] width 828 height 518
click at [132, 89] on div at bounding box center [414, 259] width 828 height 518
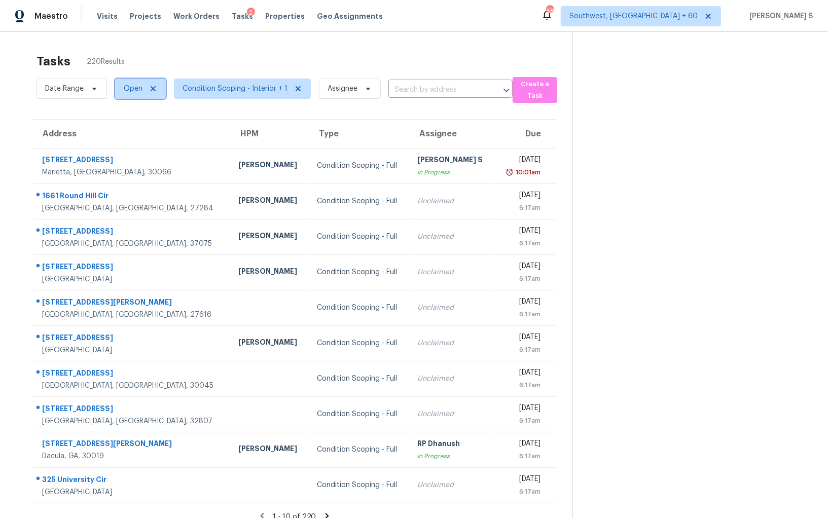
click at [136, 95] on span "Open" at bounding box center [140, 89] width 51 height 20
click at [141, 145] on label "Blocked" at bounding box center [140, 146] width 40 height 10
click at [127, 145] on input "Blocked" at bounding box center [123, 144] width 7 height 7
checkbox input "true"
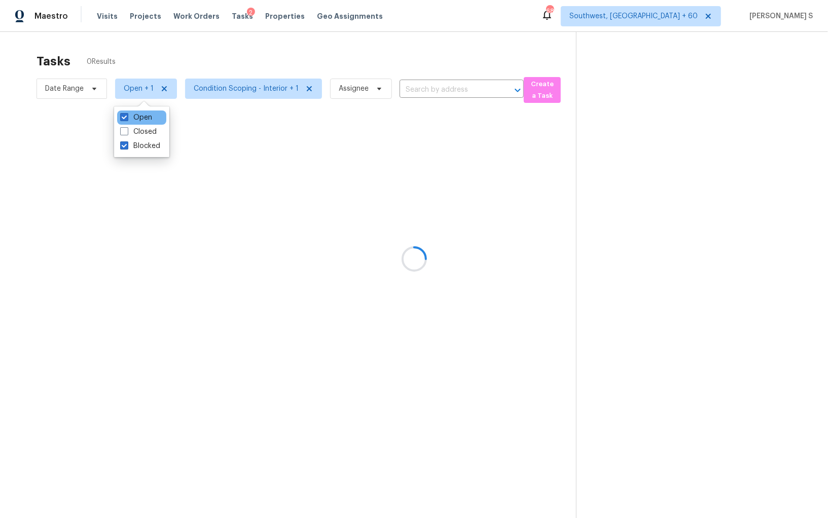
click at [149, 123] on div "Open" at bounding box center [141, 118] width 49 height 14
click at [135, 117] on label "Open" at bounding box center [136, 118] width 32 height 10
click at [127, 117] on input "Open" at bounding box center [123, 116] width 7 height 7
checkbox input "false"
click at [389, 187] on div at bounding box center [414, 259] width 828 height 518
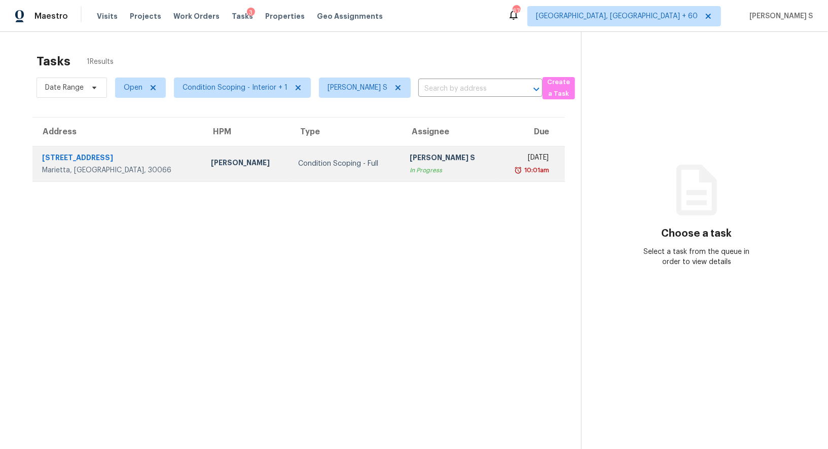
click at [426, 169] on div "In Progress" at bounding box center [449, 170] width 79 height 10
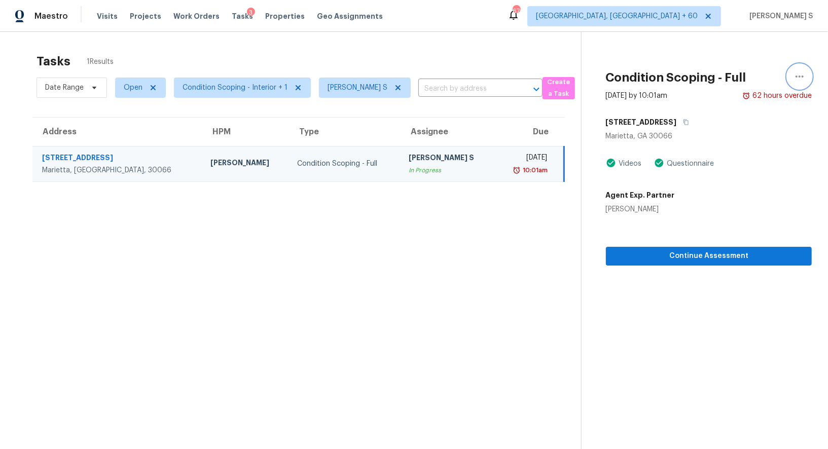
click at [802, 80] on icon "button" at bounding box center [800, 76] width 12 height 12
click at [739, 80] on div "Mark as Blocked" at bounding box center [741, 79] width 79 height 10
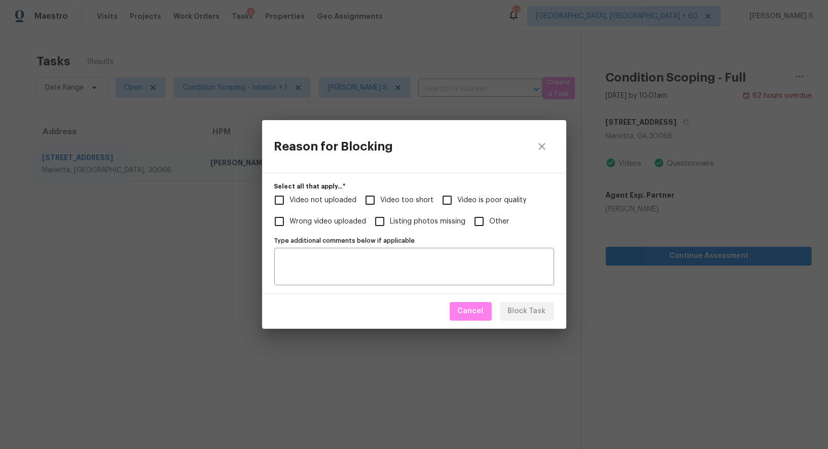
click at [369, 199] on input "Video too short" at bounding box center [370, 200] width 21 height 21
checkbox input "true"
click at [326, 199] on span "Video not uploaded" at bounding box center [323, 200] width 67 height 11
click at [290, 199] on input "Video not uploaded" at bounding box center [279, 200] width 21 height 21
checkbox input "true"
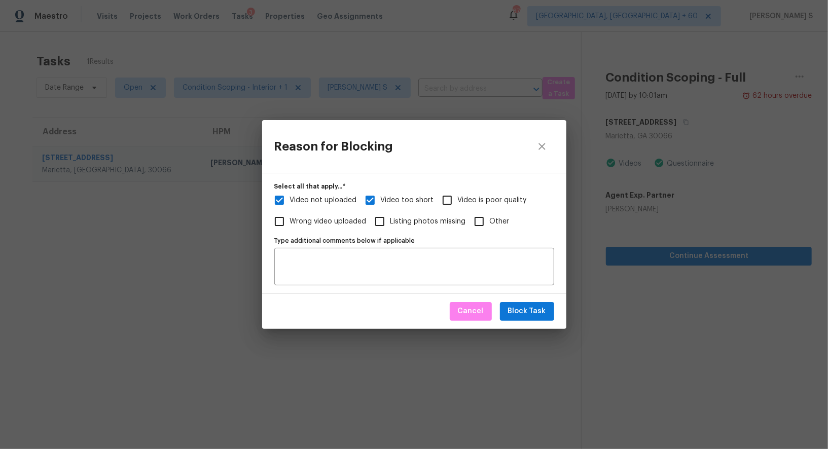
click at [421, 293] on div "Select all that apply...   * Video not uploaded Video too short Video is poor q…" at bounding box center [414, 233] width 304 height 121
click at [421, 275] on textarea "Type additional comments below if applicable" at bounding box center [414, 266] width 268 height 21
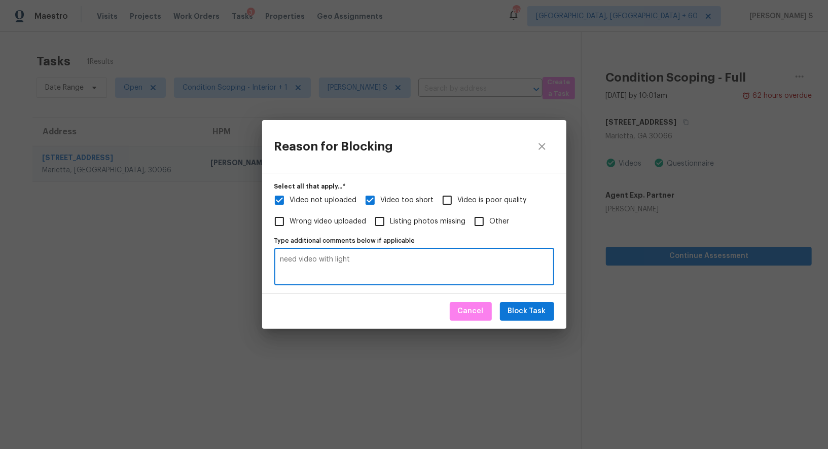
type textarea "need video with light"
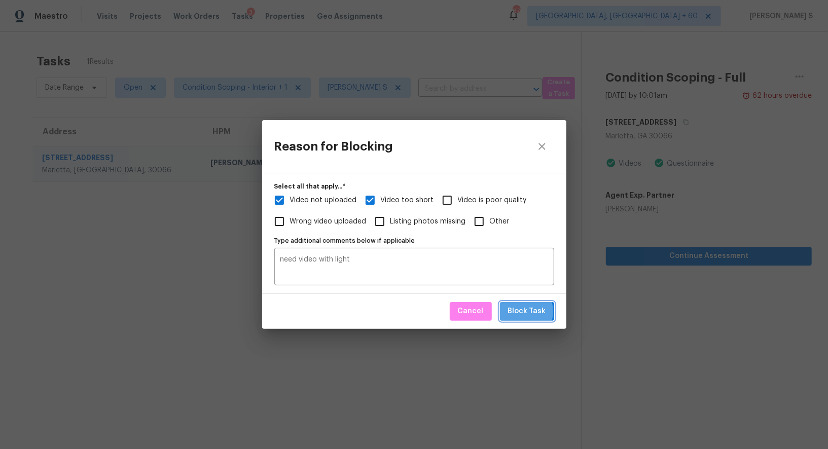
click at [519, 311] on span "Block Task" at bounding box center [527, 311] width 38 height 13
click at [170, 255] on div "Reason for Blocking Select all that apply...   * Video not uploaded Video too s…" at bounding box center [414, 224] width 828 height 449
checkbox input "true"
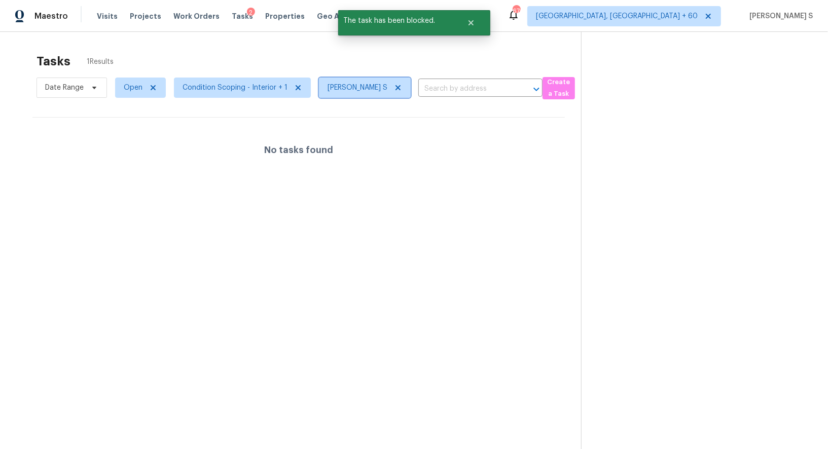
click at [397, 88] on icon at bounding box center [398, 87] width 5 height 5
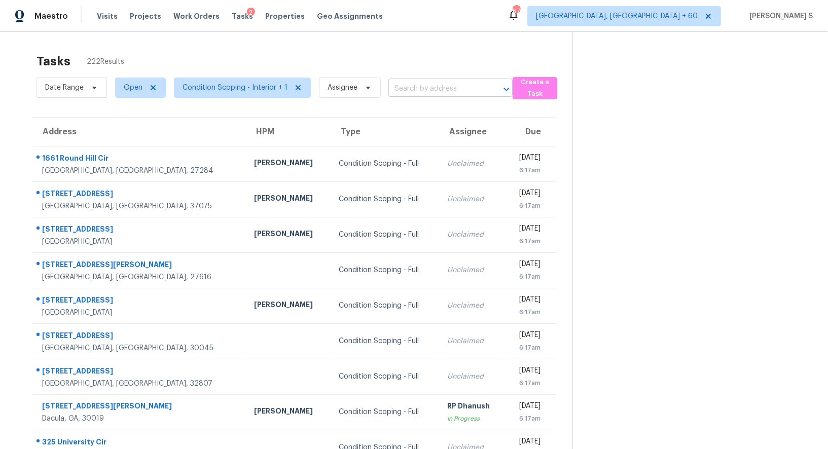
click at [426, 85] on input "text" at bounding box center [436, 89] width 96 height 16
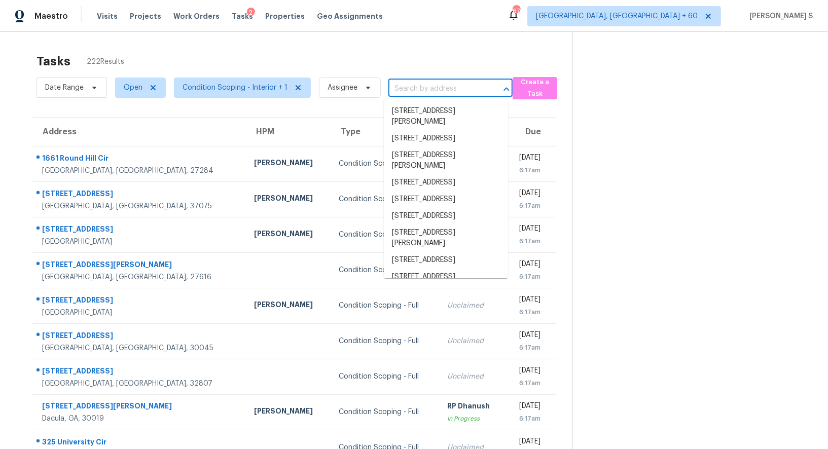
paste input "335 Farm Manor Ct Lawrenceville, GA, 30045"
type input "335 Farm Manor Ct Lawrenceville, GA, 30045"
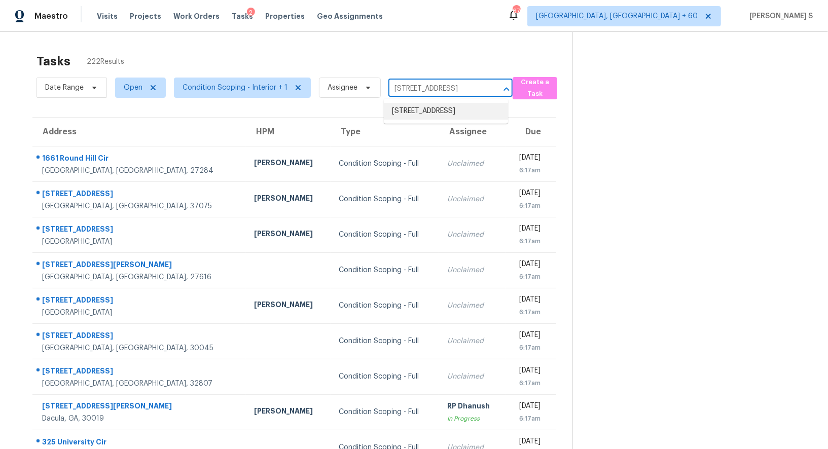
click at [438, 114] on li "335 Farm Manor Ct, Lawrenceville, GA 30045" at bounding box center [446, 111] width 124 height 17
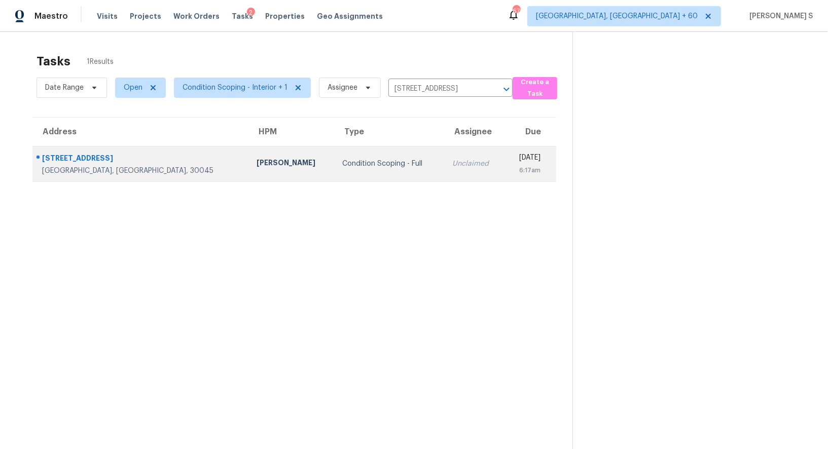
click at [453, 159] on div "Unclaimed" at bounding box center [475, 164] width 44 height 10
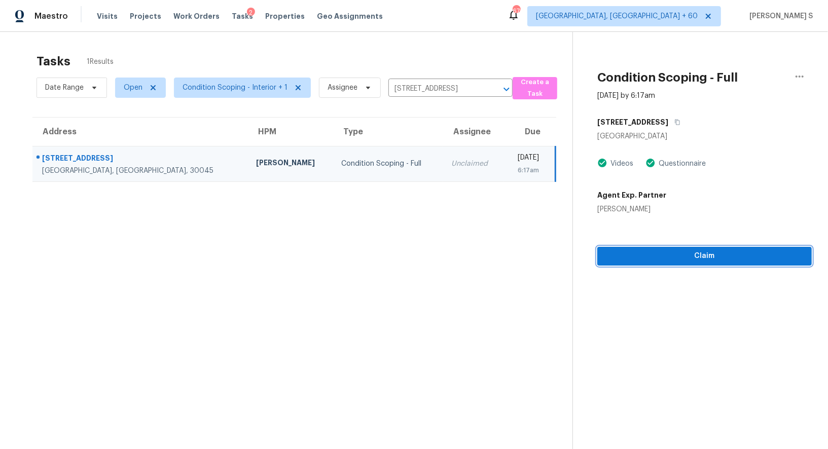
click at [722, 257] on span "Claim" at bounding box center [704, 256] width 198 height 13
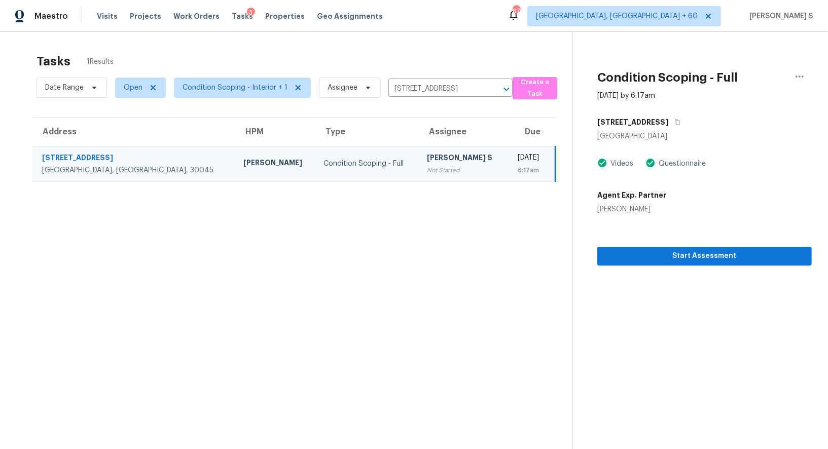
click at [315, 181] on td "Condition Scoping - Full" at bounding box center [366, 163] width 103 height 35
click at [675, 124] on icon "button" at bounding box center [677, 123] width 5 height 6
click at [700, 250] on span "Start Assessment" at bounding box center [704, 256] width 198 height 13
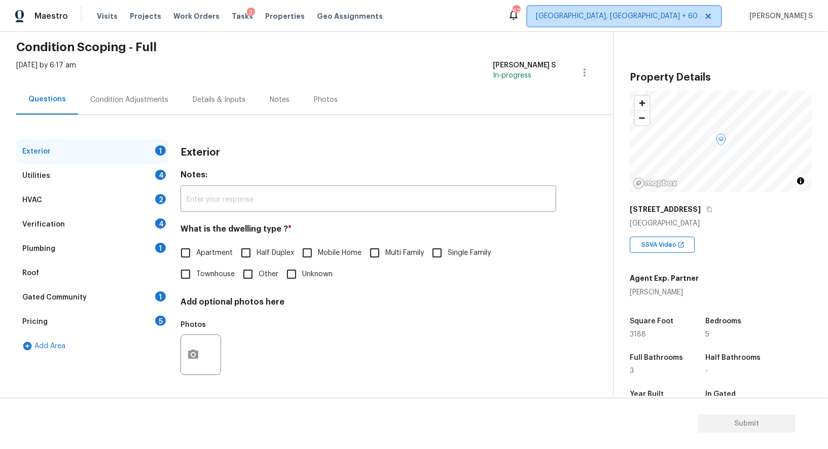
scroll to position [139, 0]
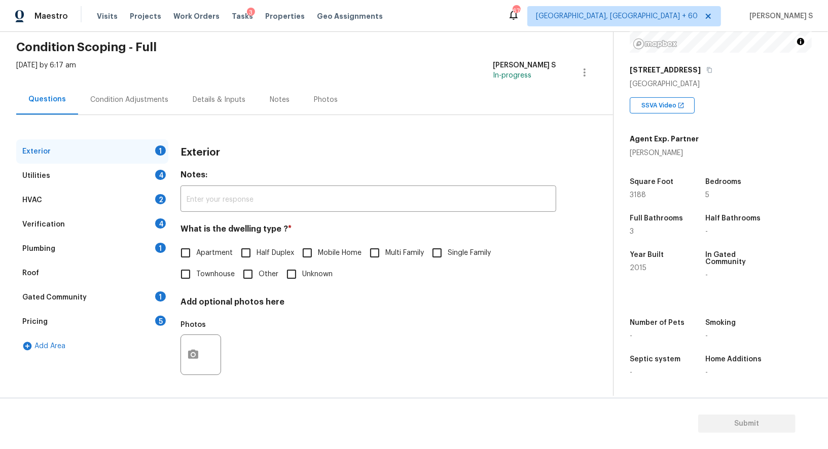
click at [435, 249] on input "Single Family" at bounding box center [436, 252] width 21 height 21
checkbox input "true"
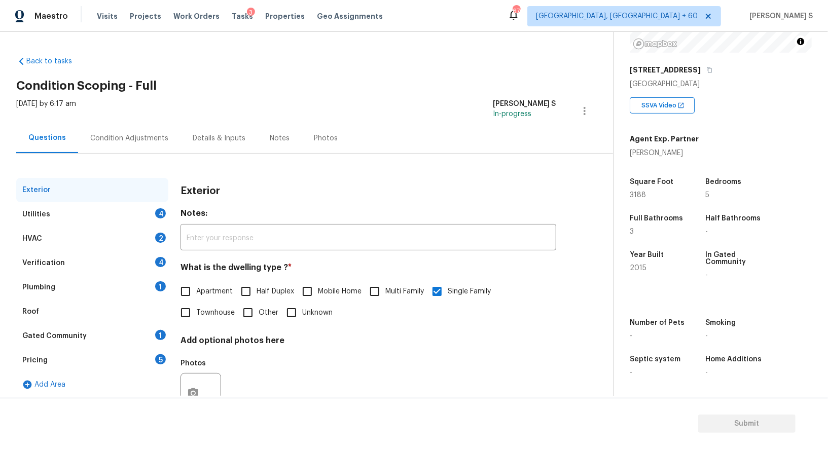
click at [168, 213] on div "Utilities 4" at bounding box center [92, 214] width 152 height 24
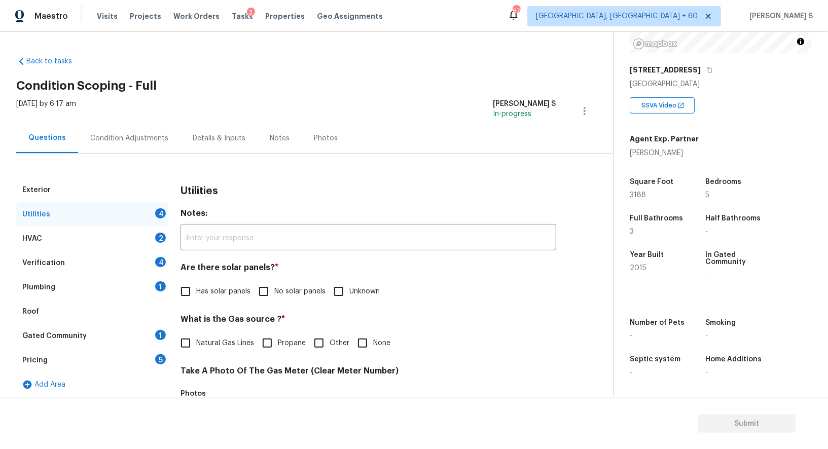
click at [265, 289] on input "No solar panels" at bounding box center [263, 291] width 21 height 21
checkbox input "true"
drag, startPoint x: 265, startPoint y: 289, endPoint x: 265, endPoint y: 86, distance: 202.3
click at [265, 203] on div "Utilities Notes: ​ Are there solar panels? * Has solar panels No solar panels U…" at bounding box center [369, 443] width 376 height 530
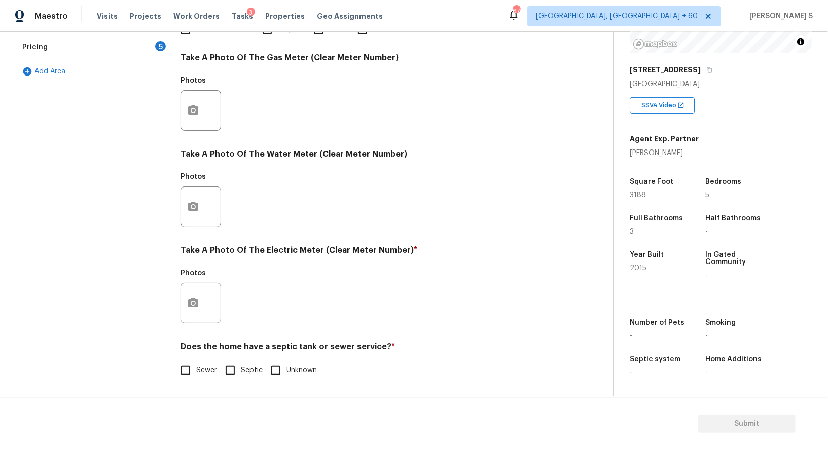
click at [188, 368] on input "Sewer" at bounding box center [185, 370] width 21 height 21
checkbox input "true"
click at [195, 300] on icon "button" at bounding box center [193, 302] width 10 height 9
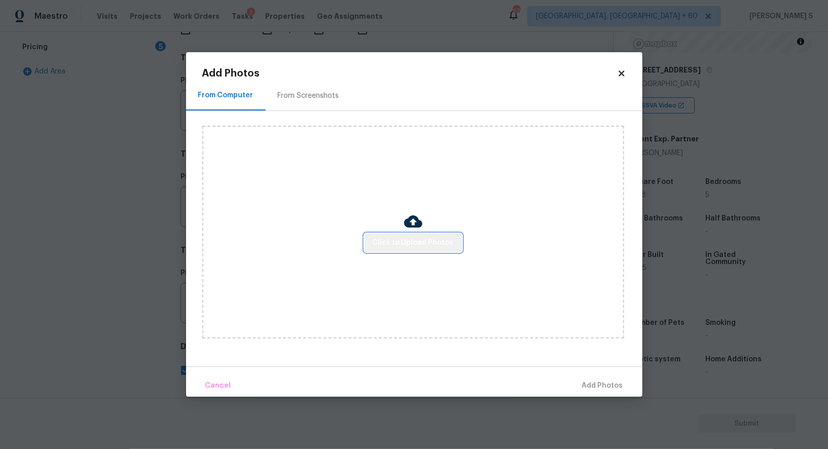
click at [427, 239] on span "Click to Upload Photos" at bounding box center [413, 243] width 81 height 13
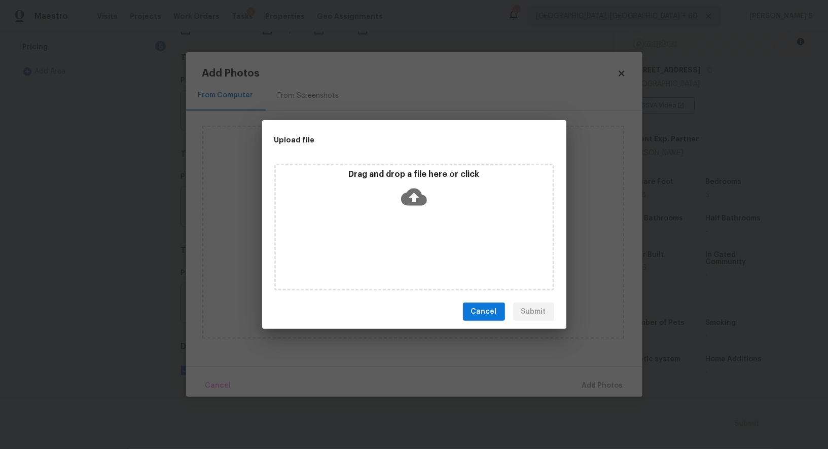
click at [427, 239] on div "Drag and drop a file here or click" at bounding box center [414, 227] width 280 height 127
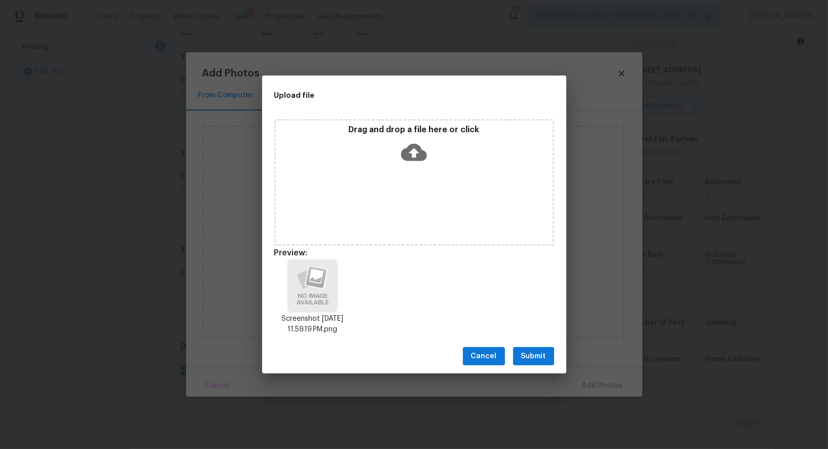
click at [544, 362] on span "Submit" at bounding box center [533, 356] width 25 height 13
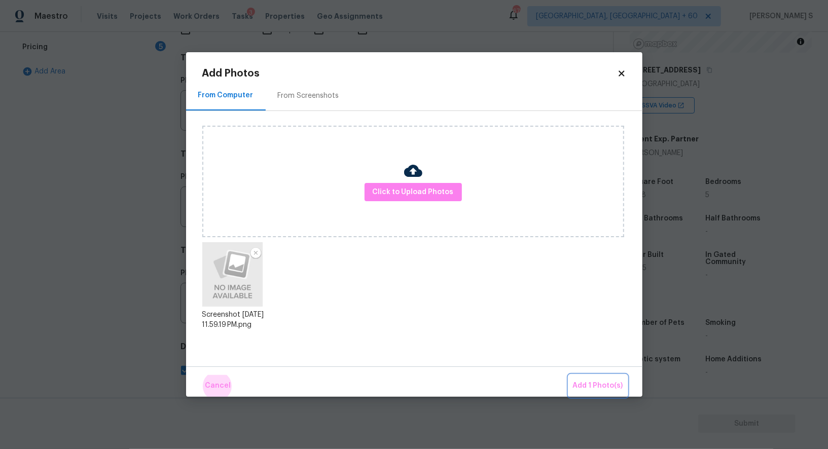
click at [569, 375] on button "Add 1 Photo(s)" at bounding box center [598, 386] width 58 height 22
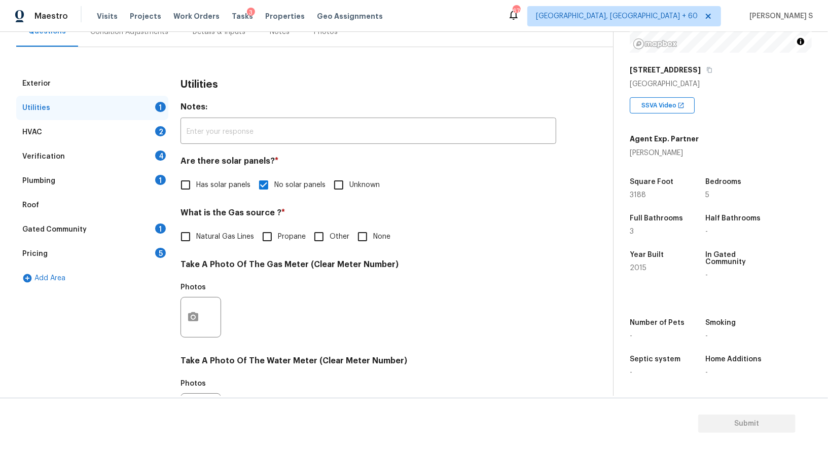
scroll to position [0, 0]
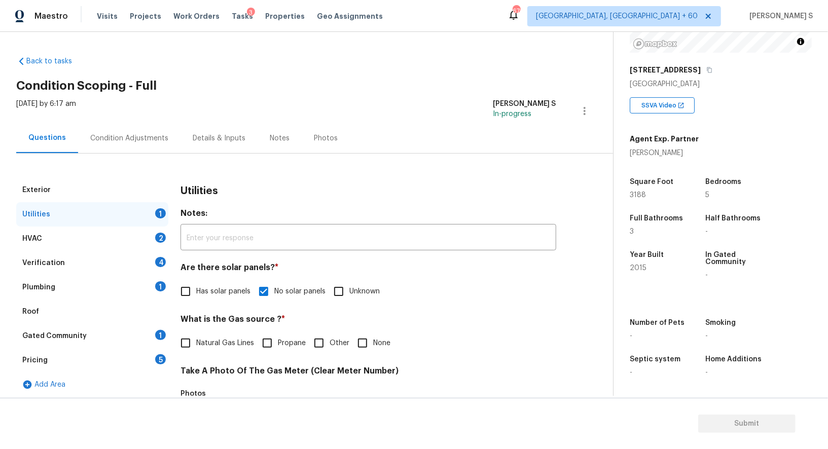
click at [154, 287] on div "Plumbing 1" at bounding box center [92, 287] width 152 height 24
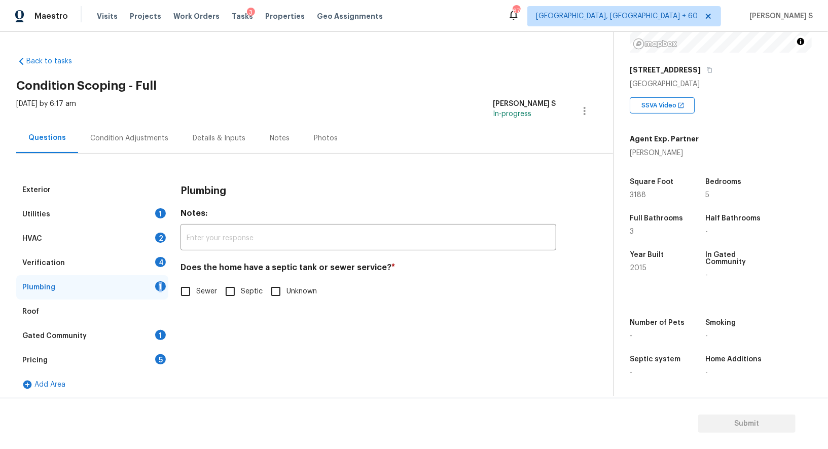
click at [191, 292] on input "Sewer" at bounding box center [185, 291] width 21 height 21
checkbox input "true"
click at [166, 325] on div "Gated Community 1" at bounding box center [92, 336] width 152 height 24
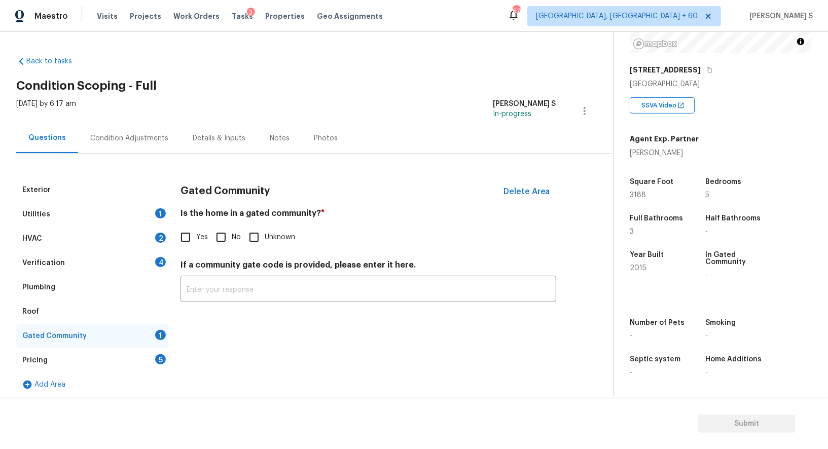
click at [228, 235] on input "No" at bounding box center [220, 237] width 21 height 21
checkbox input "true"
click at [172, 275] on div "Exterior Utilities 1 HVAC 2 Verification 4 Plumbing Roof Gated Community Pricin…" at bounding box center [302, 287] width 572 height 219
click at [159, 263] on div "4" at bounding box center [160, 262] width 11 height 10
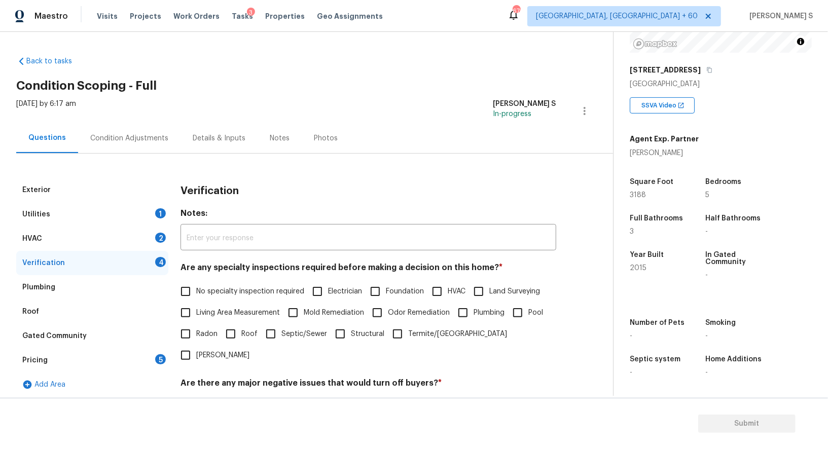
click at [191, 296] on input "No specialty inspection required" at bounding box center [185, 291] width 21 height 21
checkbox input "true"
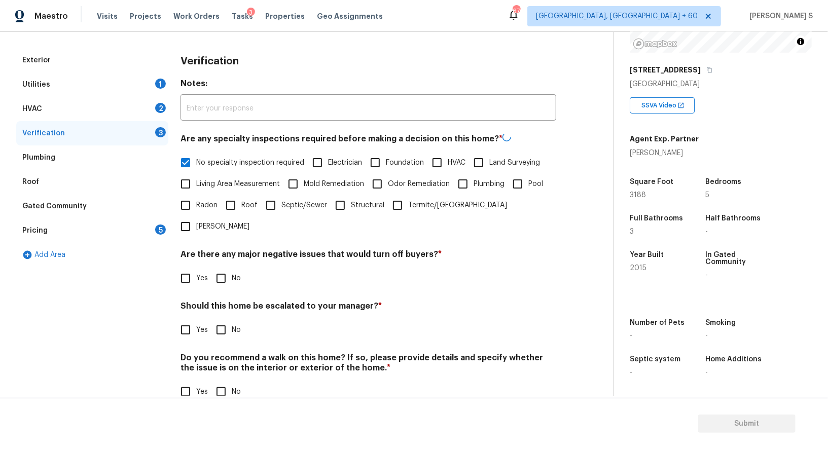
scroll to position [129, 0]
drag, startPoint x: 226, startPoint y: 258, endPoint x: 226, endPoint y: 286, distance: 28.9
click at [226, 267] on input "No" at bounding box center [220, 277] width 21 height 21
checkbox input "true"
click at [218, 381] on input "No" at bounding box center [220, 391] width 21 height 21
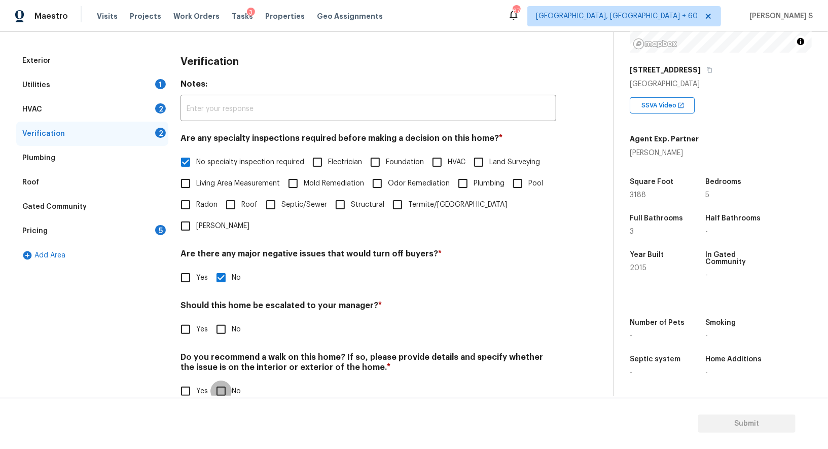
checkbox input "true"
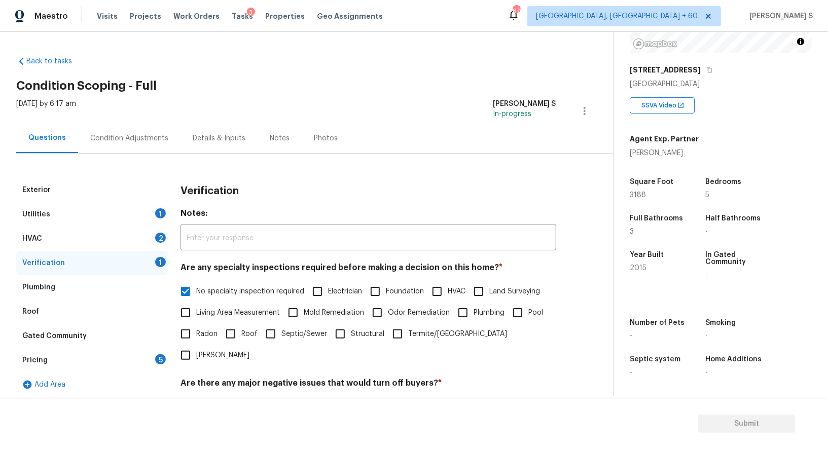
click at [156, 234] on div "2" at bounding box center [160, 238] width 11 height 10
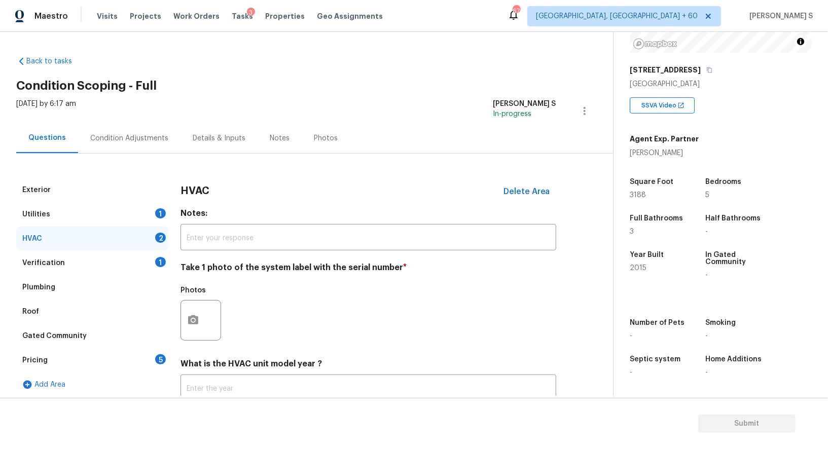
scroll to position [72, 0]
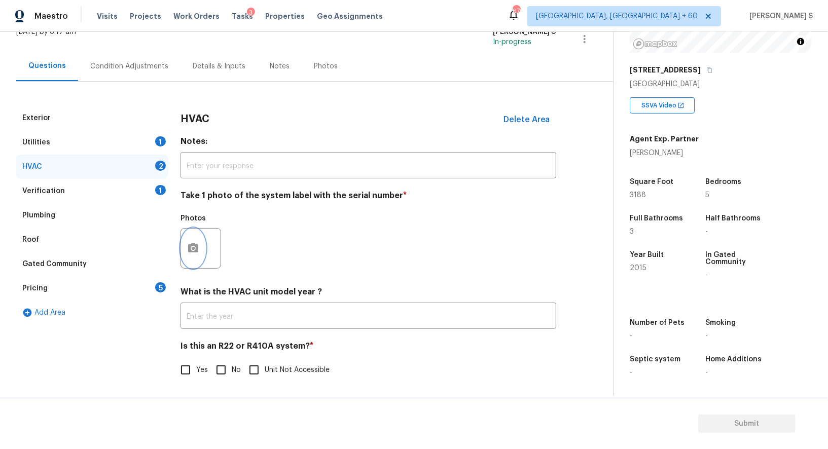
click at [197, 246] on icon "button" at bounding box center [193, 247] width 10 height 9
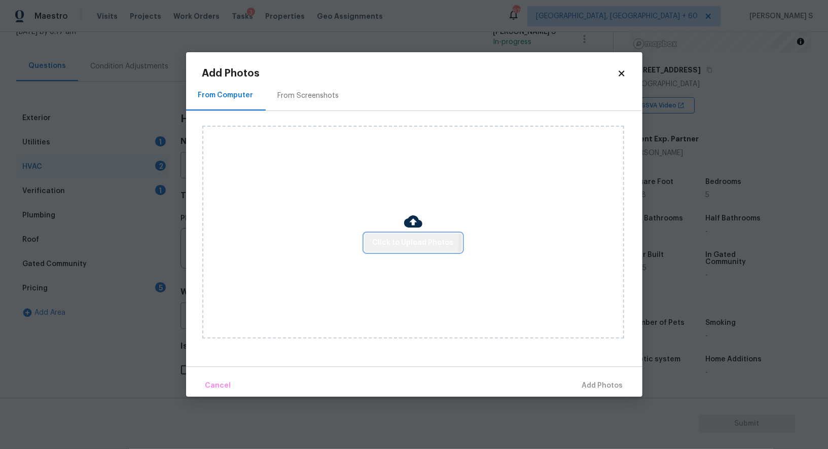
click at [371, 238] on button "Click to Upload Photos" at bounding box center [413, 243] width 97 height 19
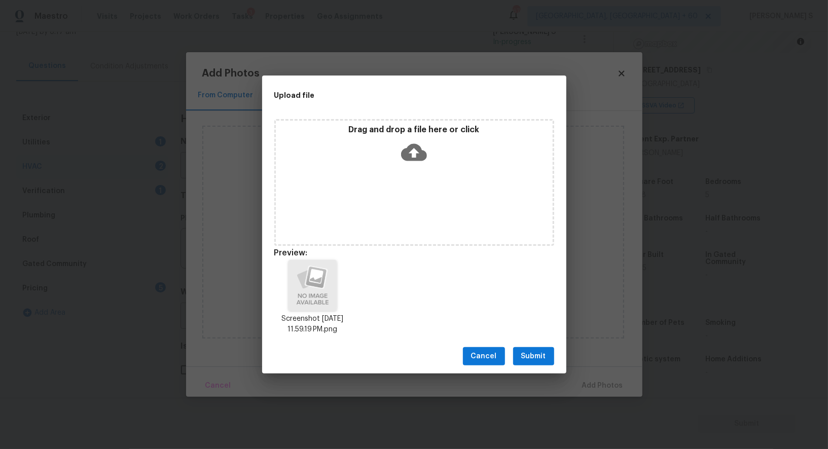
click at [544, 356] on span "Submit" at bounding box center [533, 356] width 25 height 13
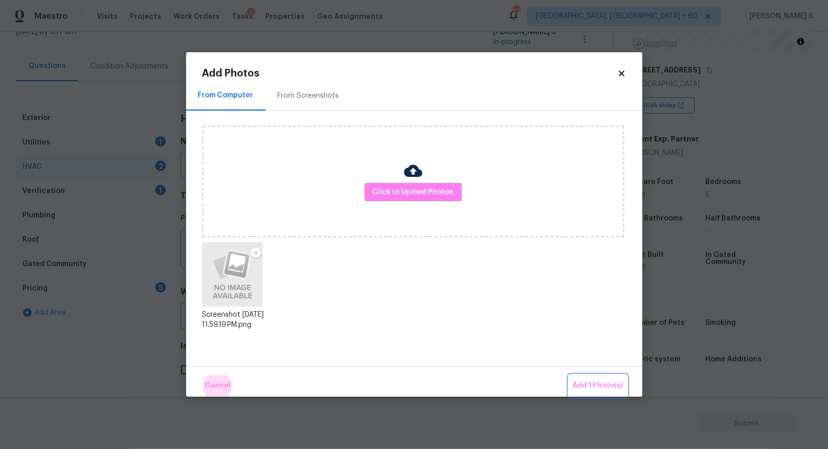
click at [569, 375] on button "Add 1 Photo(s)" at bounding box center [598, 386] width 58 height 22
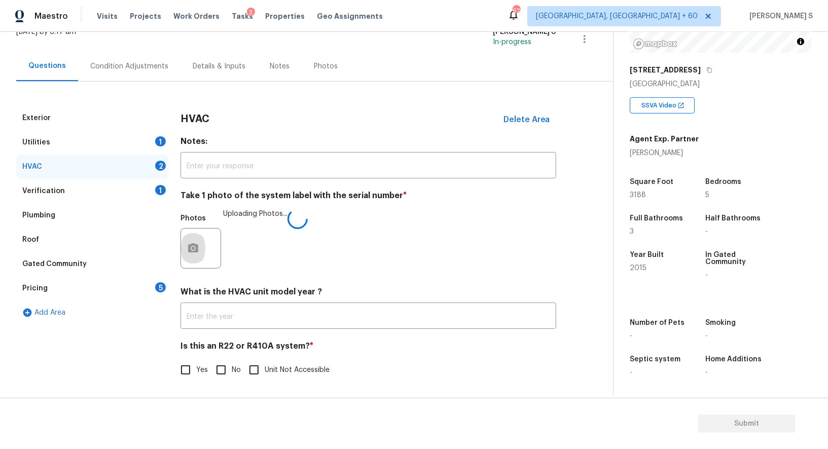
click at [218, 370] on input "No" at bounding box center [220, 370] width 21 height 21
checkbox input "true"
click at [152, 278] on div "Pricing 5" at bounding box center [92, 288] width 152 height 24
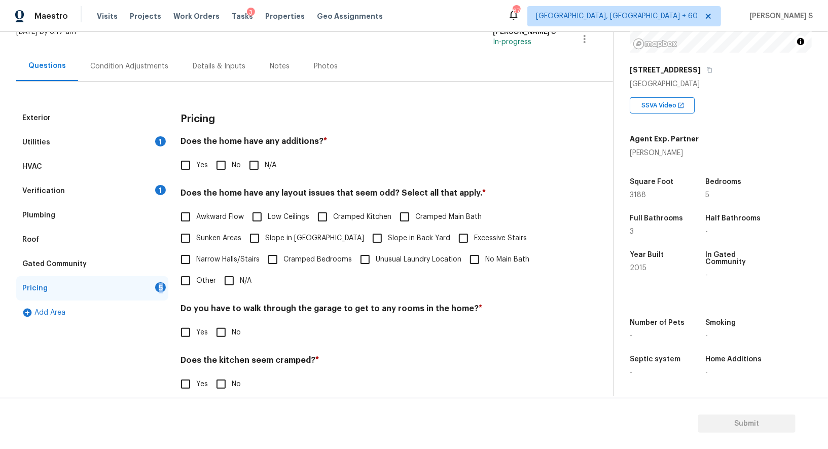
click at [226, 163] on input "No" at bounding box center [220, 165] width 21 height 21
checkbox input "true"
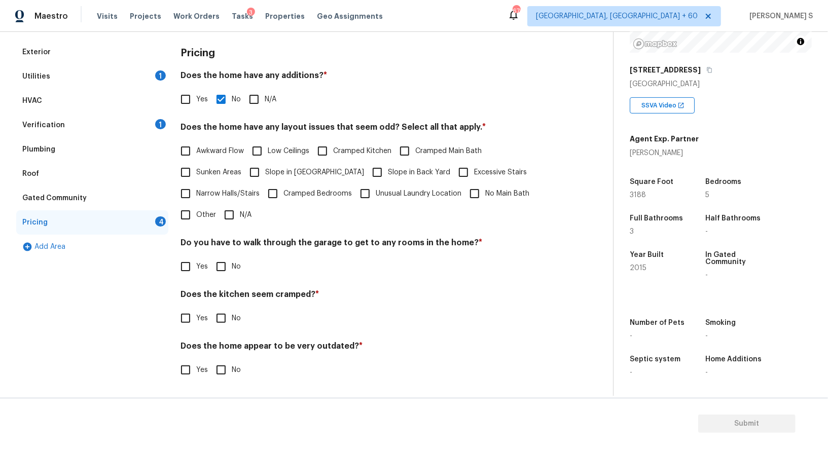
scroll to position [137, 0]
click at [225, 278] on div "Pricing Does the home have any additions? * Yes No N/A Does the home have any l…" at bounding box center [369, 217] width 376 height 353
click at [218, 264] on input "No" at bounding box center [220, 267] width 21 height 21
checkbox input "true"
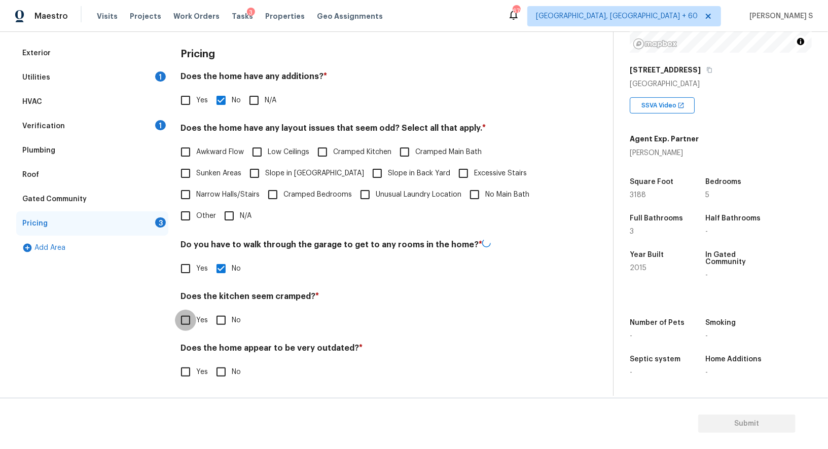
click at [210, 310] on input "No" at bounding box center [220, 320] width 21 height 21
checkbox input "true"
click at [210, 362] on input "No" at bounding box center [220, 372] width 21 height 21
checkbox input "true"
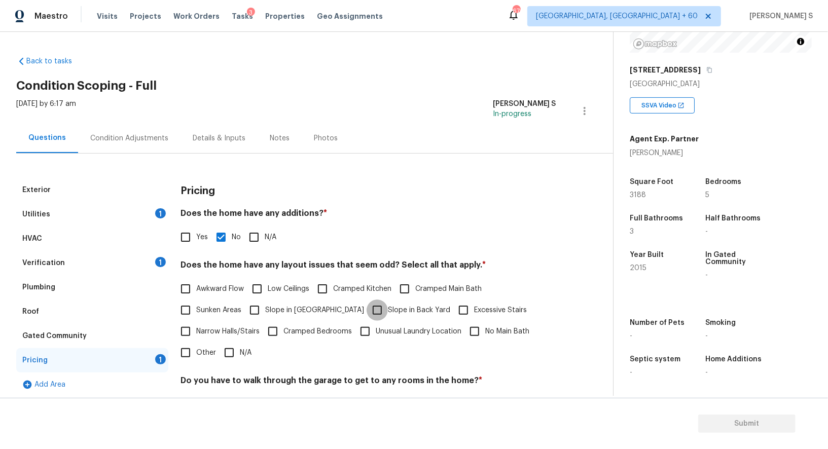
click at [367, 307] on input "Slope in Back Yard" at bounding box center [377, 310] width 21 height 21
checkbox input "true"
click at [305, 309] on span "Slope in Front Yard" at bounding box center [314, 310] width 99 height 11
click at [265, 309] on input "Slope in Front Yard" at bounding box center [254, 310] width 21 height 21
checkbox input "true"
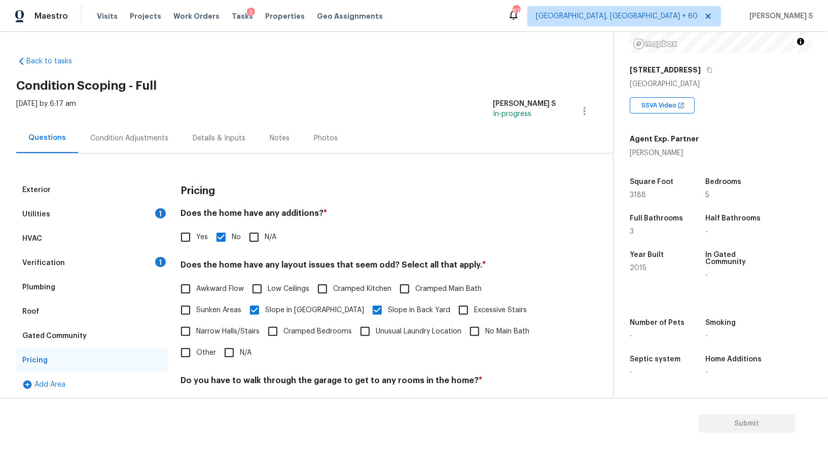
click at [154, 128] on div "Condition Adjustments" at bounding box center [129, 138] width 102 height 30
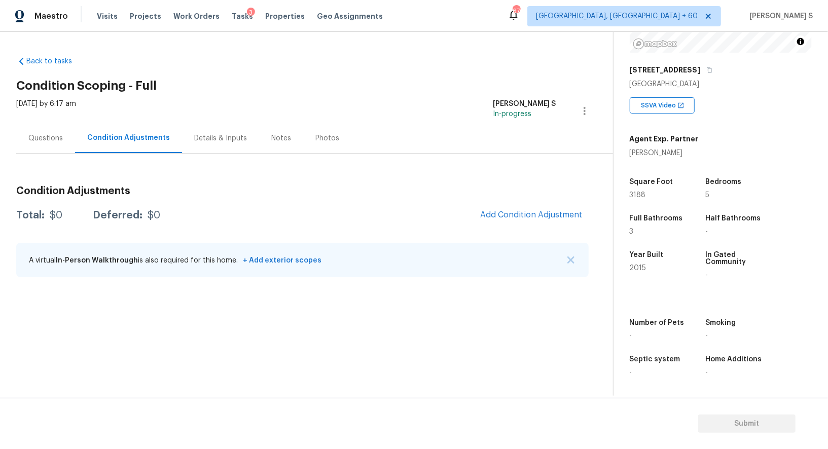
click at [501, 191] on h3 "Condition Adjustments" at bounding box center [302, 191] width 572 height 10
click at [520, 212] on span "Add Condition Adjustment" at bounding box center [531, 214] width 102 height 9
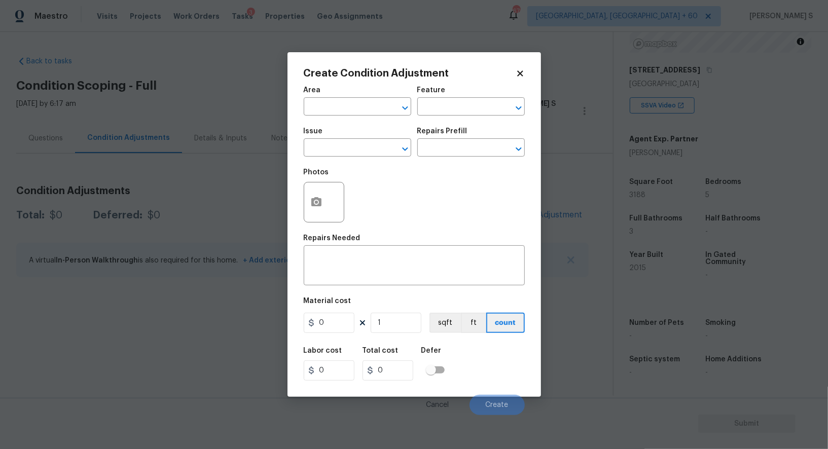
click at [324, 140] on div "Issue" at bounding box center [357, 134] width 107 height 13
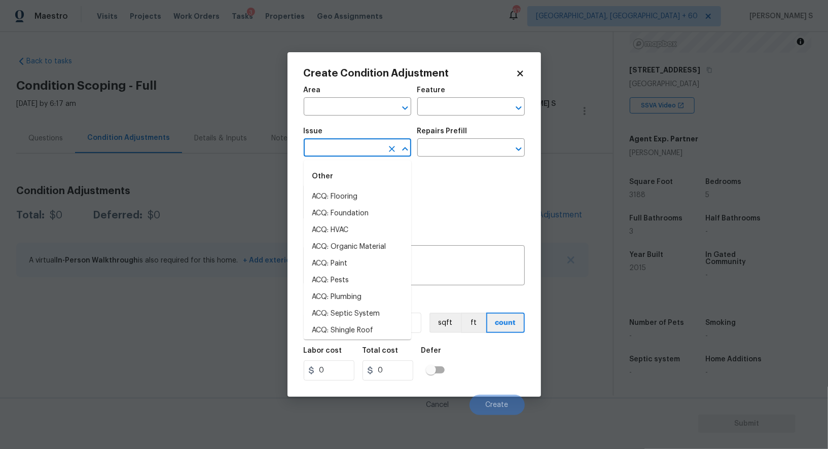
click at [327, 148] on input "text" at bounding box center [343, 149] width 79 height 16
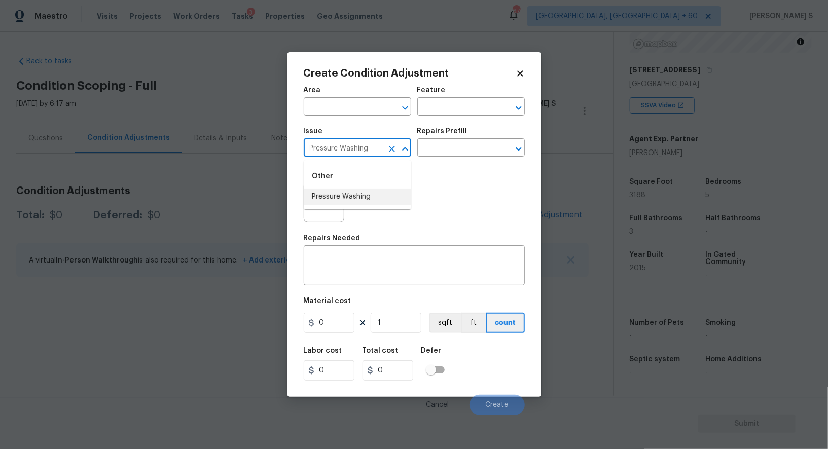
type input "Pressure Washing"
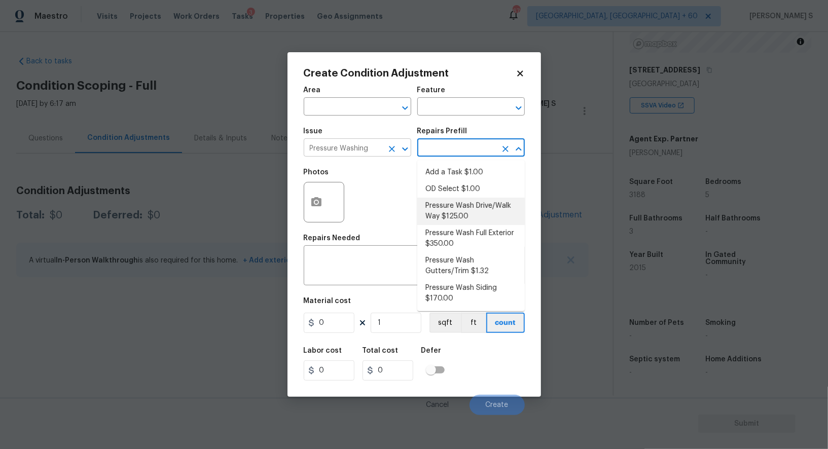
type input "Siding"
type textarea "Pressure wash the driveways/walkways as directed by the PM. Ensure that all deb…"
type input "125"
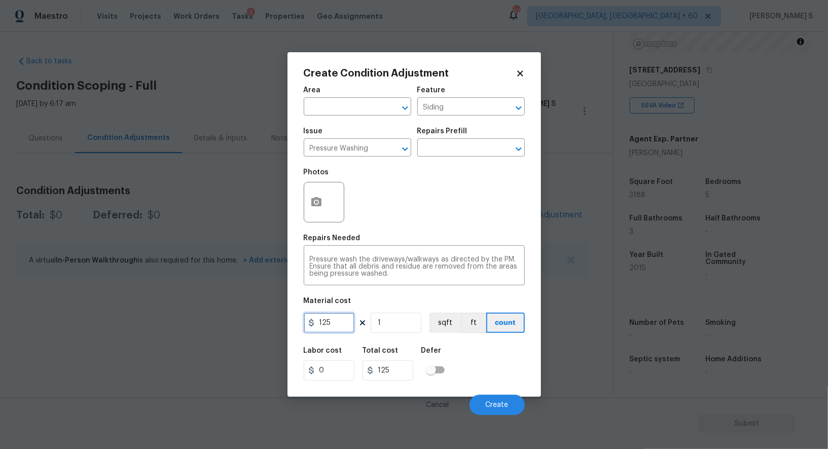
click at [339, 328] on input "125" at bounding box center [329, 323] width 51 height 20
type input "200"
click at [498, 409] on span "Create" at bounding box center [497, 406] width 23 height 8
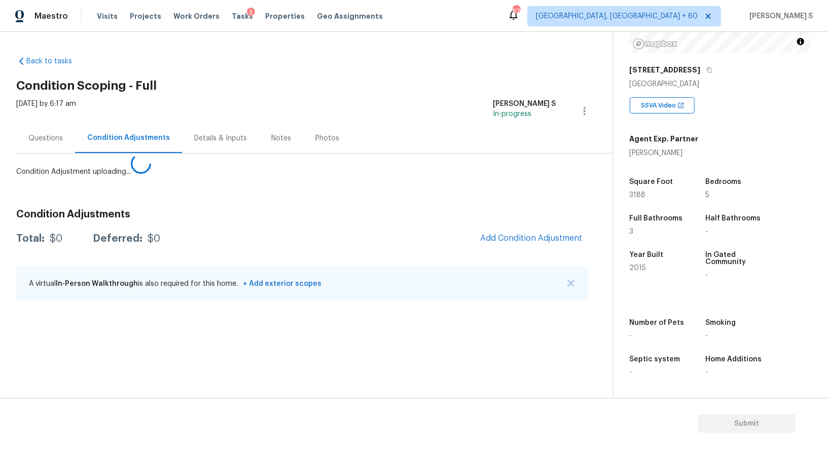
click at [48, 308] on body "Maestro Visits Projects Work Orders Tasks 3 Properties Geo Assignments 676 Albu…" at bounding box center [414, 224] width 828 height 449
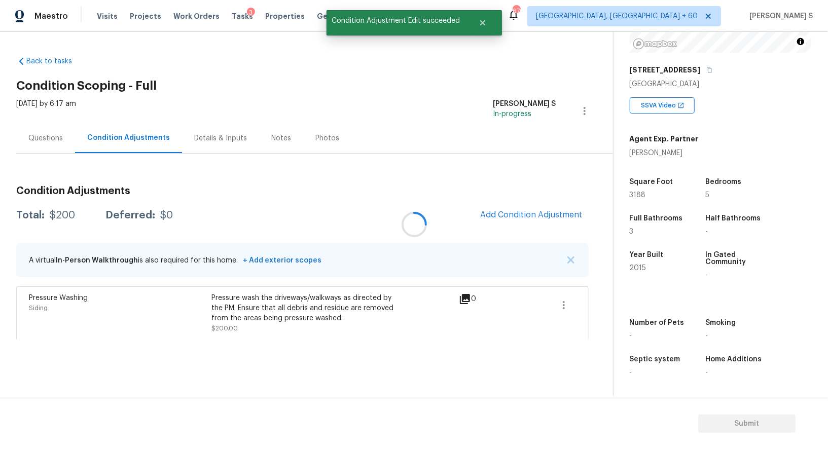
click at [526, 212] on div at bounding box center [414, 224] width 828 height 449
click at [528, 222] on button "Add Condition Adjustment" at bounding box center [531, 214] width 115 height 21
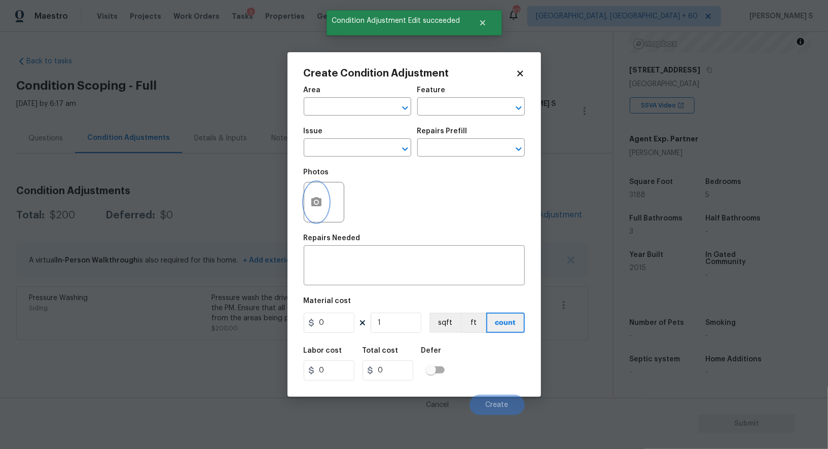
click at [312, 193] on button "button" at bounding box center [316, 203] width 24 height 40
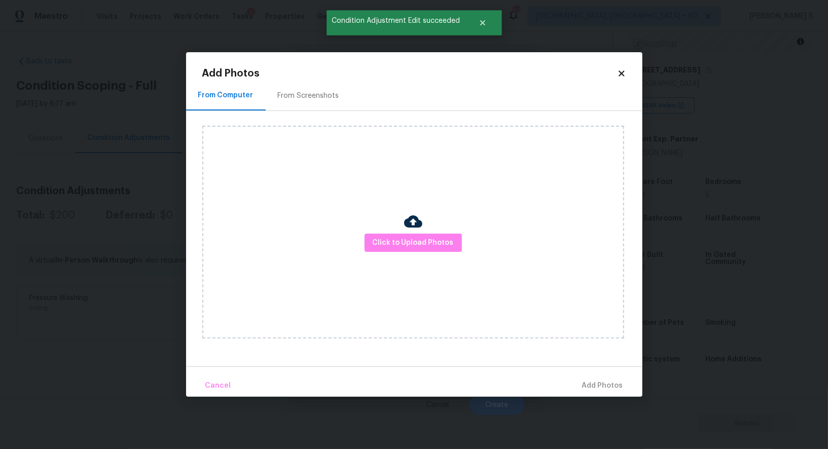
click at [293, 100] on div "From Screenshots" at bounding box center [308, 96] width 61 height 10
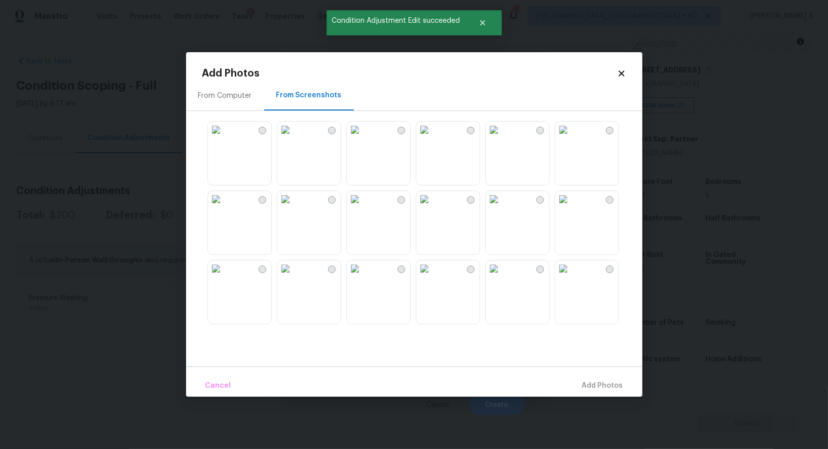
click at [294, 138] on img at bounding box center [285, 130] width 16 height 16
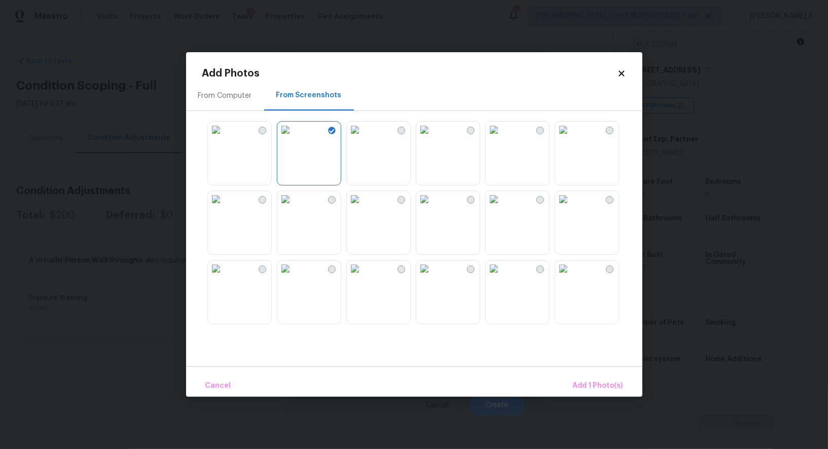
click at [426, 207] on img at bounding box center [424, 199] width 16 height 16
click at [363, 275] on img at bounding box center [355, 269] width 16 height 16
click at [342, 279] on div at bounding box center [422, 222] width 440 height 213
drag, startPoint x: 296, startPoint y: 265, endPoint x: 305, endPoint y: 265, distance: 9.1
click at [294, 265] on img at bounding box center [285, 269] width 16 height 16
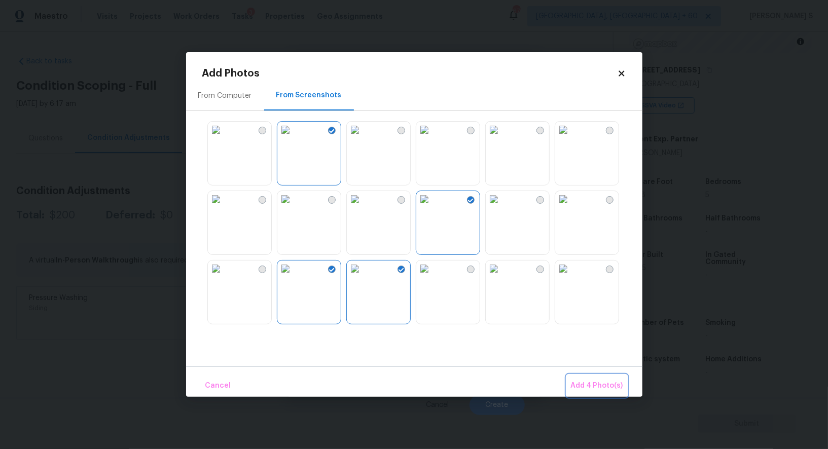
click at [582, 382] on span "Add 4 Photo(s)" at bounding box center [597, 386] width 52 height 13
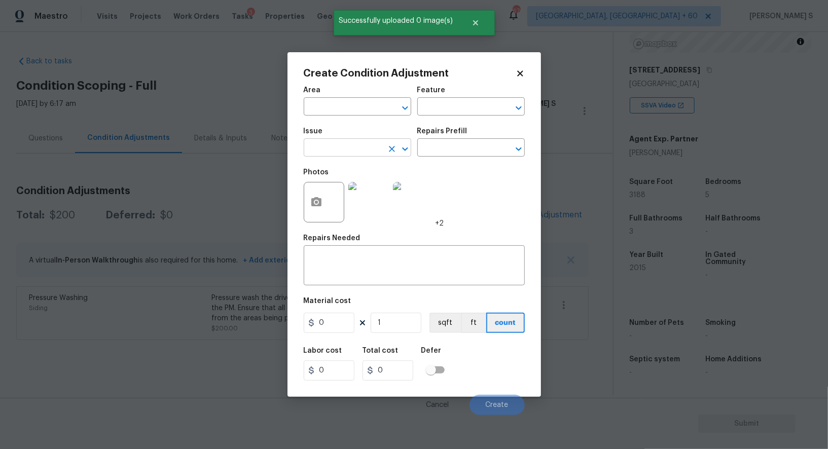
click at [336, 147] on input "text" at bounding box center [343, 149] width 79 height 16
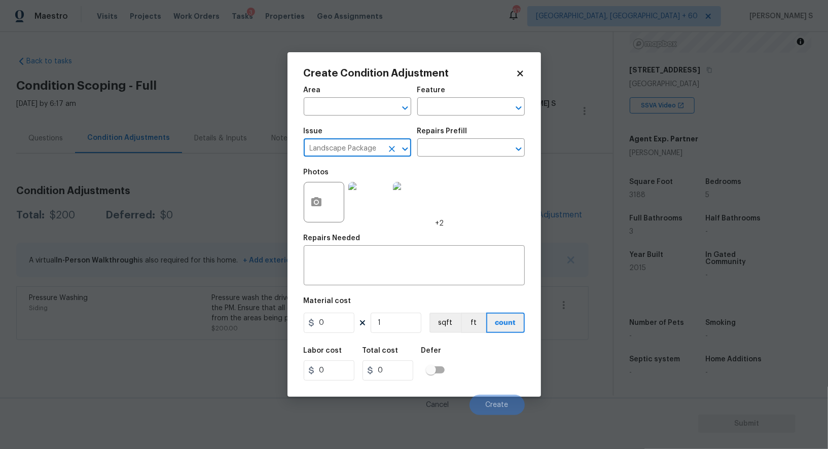
type input "Landscape Package"
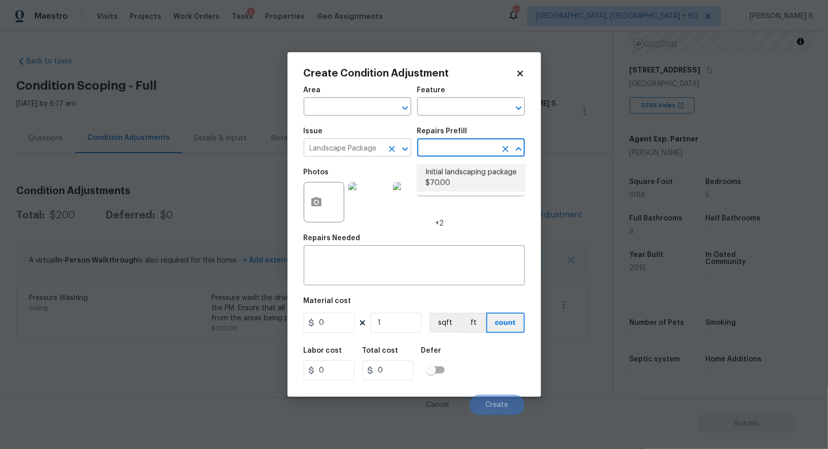
type input "Home Readiness Packages"
type textarea "Mowing of grass up to 6" in height. Mow, edge along driveways & sidewalks, trim…"
type input "70"
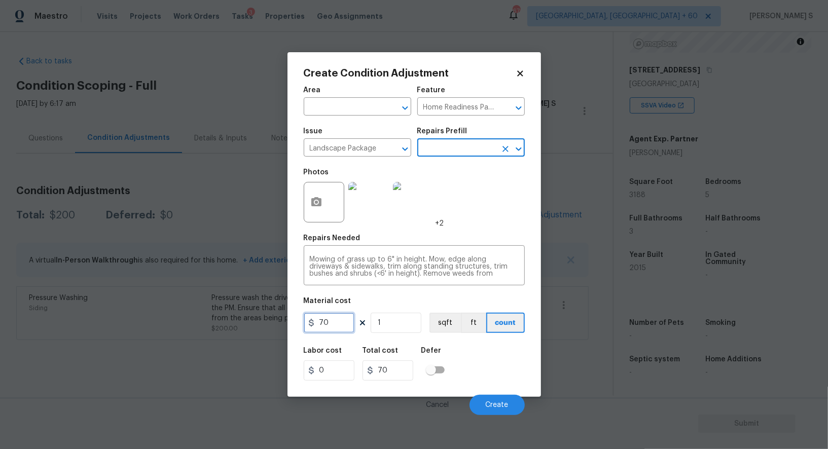
click at [337, 324] on input "70" at bounding box center [329, 323] width 51 height 20
type input "300"
click at [505, 375] on div "Labor cost 0 Total cost 300 Defer" at bounding box center [414, 364] width 221 height 46
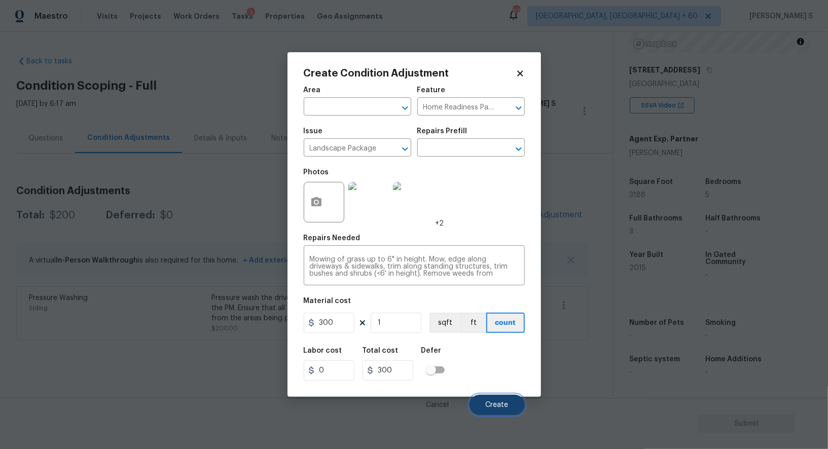
click at [509, 412] on button "Create" at bounding box center [497, 405] width 55 height 20
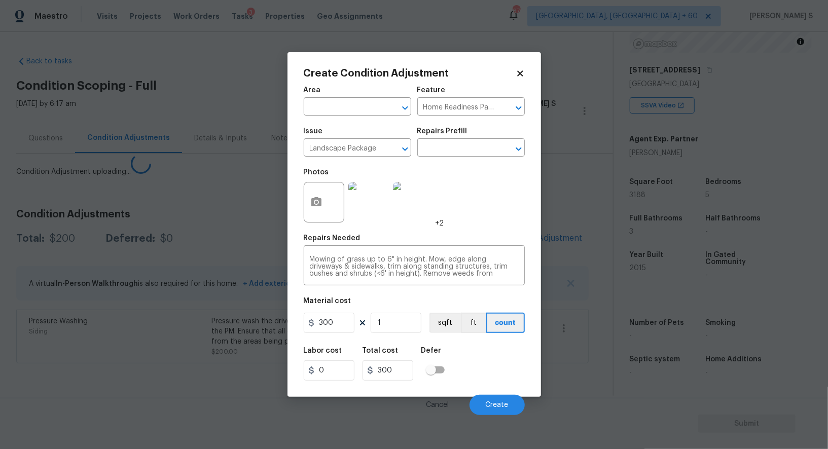
click at [115, 342] on body "Maestro Visits Projects Work Orders Tasks 3 Properties Geo Assignments 676 Albu…" at bounding box center [414, 224] width 828 height 449
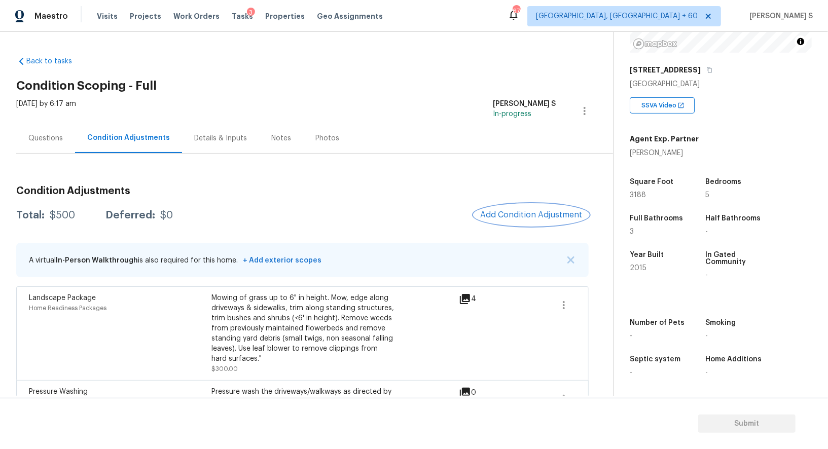
scroll to position [40, 0]
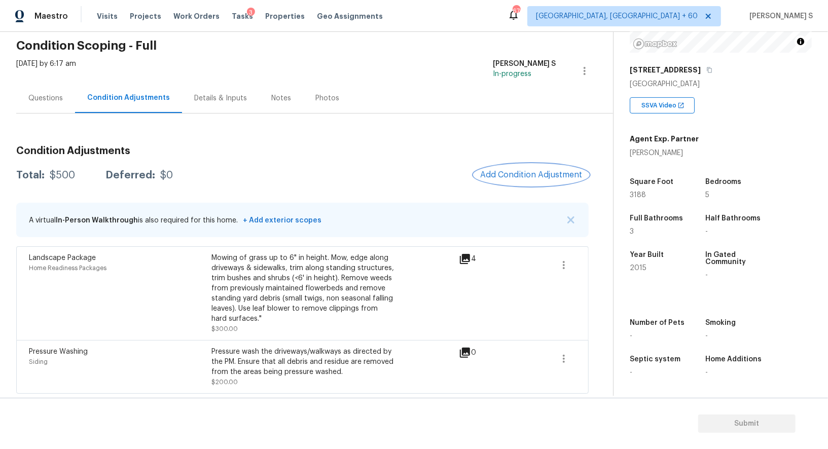
click at [538, 170] on span "Add Condition Adjustment" at bounding box center [531, 174] width 102 height 9
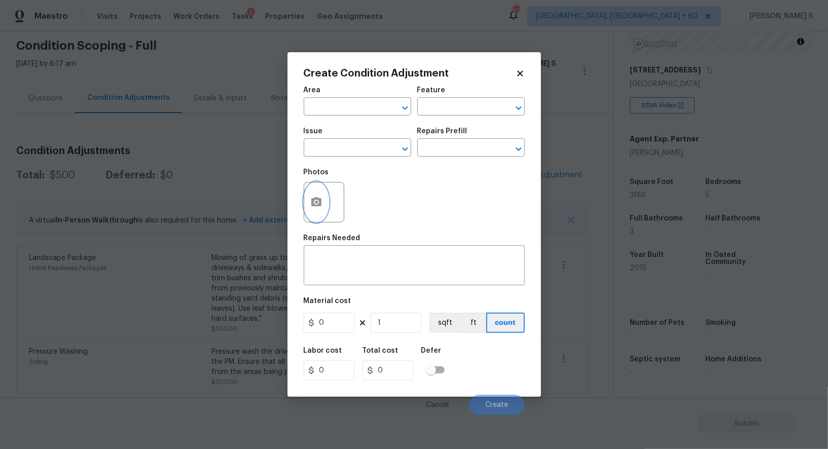
click at [307, 195] on button "button" at bounding box center [316, 203] width 24 height 40
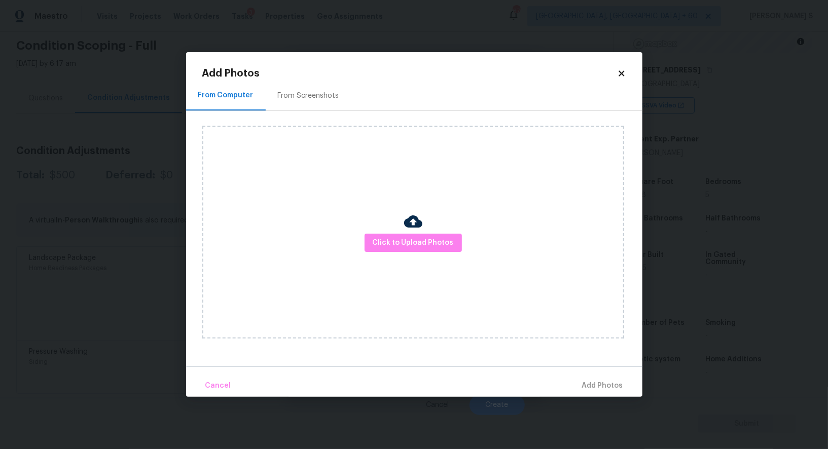
click at [308, 104] on div "From Screenshots" at bounding box center [309, 96] width 86 height 30
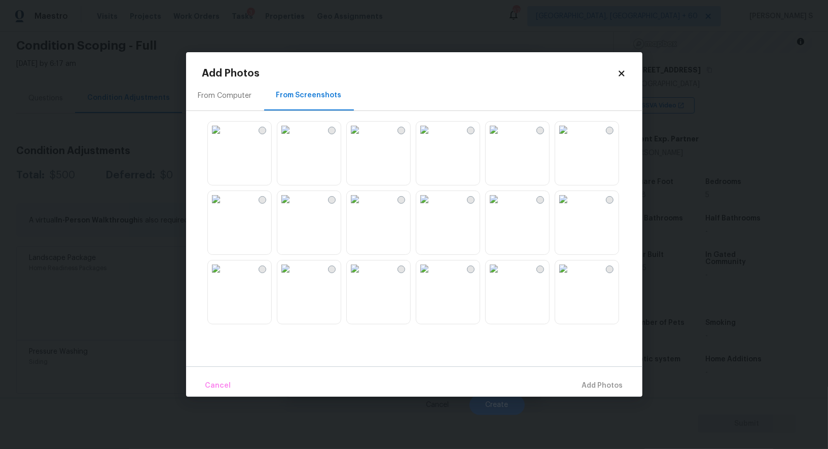
click at [363, 138] on img at bounding box center [355, 130] width 16 height 16
click at [433, 138] on img at bounding box center [424, 130] width 16 height 16
click at [497, 138] on img at bounding box center [494, 130] width 16 height 16
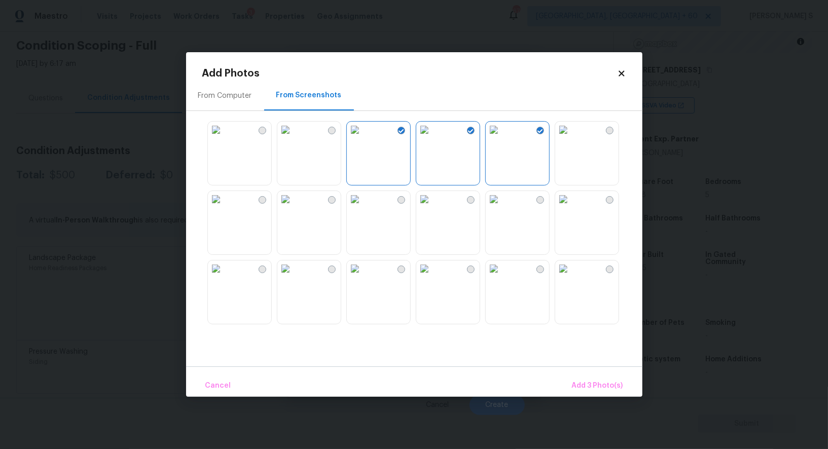
click at [346, 243] on div at bounding box center [422, 222] width 440 height 213
click at [294, 207] on img at bounding box center [285, 199] width 16 height 16
click at [360, 207] on img at bounding box center [355, 199] width 16 height 16
click at [224, 277] on img at bounding box center [216, 269] width 16 height 16
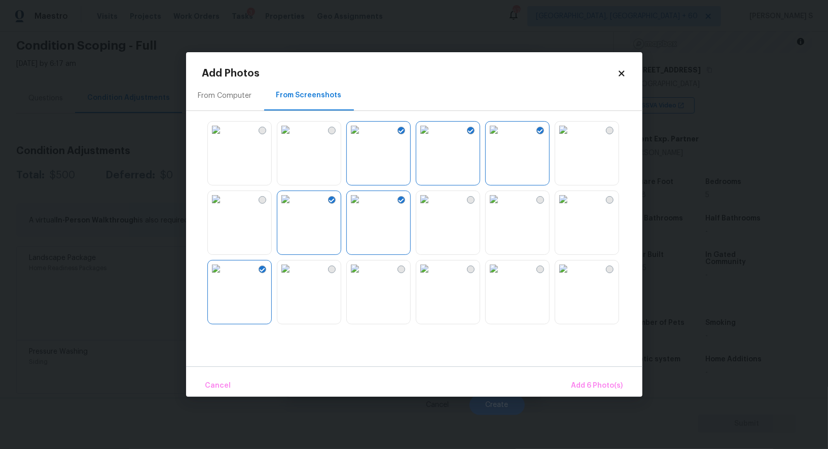
click at [433, 277] on img at bounding box center [424, 269] width 16 height 16
click at [502, 277] on img at bounding box center [494, 269] width 16 height 16
click at [502, 207] on img at bounding box center [494, 199] width 16 height 16
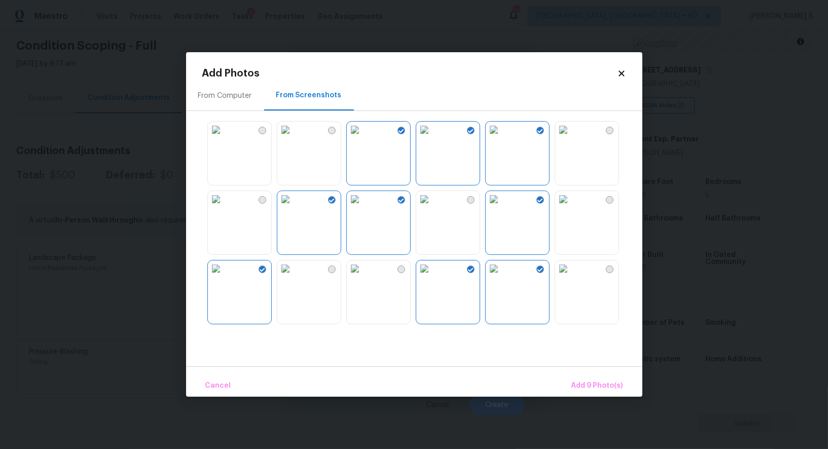
click at [570, 207] on img at bounding box center [563, 199] width 16 height 16
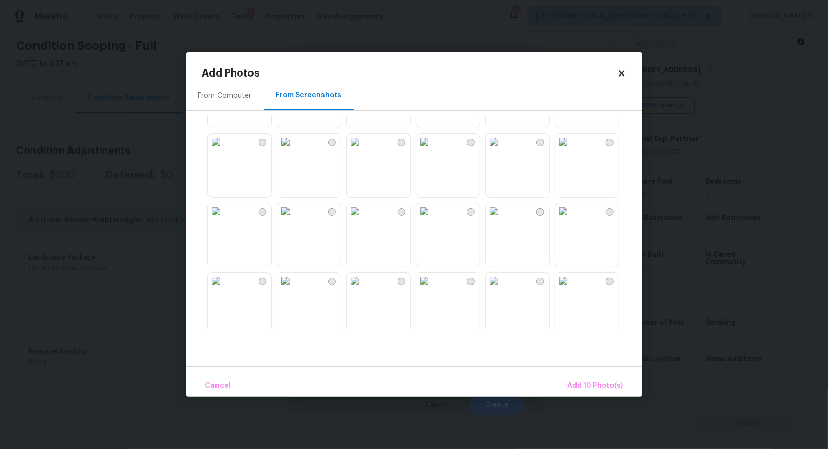
click at [502, 220] on img at bounding box center [494, 211] width 16 height 16
drag, startPoint x: 443, startPoint y: 302, endPoint x: 393, endPoint y: 277, distance: 55.3
click at [433, 289] on img at bounding box center [424, 281] width 16 height 16
click at [363, 220] on img at bounding box center [355, 211] width 16 height 16
click at [294, 220] on img at bounding box center [285, 211] width 16 height 16
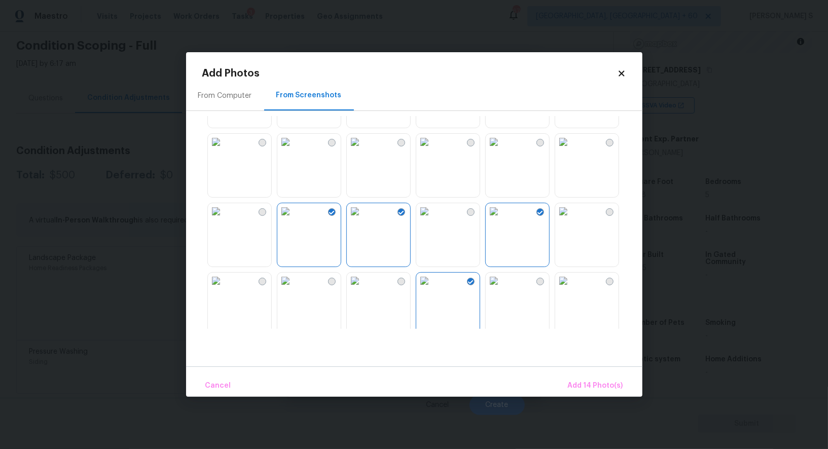
click at [224, 220] on img at bounding box center [216, 211] width 16 height 16
click at [578, 378] on button "Add 15 Photo(s)" at bounding box center [596, 386] width 62 height 22
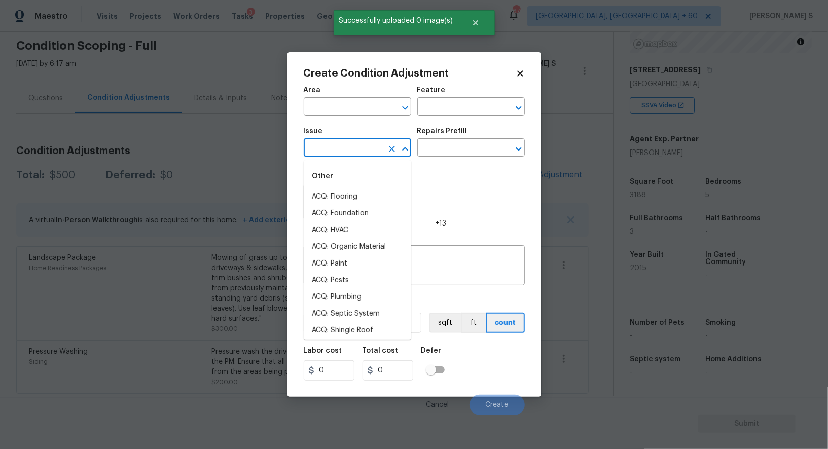
click at [360, 150] on input "text" at bounding box center [343, 149] width 79 height 16
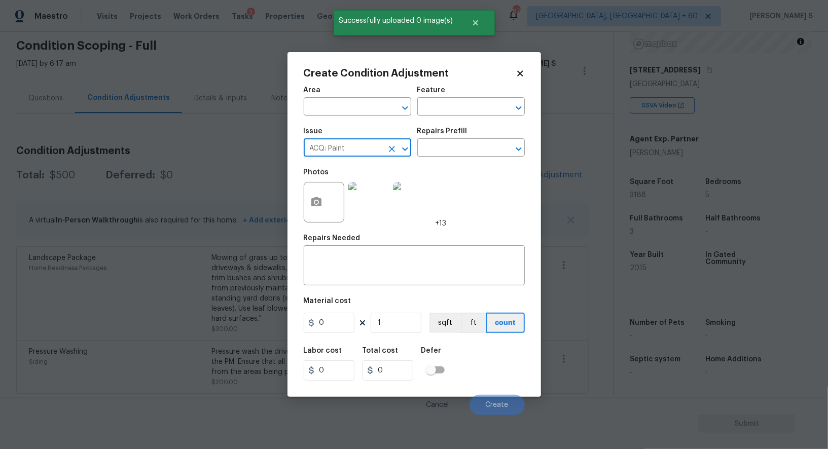
type input "ACQ: Paint"
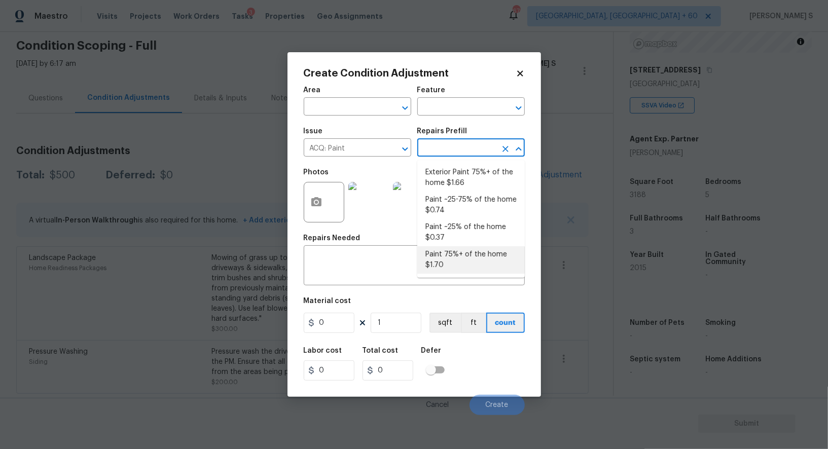
click at [445, 250] on li "Paint 75%+ of the home $1.70" at bounding box center [470, 259] width 107 height 27
type input "Acquisition"
type textarea "Acquisition Scope: 75%+ of the home will likely require interior paint"
type input "1.7"
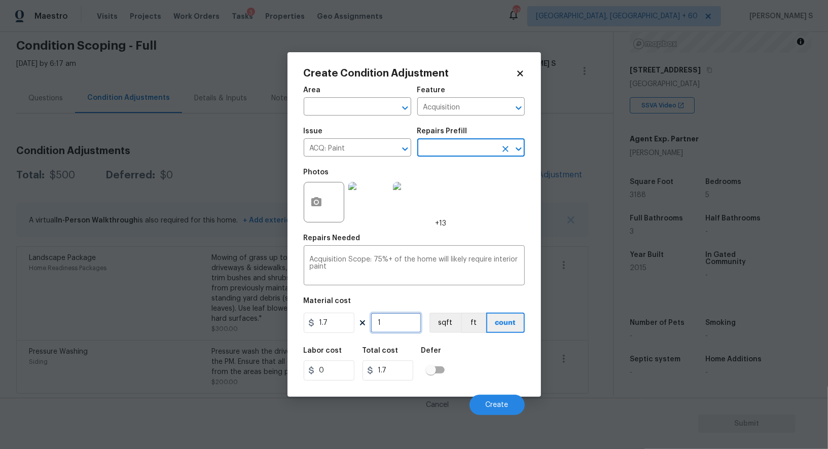
click at [394, 325] on input "1" at bounding box center [396, 323] width 51 height 20
paste input "text"
type input "3"
type input "5.1"
type input "31"
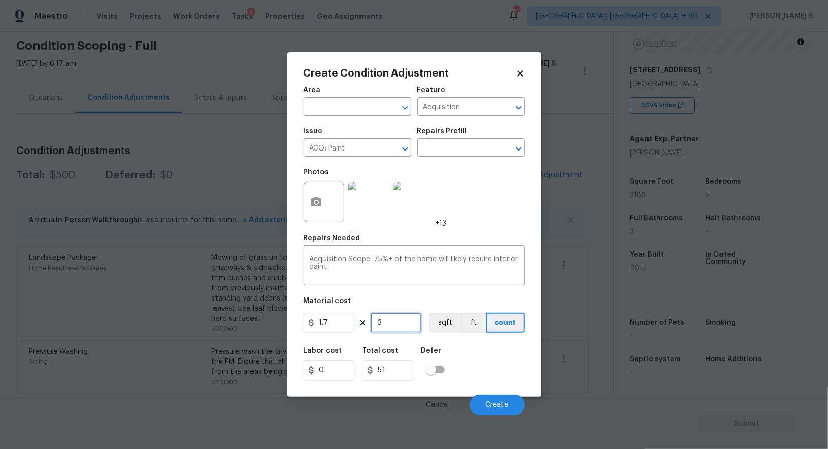
type input "52.7"
type input "318"
type input "540.6"
type input "3188"
type input "5419.6"
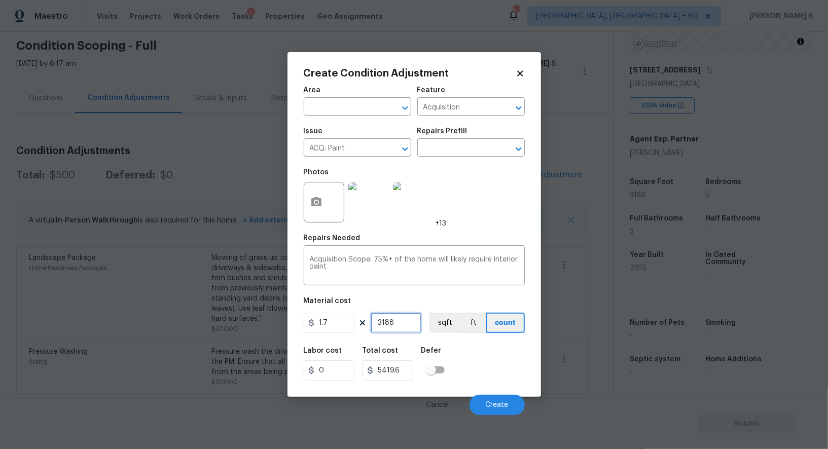
type input "3188"
click at [501, 358] on div "Labor cost 0 Total cost 5419.6 Defer" at bounding box center [414, 364] width 221 height 46
click at [447, 325] on button "sqft" at bounding box center [444, 323] width 31 height 20
click at [494, 369] on div "Labor cost 0 Total cost 5419.6 Defer" at bounding box center [414, 364] width 221 height 46
click at [492, 402] on span "Create" at bounding box center [497, 406] width 23 height 8
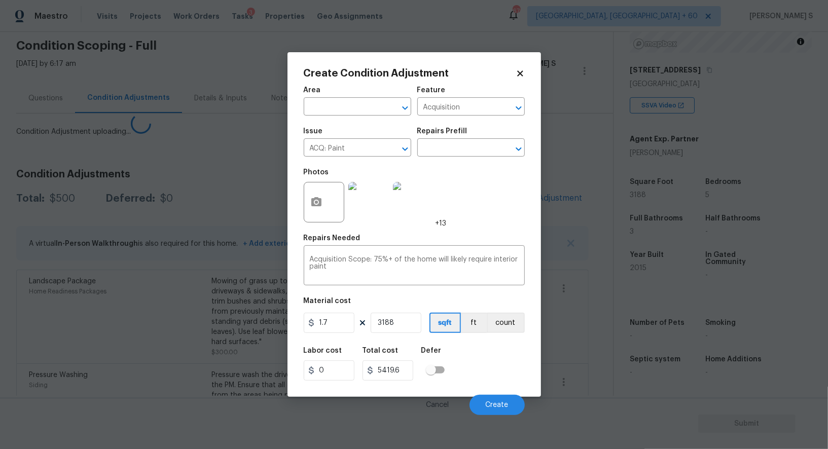
click at [164, 348] on body "Maestro Visits Projects Work Orders Tasks 3 Properties Geo Assignments 676 Albu…" at bounding box center [414, 224] width 828 height 449
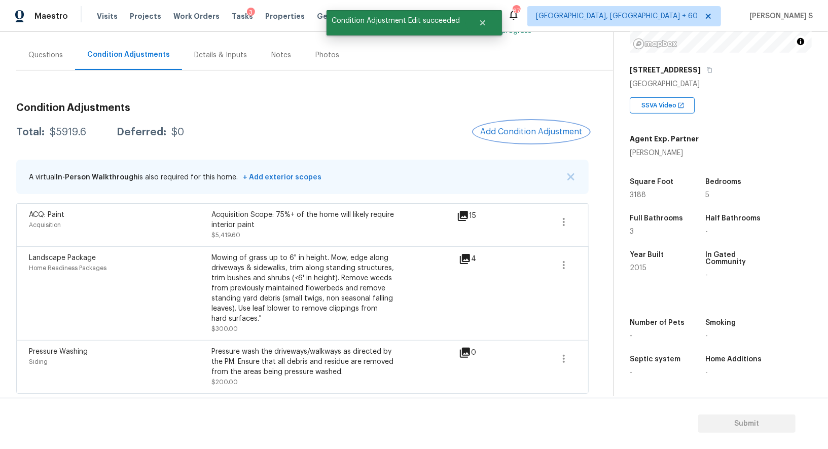
scroll to position [0, 0]
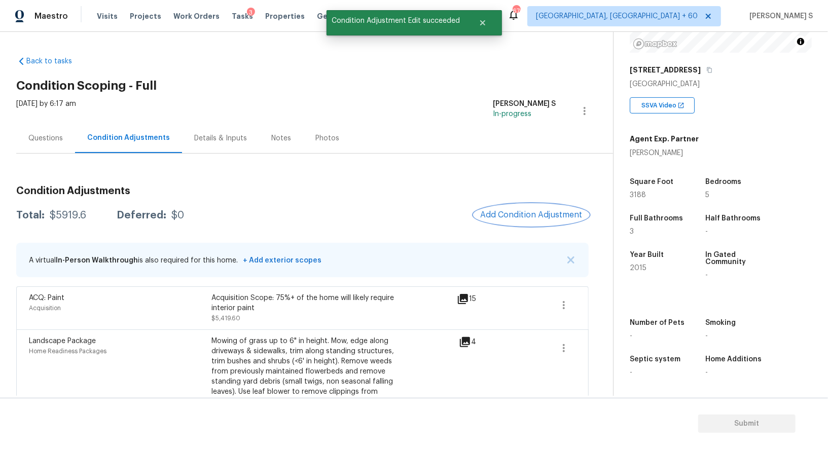
click at [539, 207] on button "Add Condition Adjustment" at bounding box center [531, 214] width 115 height 21
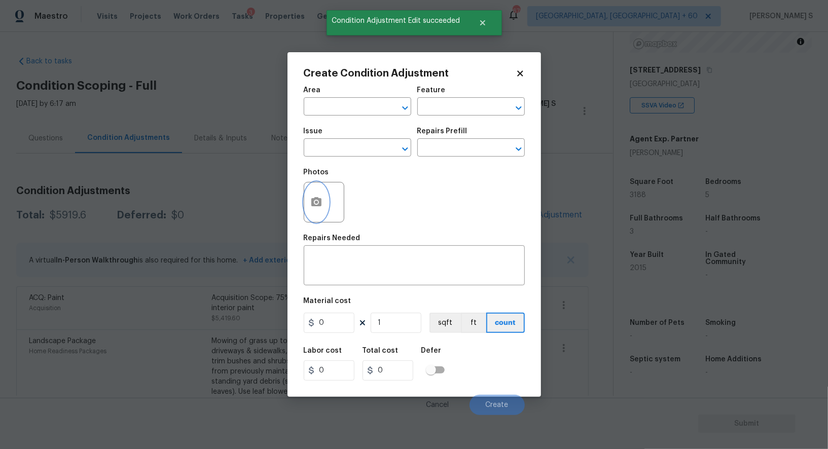
click at [318, 200] on icon "button" at bounding box center [316, 201] width 10 height 9
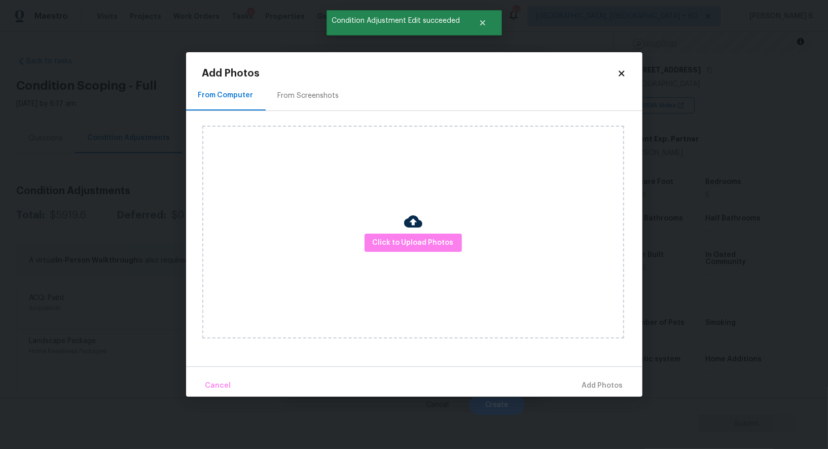
click at [319, 83] on div "From Screenshots" at bounding box center [309, 96] width 86 height 30
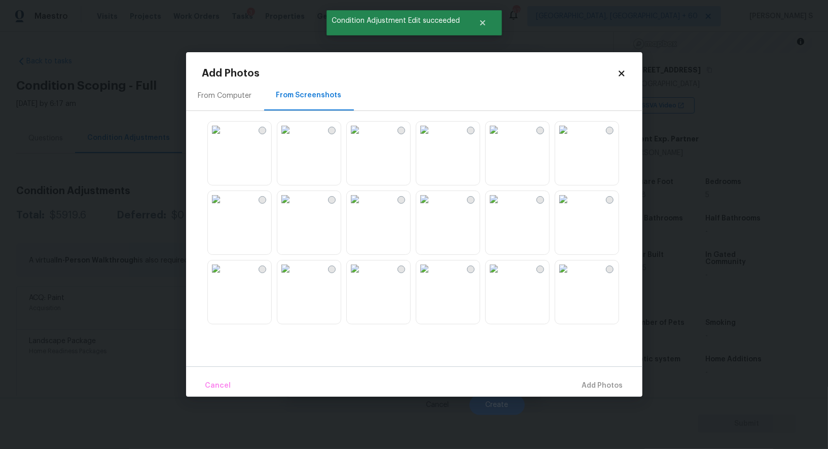
click at [498, 138] on img at bounding box center [494, 130] width 16 height 16
click at [433, 138] on img at bounding box center [424, 130] width 16 height 16
click at [363, 203] on img at bounding box center [355, 199] width 16 height 16
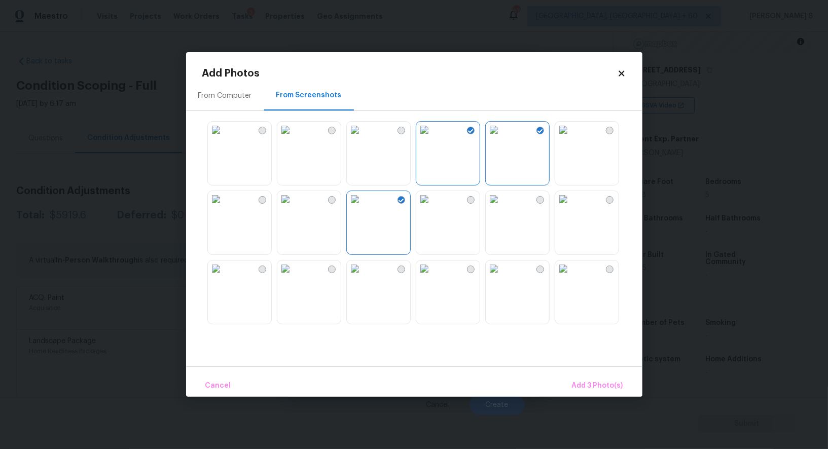
click at [294, 207] on img at bounding box center [285, 199] width 16 height 16
click at [224, 277] on img at bounding box center [216, 269] width 16 height 16
click at [433, 277] on img at bounding box center [424, 269] width 16 height 16
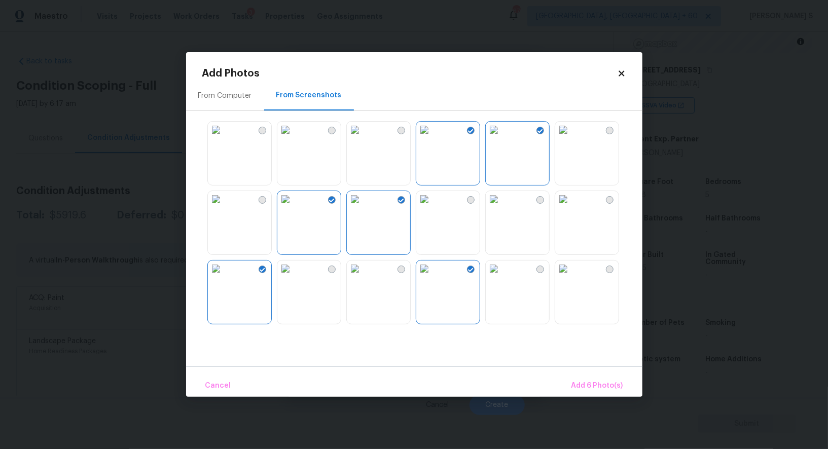
click at [502, 277] on img at bounding box center [494, 269] width 16 height 16
click at [502, 207] on img at bounding box center [494, 199] width 16 height 16
click at [571, 207] on img at bounding box center [563, 199] width 16 height 16
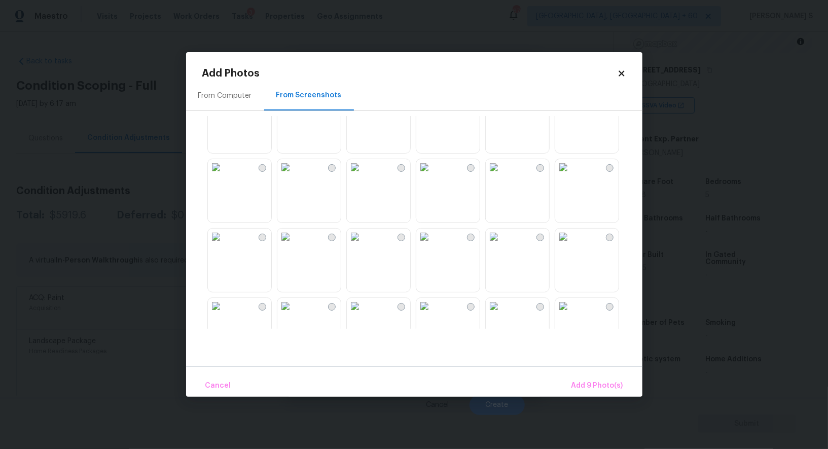
scroll to position [731, 0]
click at [433, 171] on img at bounding box center [424, 163] width 16 height 16
click at [363, 171] on img at bounding box center [355, 163] width 16 height 16
click at [363, 241] on img at bounding box center [355, 233] width 16 height 16
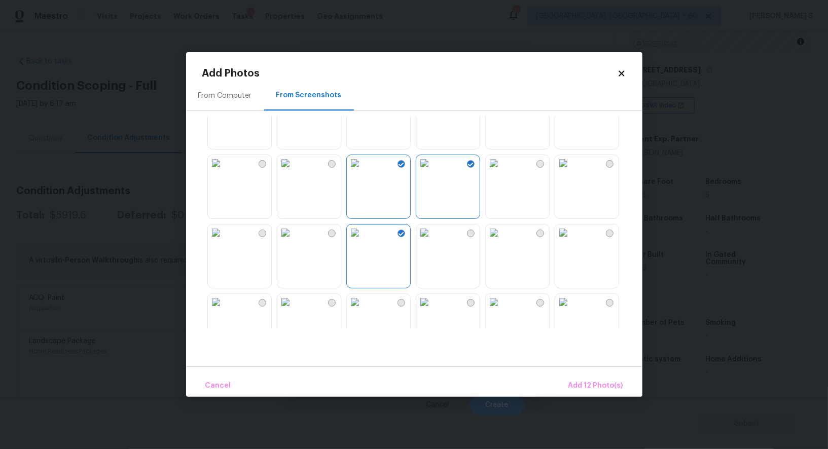
click at [224, 241] on img at bounding box center [216, 233] width 16 height 16
click at [289, 171] on img at bounding box center [285, 163] width 16 height 16
click at [294, 241] on img at bounding box center [285, 233] width 16 height 16
click at [224, 171] on img at bounding box center [216, 163] width 16 height 16
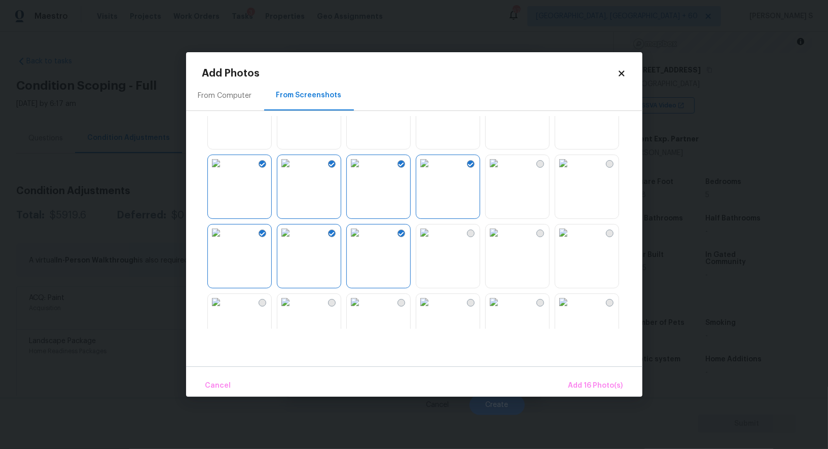
click at [194, 262] on div "From Computer From Screenshots" at bounding box center [414, 224] width 456 height 286
click at [224, 241] on img at bounding box center [216, 233] width 16 height 16
click at [433, 241] on img at bounding box center [424, 233] width 16 height 16
click at [590, 390] on span "Add 16 Photo(s)" at bounding box center [595, 386] width 55 height 13
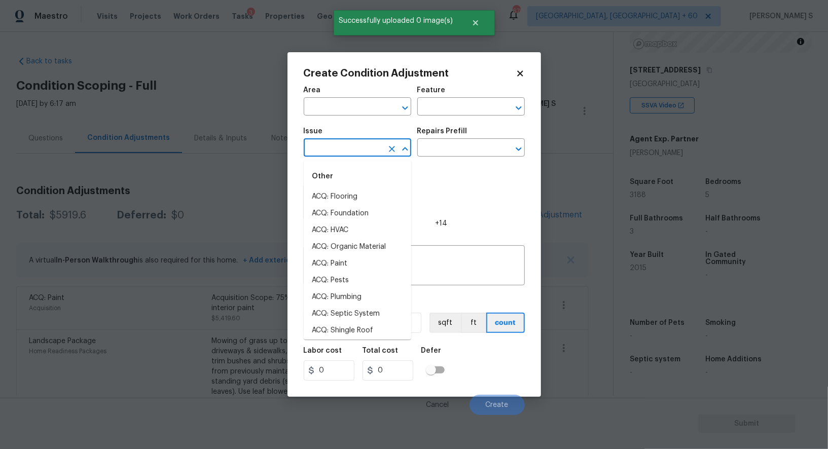
click at [347, 147] on input "text" at bounding box center [343, 149] width 79 height 16
type input "ACQ: Flooring"
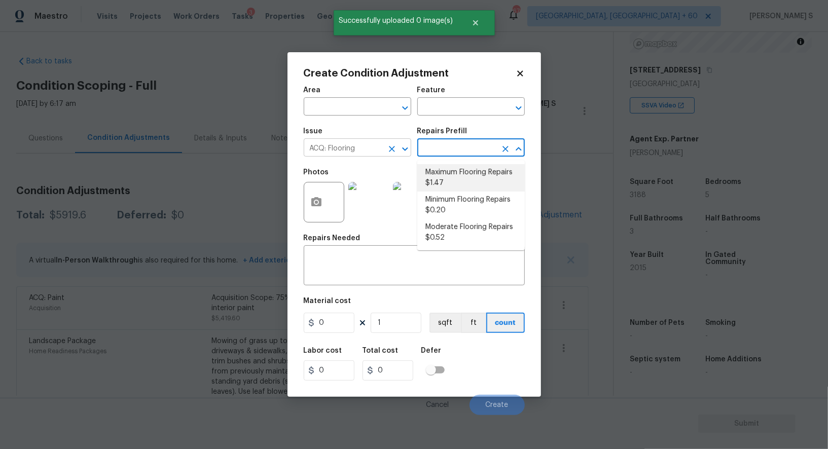
type input "Acquisition"
type textarea "Acquisition Scope: Maximum flooring repairs"
type input "1.47"
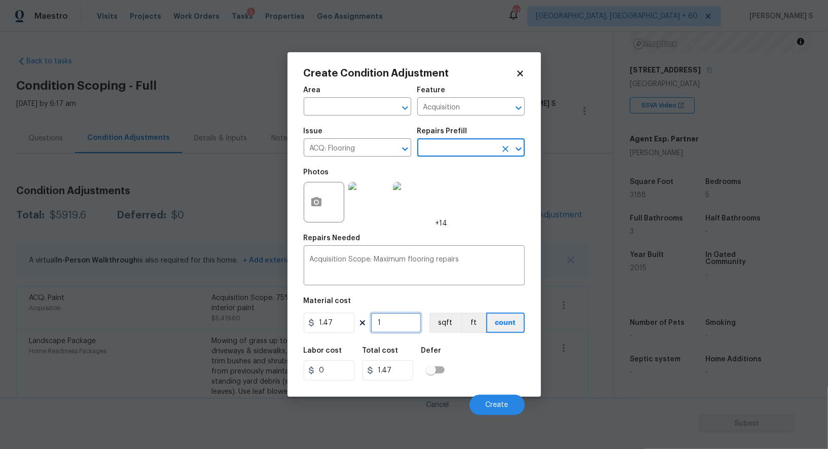
click at [392, 330] on input "1" at bounding box center [396, 323] width 51 height 20
paste input "3188"
type input "3188"
type input "4686.36"
type input "3188"
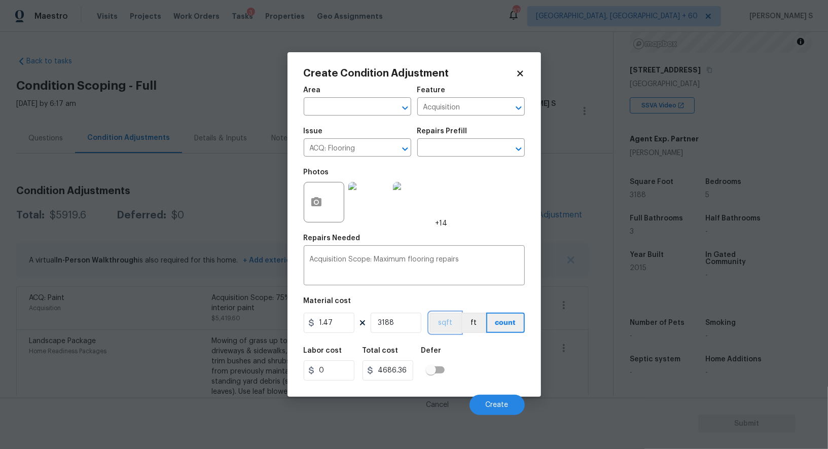
click at [454, 321] on button "sqft" at bounding box center [444, 323] width 31 height 20
click at [469, 346] on div "Labor cost 0 Total cost 4686.36 Defer" at bounding box center [414, 364] width 221 height 46
click at [505, 402] on button "Create" at bounding box center [497, 405] width 55 height 20
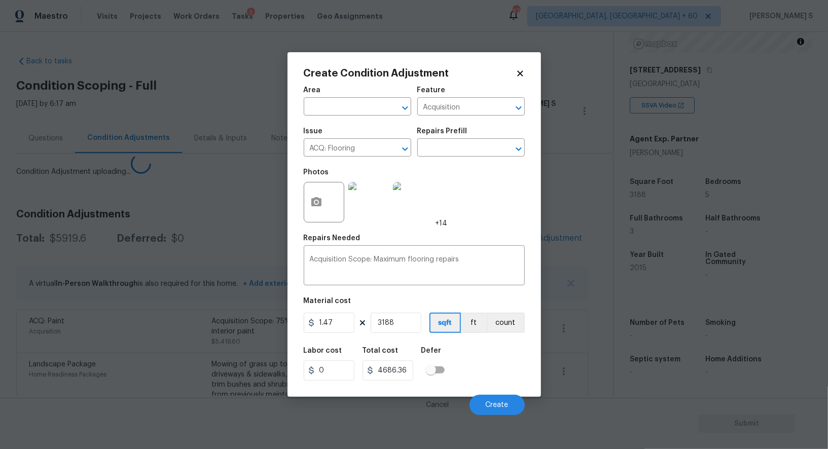
click at [140, 334] on body "Maestro Visits Projects Work Orders Tasks 3 Properties Geo Assignments 676 Albu…" at bounding box center [414, 224] width 828 height 449
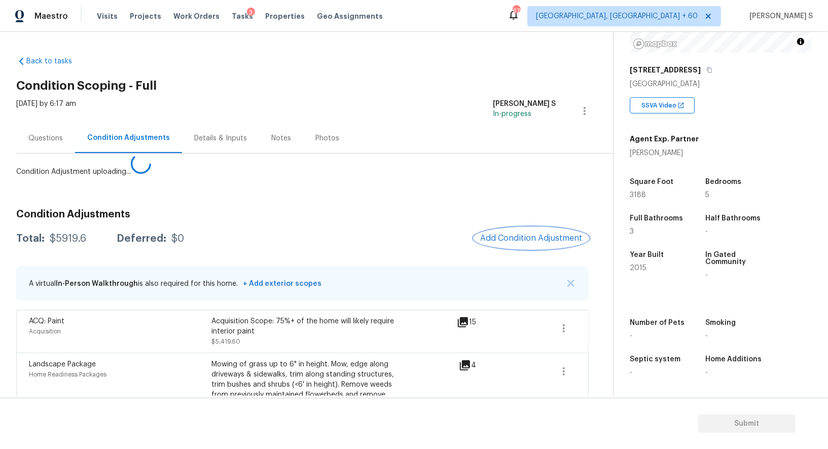
scroll to position [106, 0]
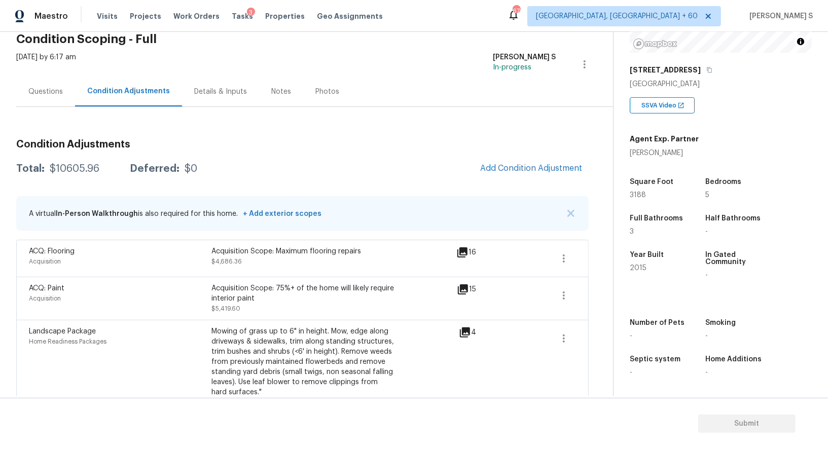
click at [40, 85] on div "Questions" at bounding box center [45, 92] width 59 height 30
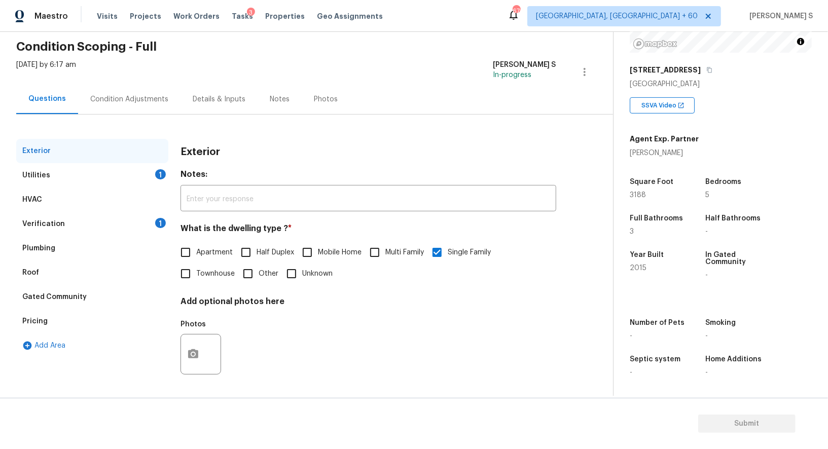
scroll to position [39, 0]
click at [44, 317] on div "Pricing" at bounding box center [34, 322] width 25 height 10
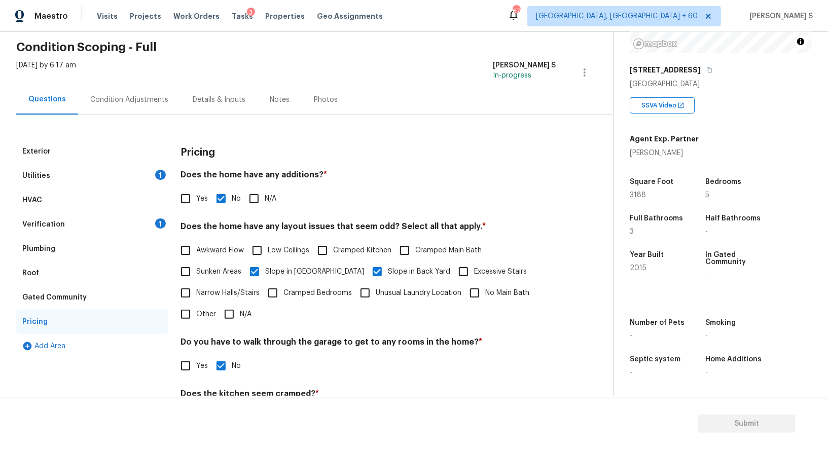
scroll to position [137, 0]
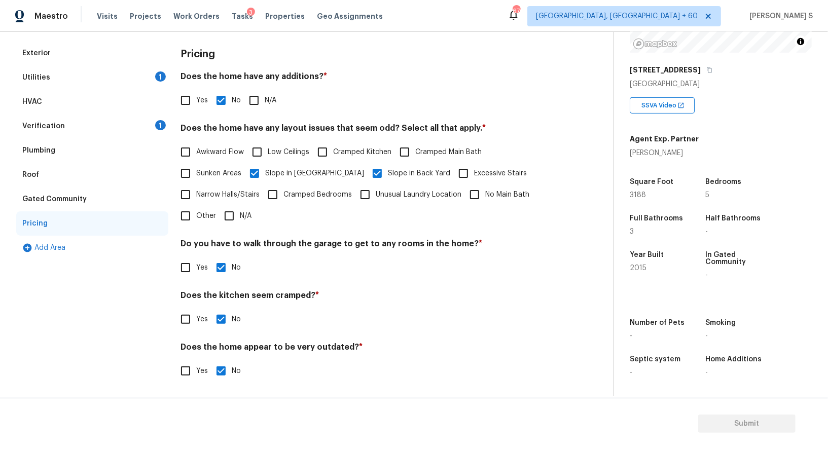
click at [112, 129] on div "Verification 1" at bounding box center [92, 126] width 152 height 24
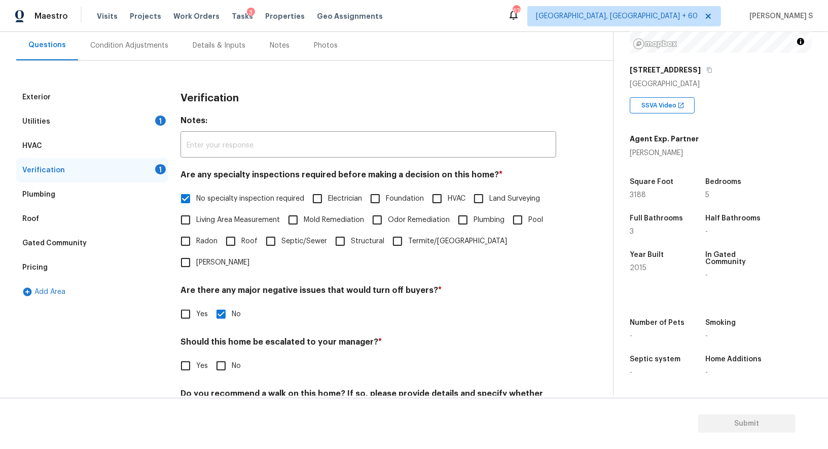
scroll to position [56, 0]
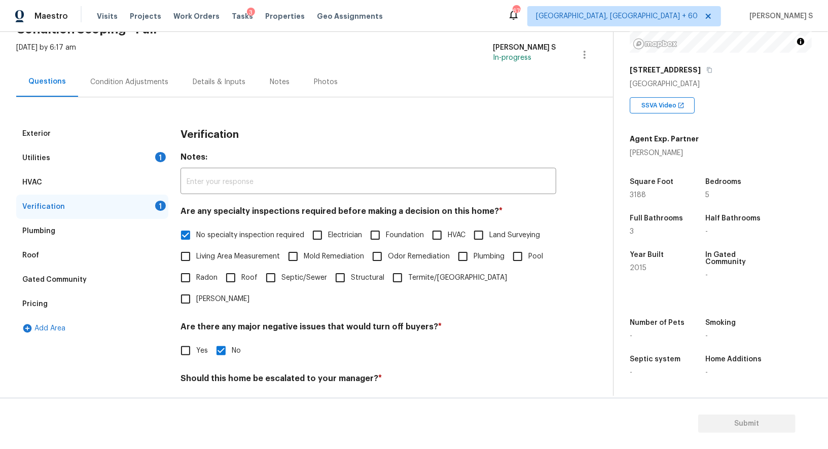
click at [139, 166] on div "Utilities 1" at bounding box center [92, 158] width 152 height 24
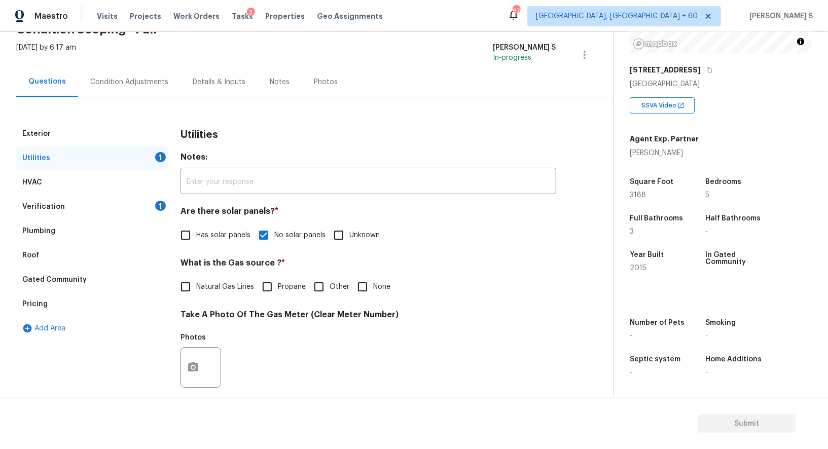
scroll to position [157, 0]
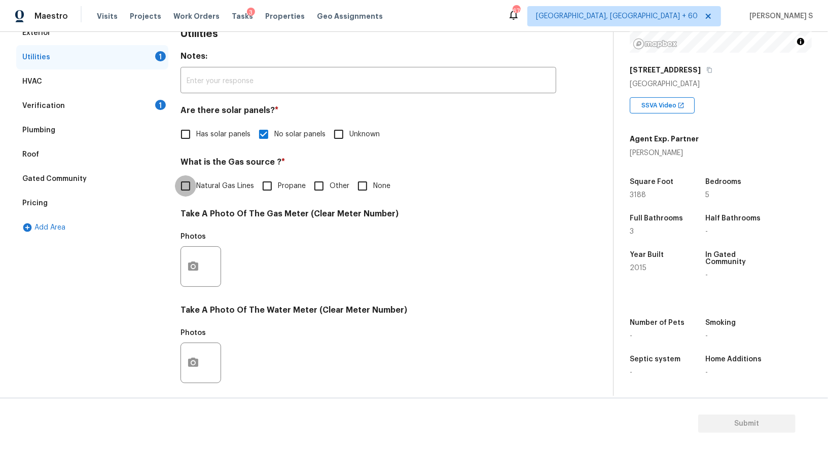
click at [183, 186] on input "Natural Gas Lines" at bounding box center [185, 185] width 21 height 21
checkbox input "true"
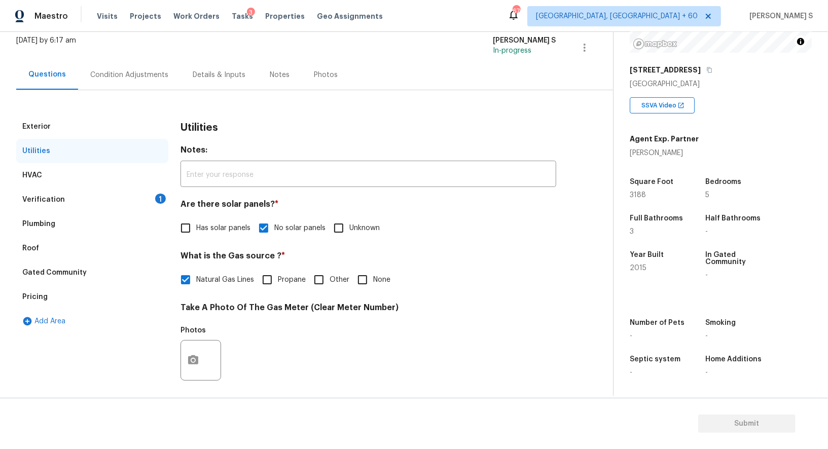
scroll to position [0, 0]
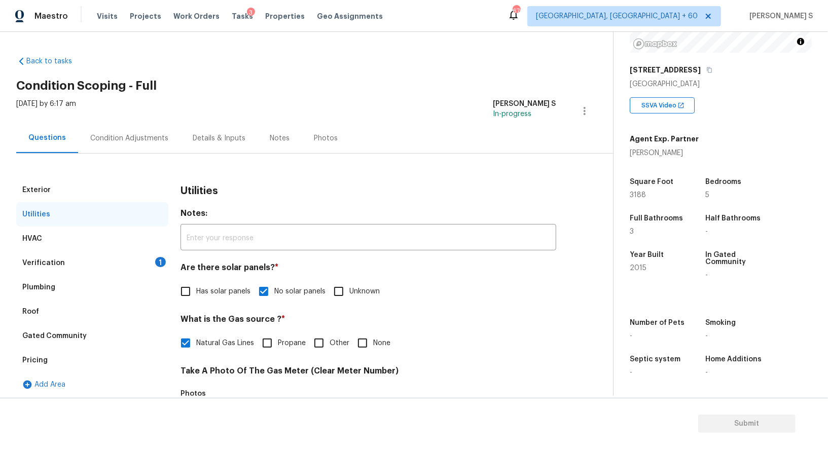
click at [158, 255] on div "Verification 1" at bounding box center [92, 263] width 152 height 24
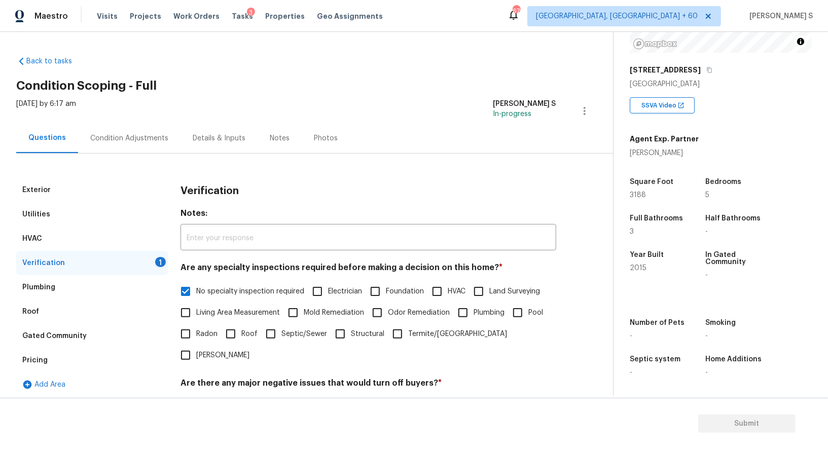
scroll to position [129, 0]
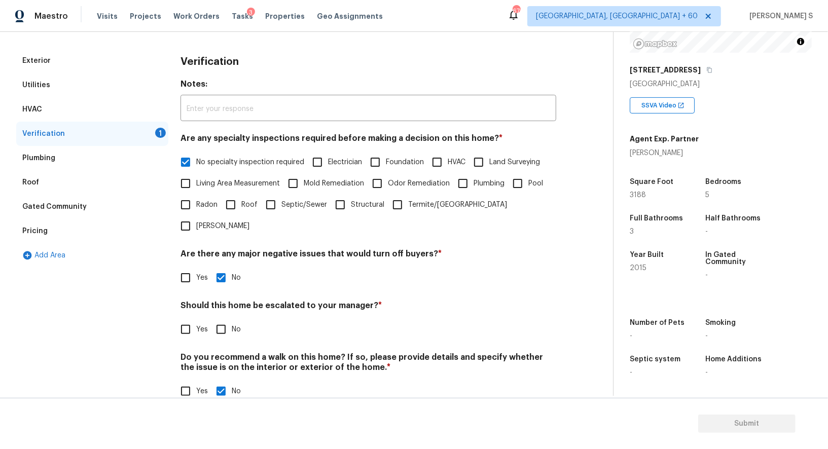
click at [210, 319] on input "No" at bounding box center [220, 329] width 21 height 21
click at [210, 320] on input "No" at bounding box center [220, 330] width 21 height 21
click at [223, 319] on input "No" at bounding box center [220, 329] width 21 height 21
checkbox input "true"
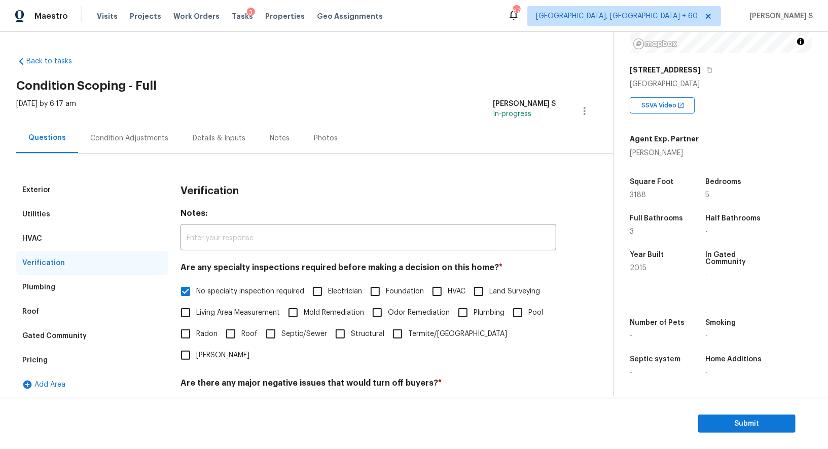
click at [134, 116] on div "Thu, Oct 02 2025 by 6:17 am Anbu Jebakumar S In-progress" at bounding box center [314, 111] width 597 height 24
click at [143, 137] on div "Condition Adjustments" at bounding box center [129, 138] width 78 height 10
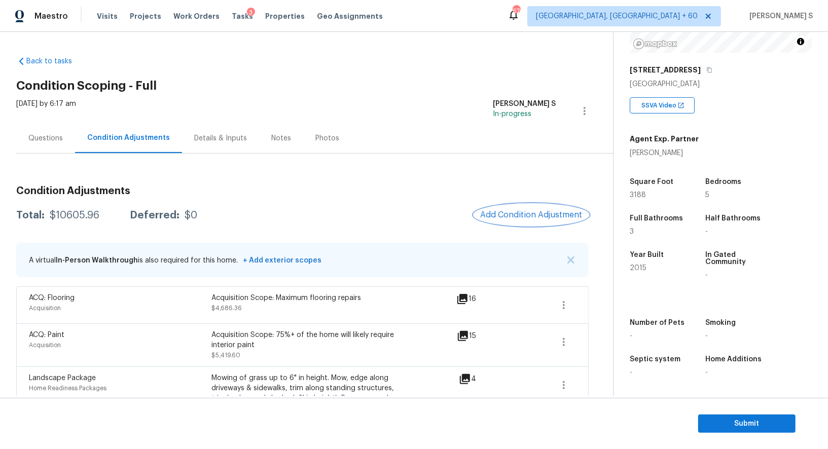
click at [504, 216] on span "Add Condition Adjustment" at bounding box center [531, 214] width 102 height 9
click at [504, 216] on body "Maestro Visits Projects Work Orders Tasks 3 Properties Geo Assignments 676 Albu…" at bounding box center [414, 224] width 828 height 449
click at [520, 216] on span "Add Condition Adjustment" at bounding box center [531, 214] width 102 height 9
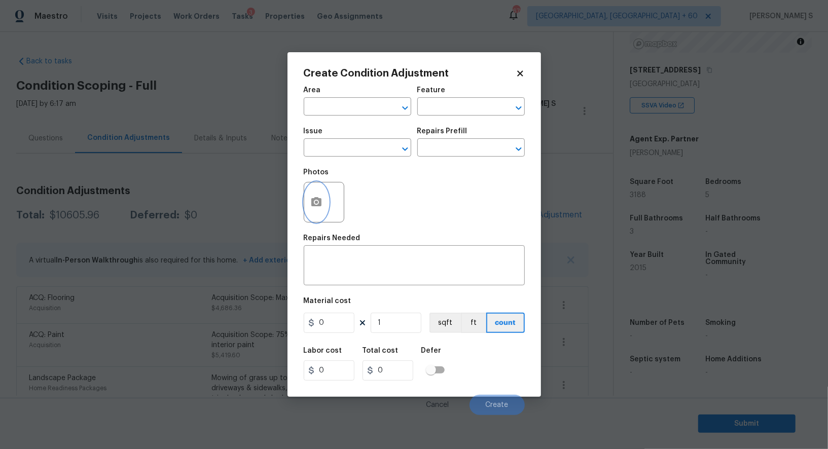
click at [312, 206] on icon "button" at bounding box center [316, 201] width 10 height 9
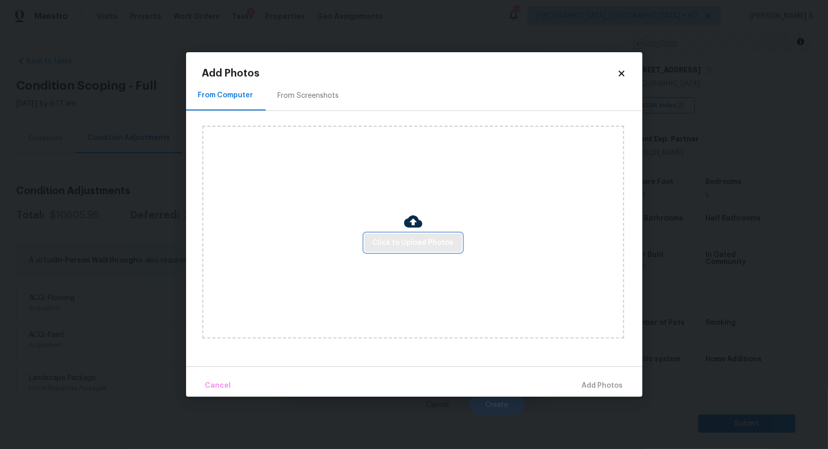
click at [393, 246] on span "Click to Upload Photos" at bounding box center [413, 243] width 81 height 13
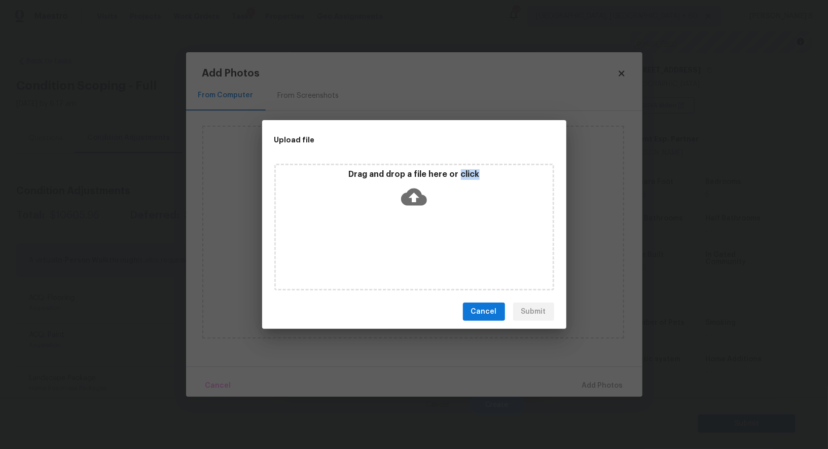
click at [393, 246] on div "Drag and drop a file here or click" at bounding box center [414, 227] width 280 height 127
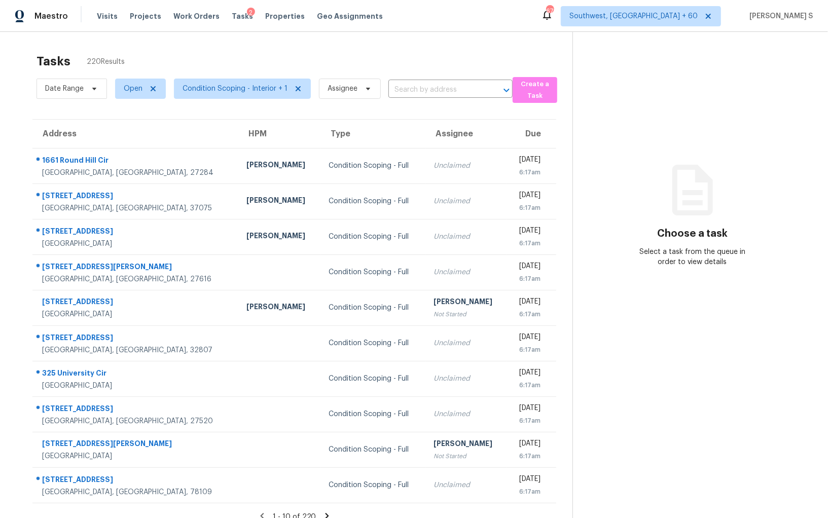
click at [456, 104] on section "Tasks 220 Results Date Range Open Condition Scoping - Interior + 1 Assignee ​ C…" at bounding box center [294, 299] width 556 height 502
click at [445, 89] on input "text" at bounding box center [436, 90] width 96 height 16
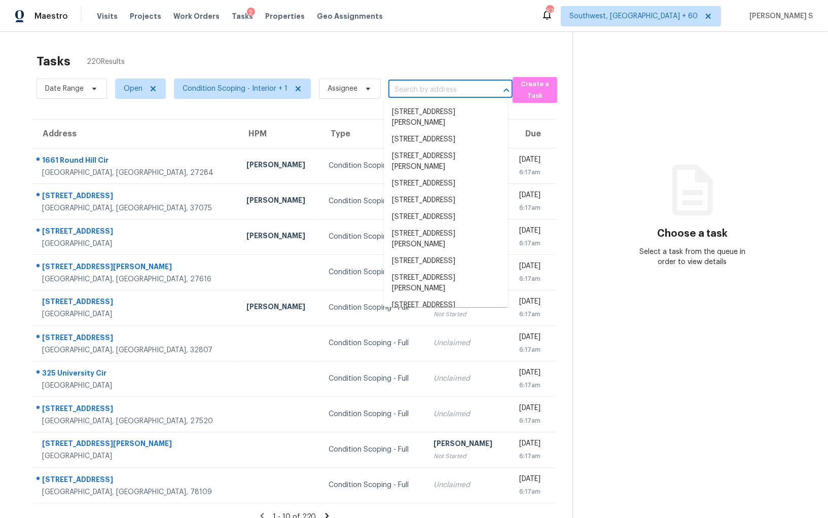
click at [445, 89] on input "text" at bounding box center [436, 90] width 96 height 16
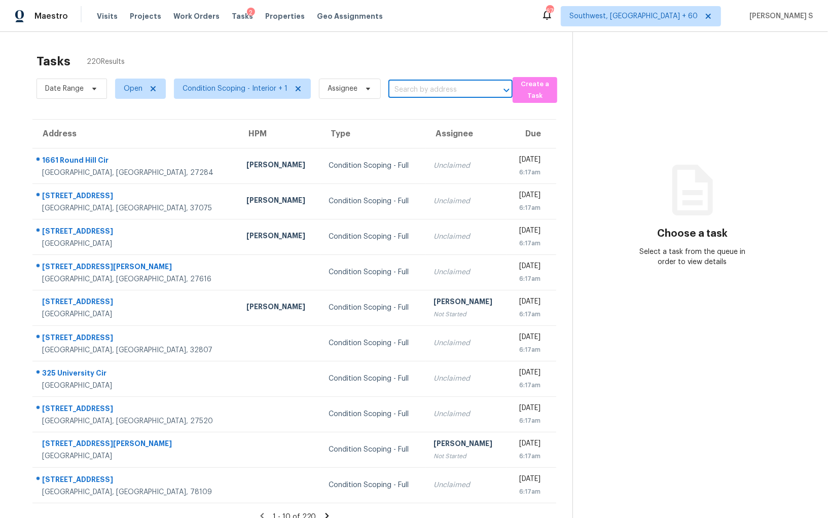
paste input "[STREET_ADDRESS][PERSON_NAME]"
type input "[STREET_ADDRESS][PERSON_NAME]"
click at [415, 116] on li "[STREET_ADDRESS][PERSON_NAME]" at bounding box center [446, 117] width 124 height 27
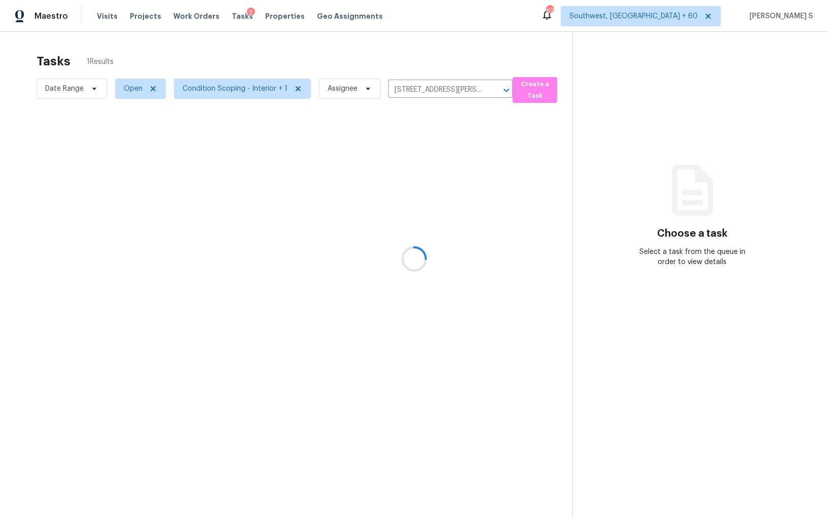
click at [367, 169] on div at bounding box center [414, 259] width 828 height 518
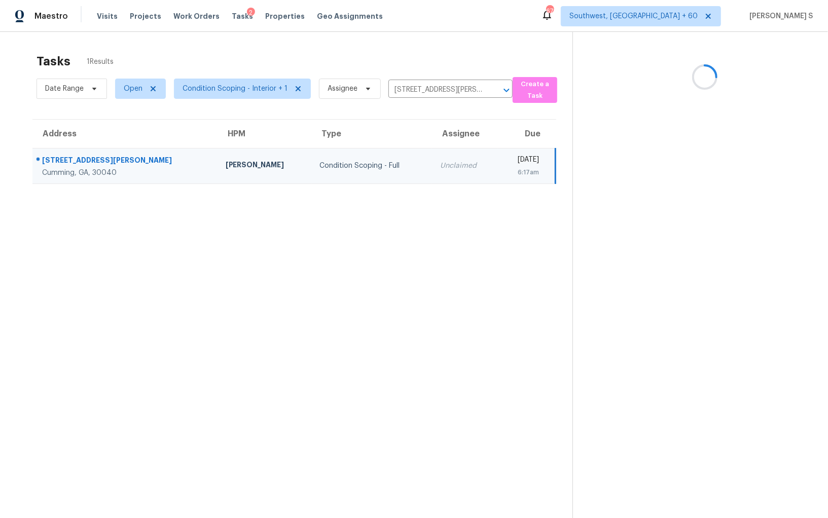
click at [355, 169] on div "Condition Scoping - Full" at bounding box center [371, 166] width 104 height 10
drag, startPoint x: 355, startPoint y: 169, endPoint x: 656, endPoint y: 226, distance: 306.5
click at [360, 169] on td "Condition Scoping - Full" at bounding box center [371, 165] width 121 height 35
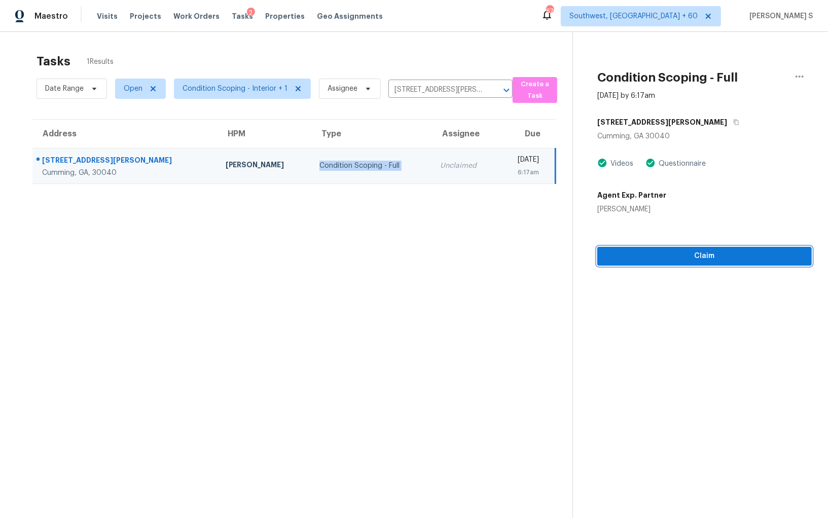
click at [657, 253] on span "Claim" at bounding box center [704, 256] width 198 height 13
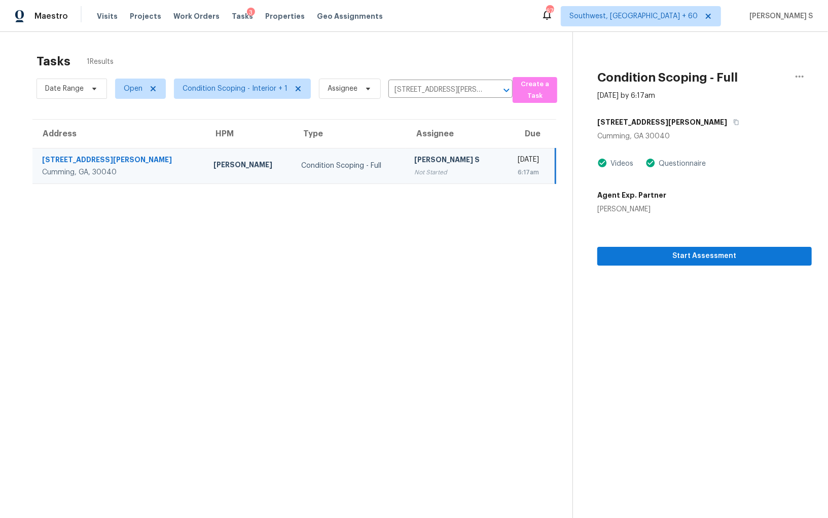
click at [414, 175] on div "Not Started" at bounding box center [454, 172] width 80 height 10
click at [675, 250] on span "Start Assessment" at bounding box center [704, 256] width 198 height 13
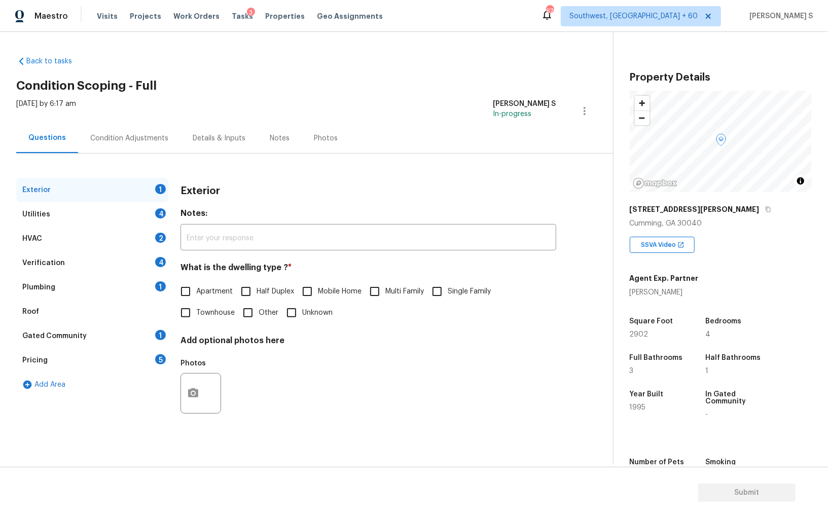
click at [461, 290] on span "Single Family" at bounding box center [469, 291] width 43 height 11
click at [448, 290] on input "Single Family" at bounding box center [436, 291] width 21 height 21
checkbox input "true"
